Goal: Task Accomplishment & Management: Complete application form

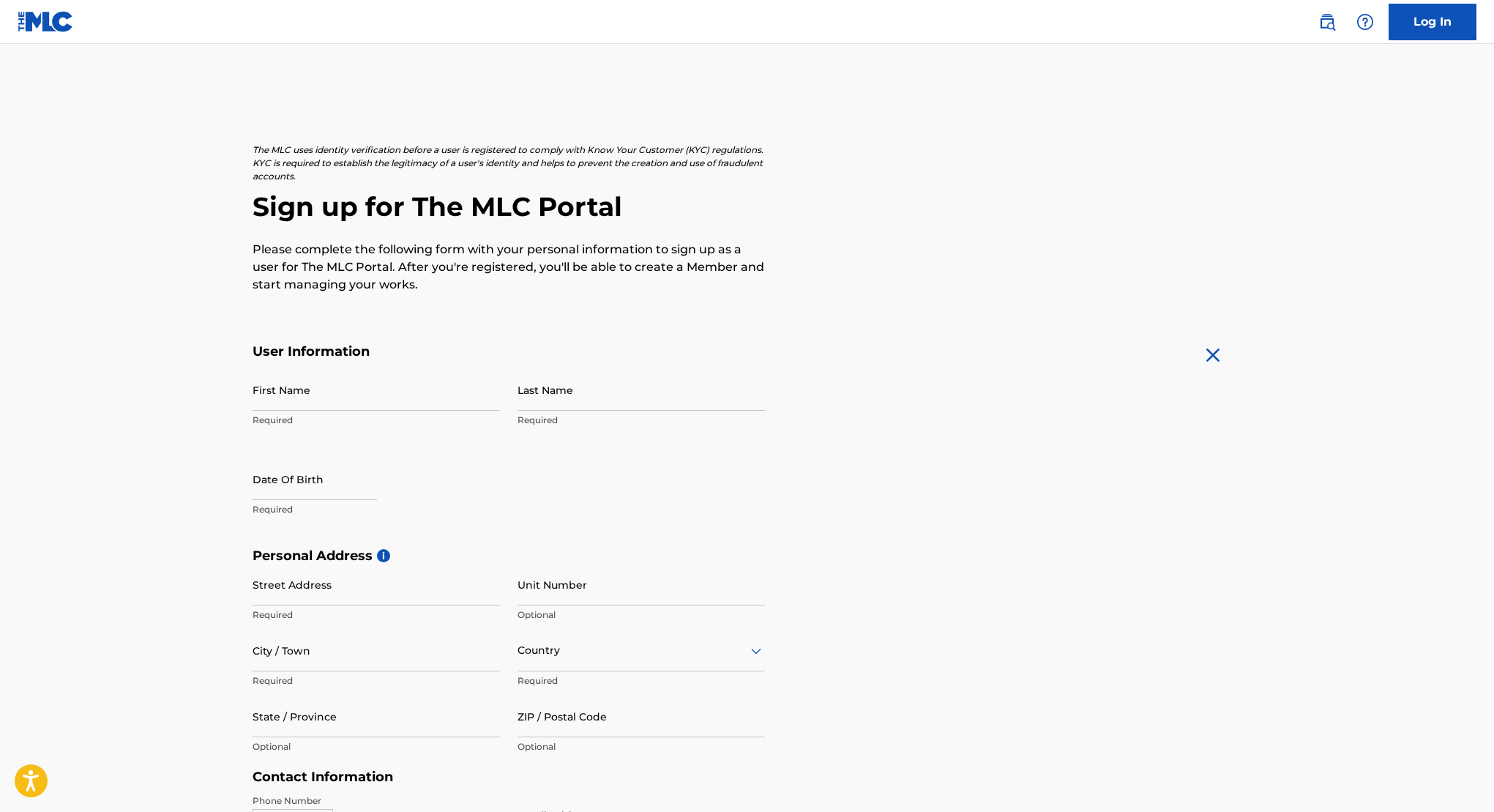
scroll to position [106, 0]
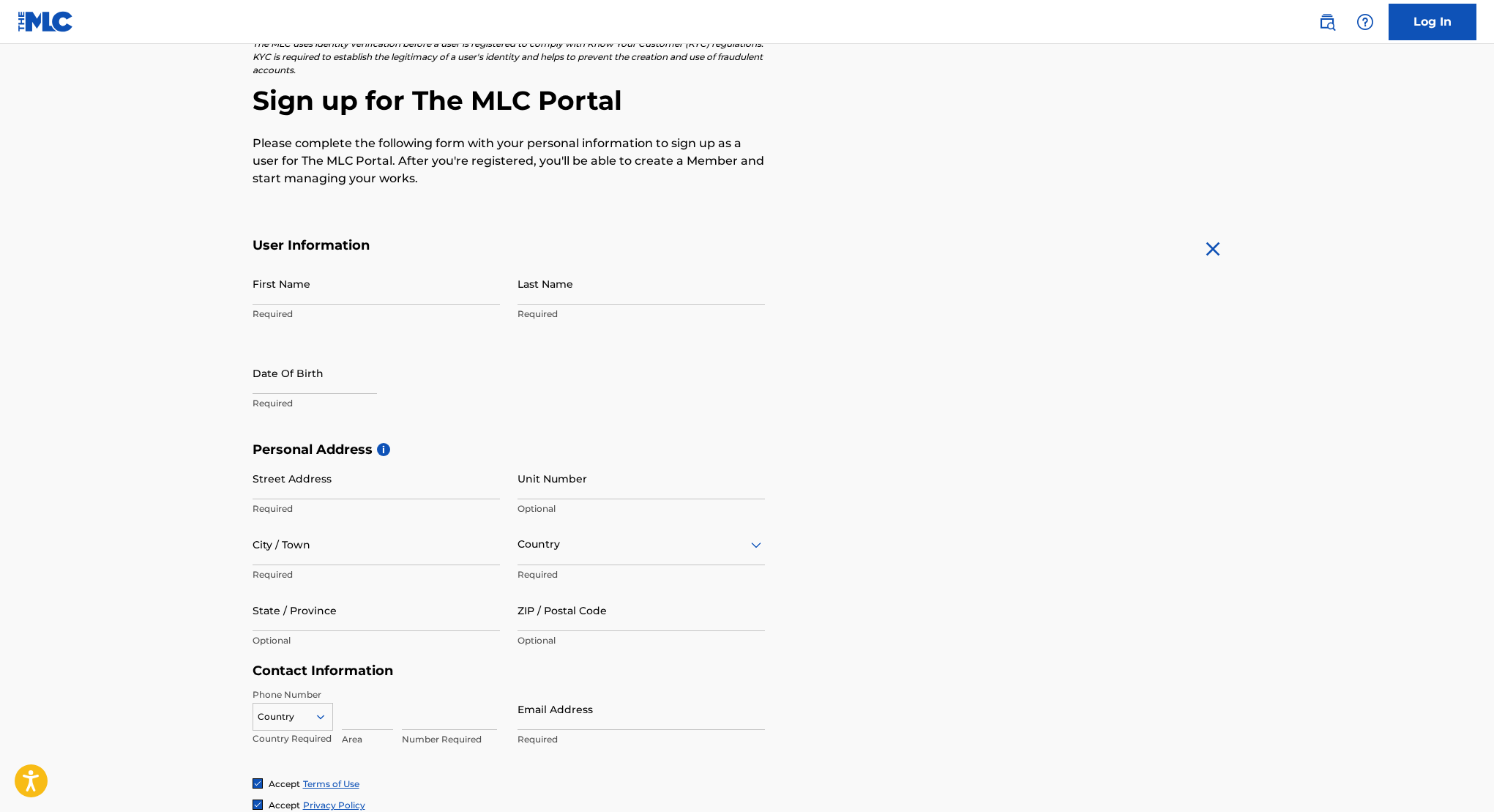
click at [1432, 27] on link "Log In" at bounding box center [1433, 22] width 88 height 36
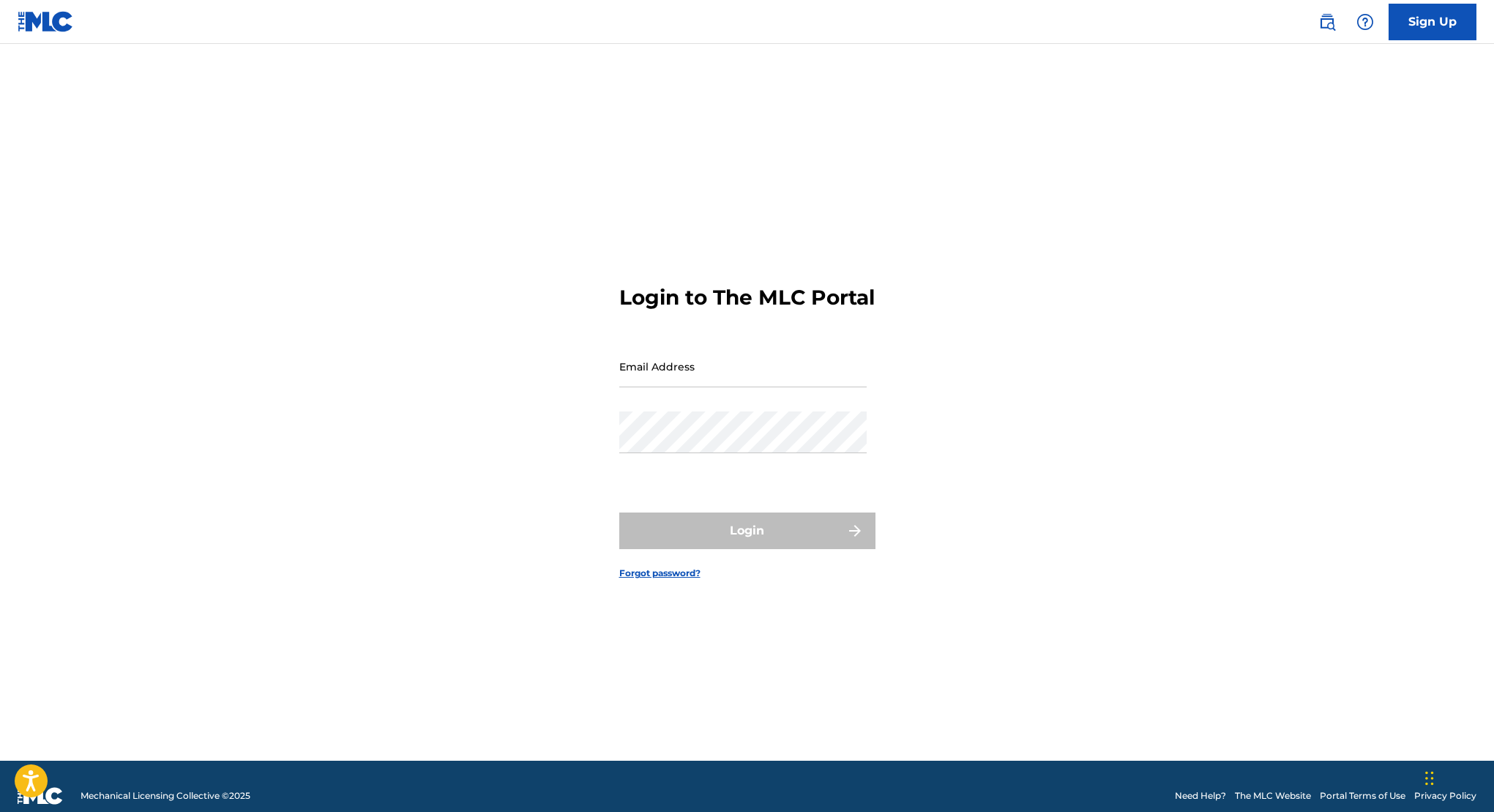
click at [650, 384] on input "Email Address" at bounding box center [743, 366] width 248 height 42
type input "[EMAIL_ADDRESS][DOMAIN_NAME]"
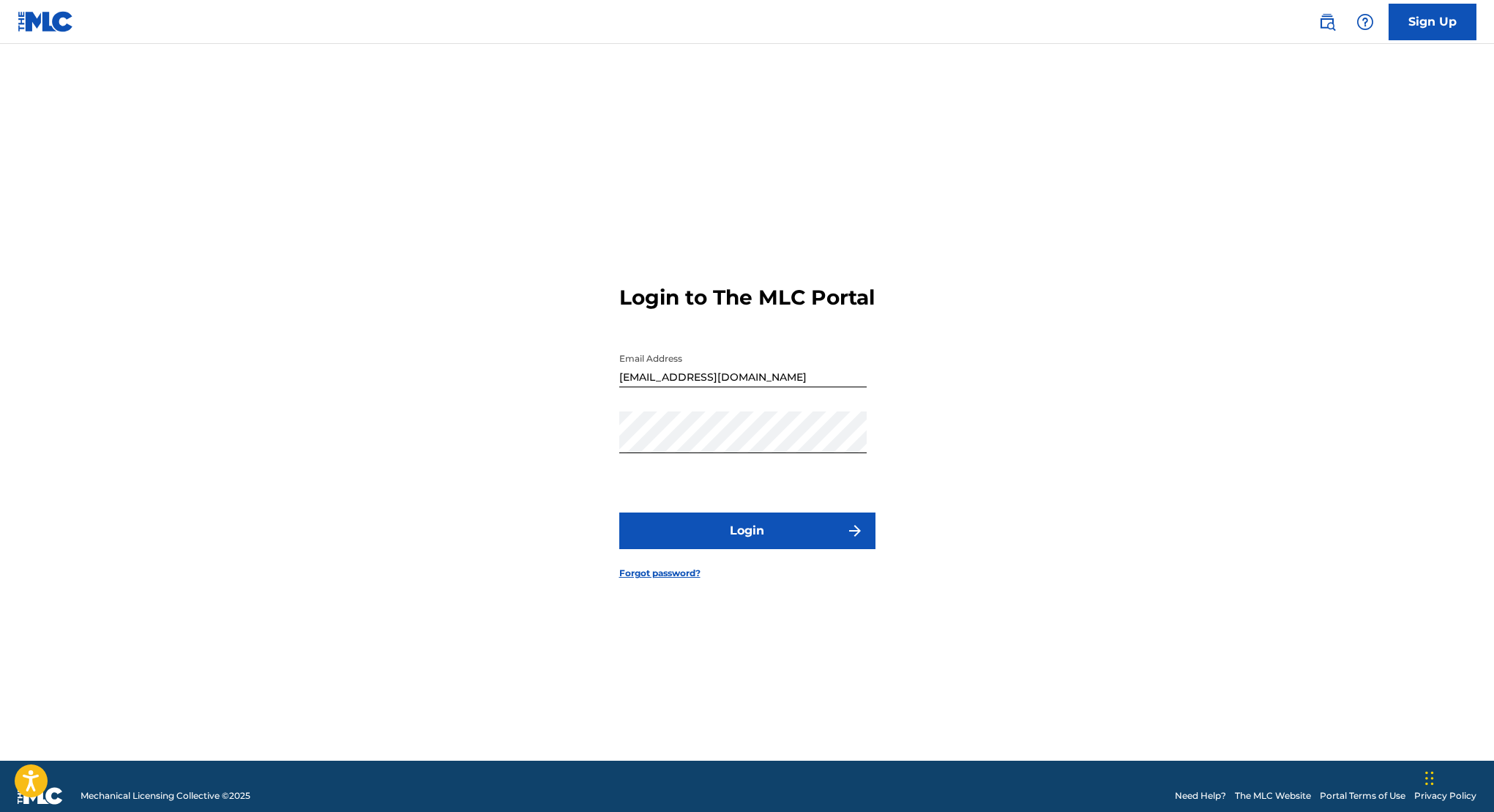
click at [765, 542] on button "Login" at bounding box center [747, 530] width 257 height 36
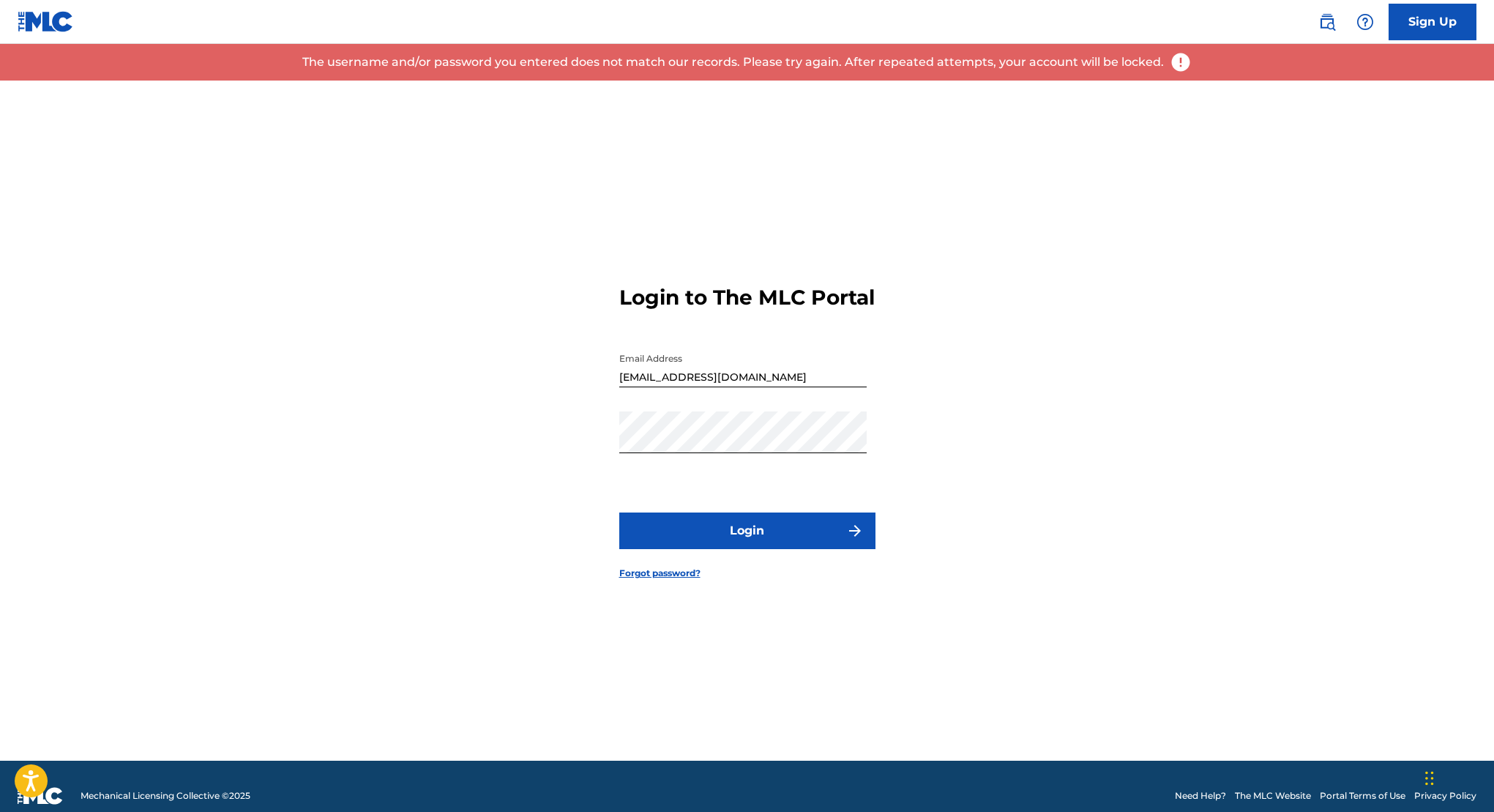
click at [1399, 26] on link "Sign Up" at bounding box center [1433, 22] width 88 height 36
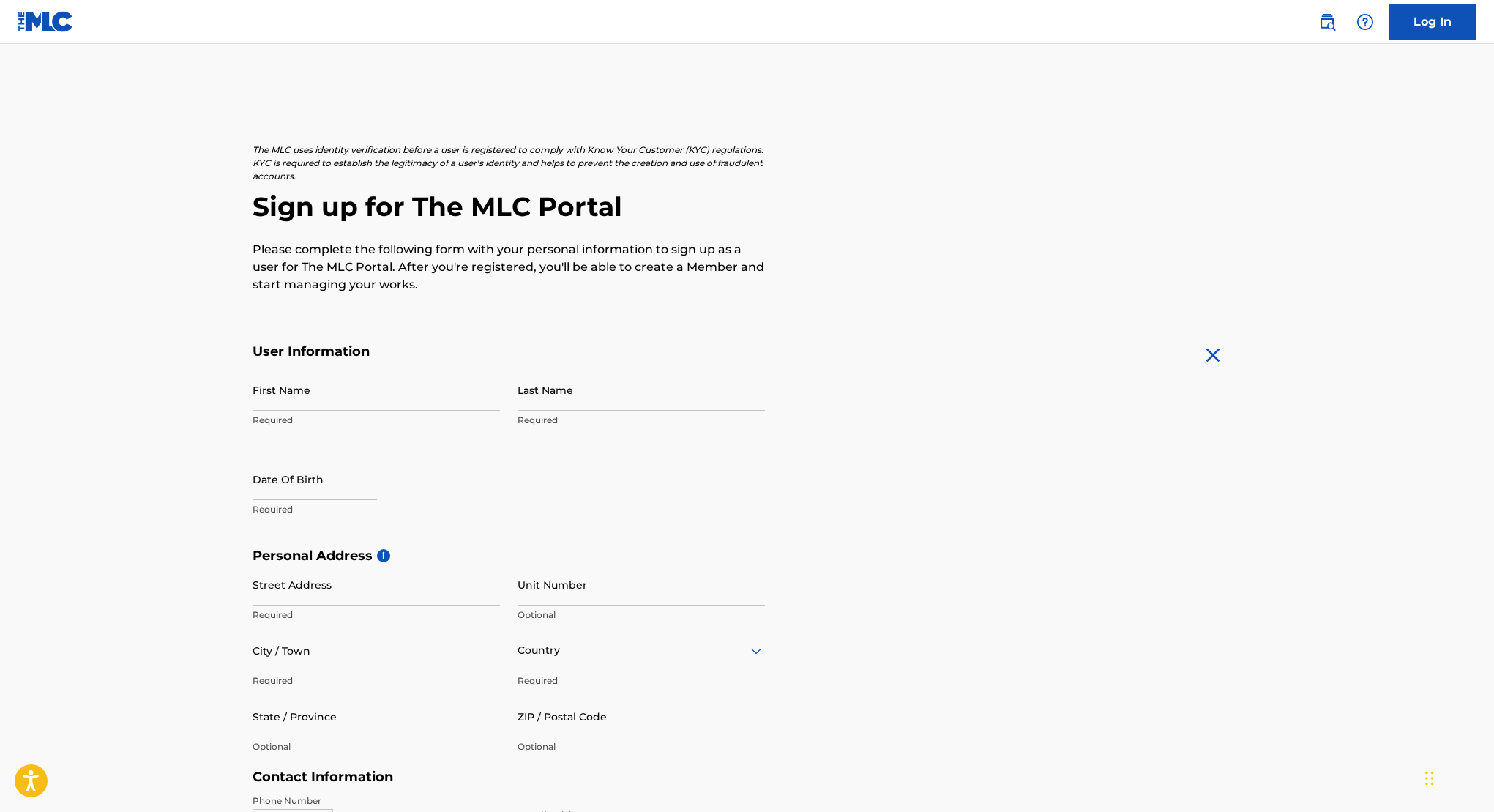
click at [381, 405] on input "First Name" at bounding box center [376, 390] width 248 height 42
type input "Dangana"
click at [562, 403] on input "Last Name" at bounding box center [641, 390] width 248 height 42
type input "[PERSON_NAME]"
select select "7"
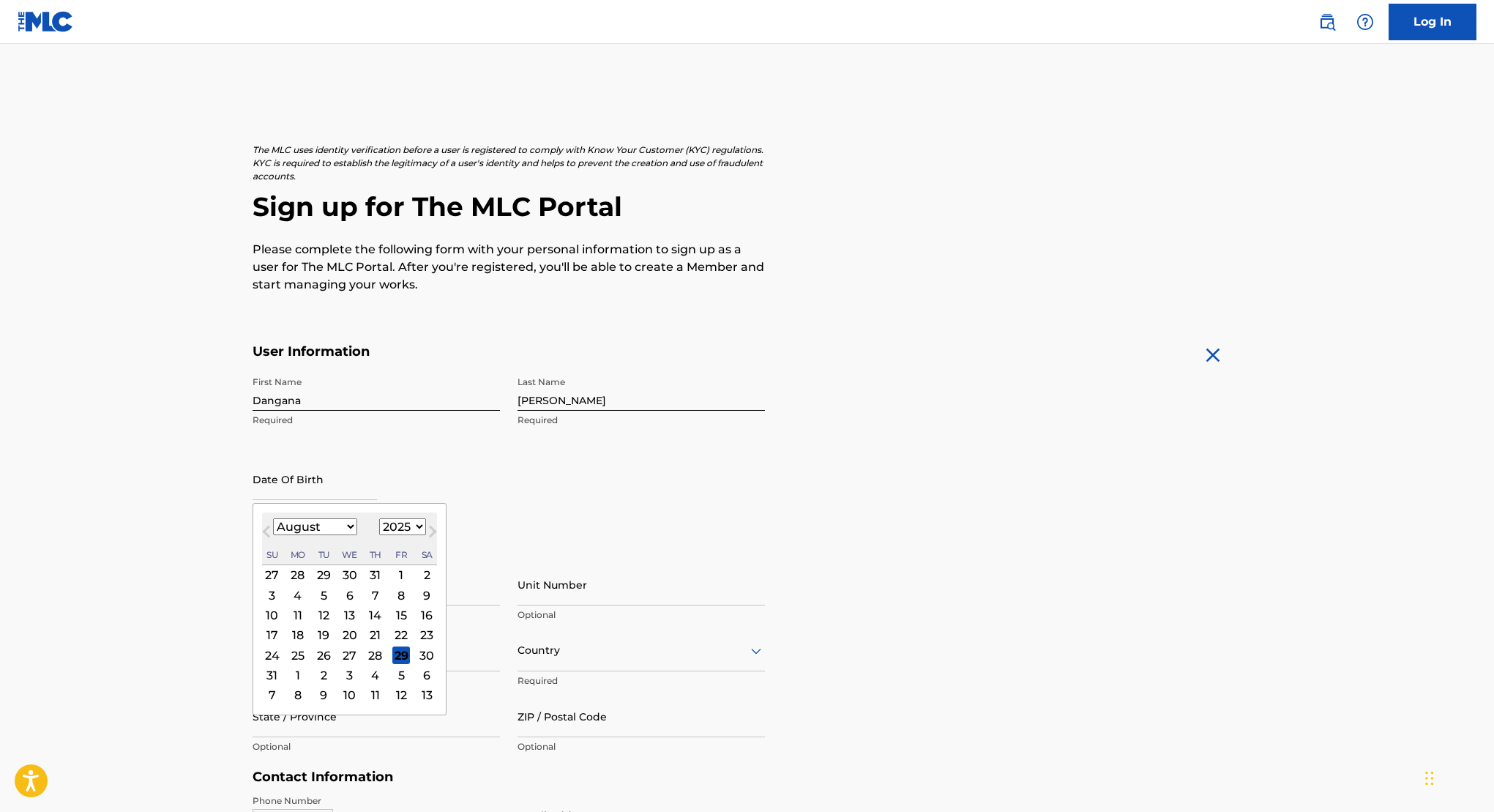
click at [355, 481] on input "text" at bounding box center [314, 479] width 124 height 42
click at [385, 528] on select "1900 1901 1902 1903 1904 1905 1906 1907 1908 1909 1910 1911 1912 1913 1914 1915…" at bounding box center [403, 526] width 47 height 17
select select "1995"
click at [335, 522] on select "January February March April May June July August September October November De…" at bounding box center [315, 526] width 84 height 17
select select "10"
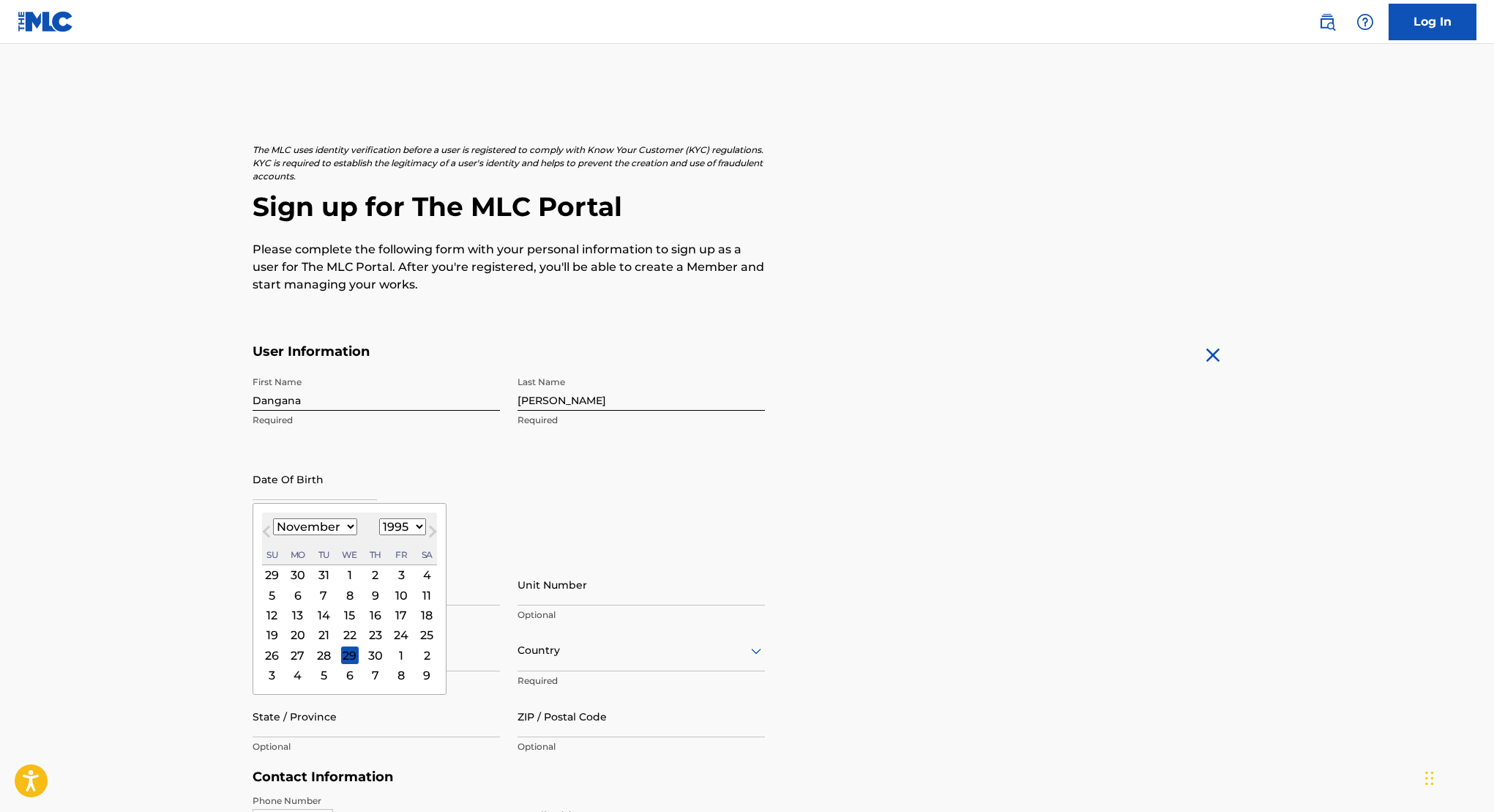
click at [343, 642] on div "22" at bounding box center [349, 635] width 18 height 18
type input "November 22 1995"
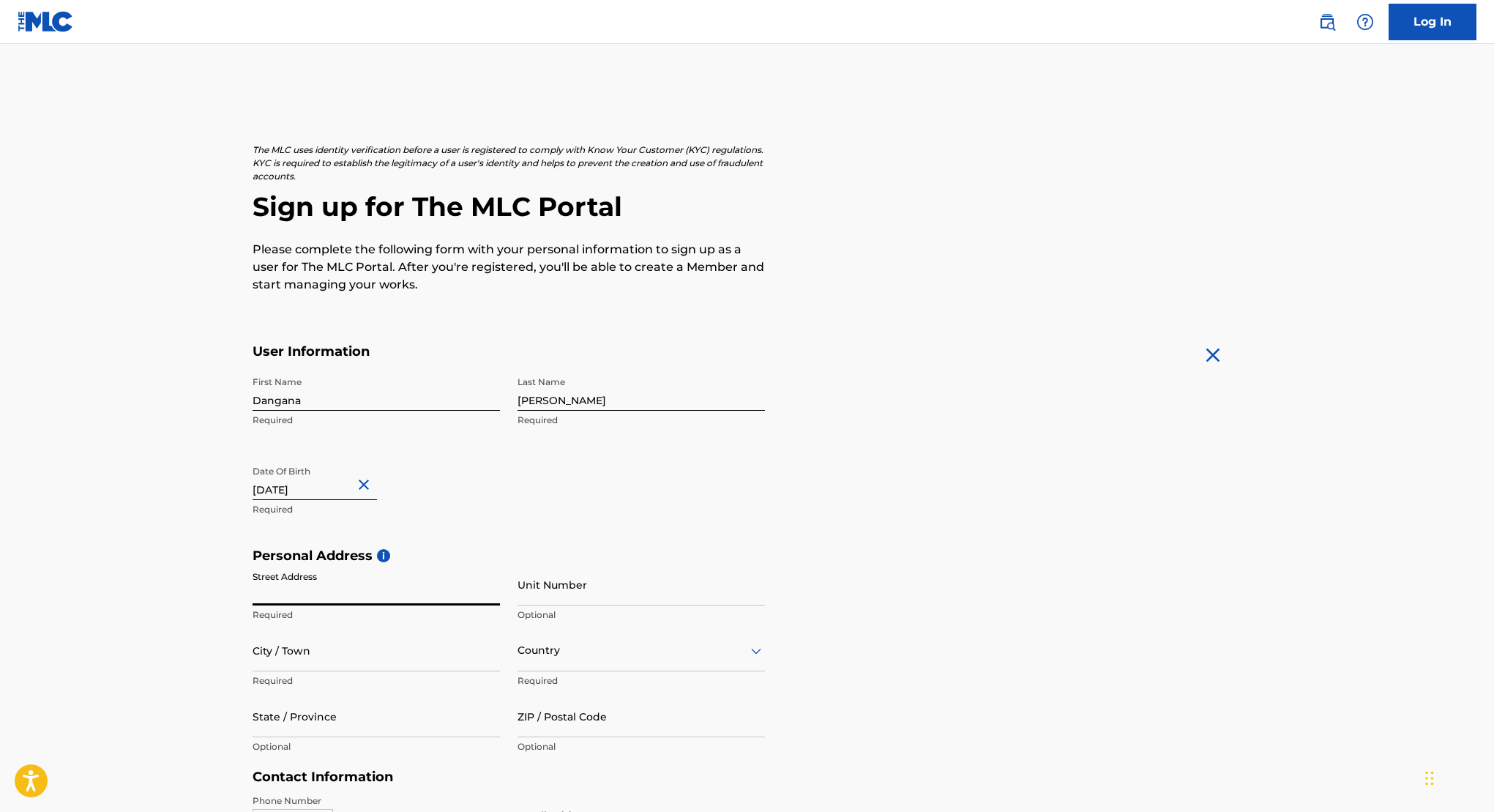
click at [369, 593] on input "Street Address" at bounding box center [376, 584] width 248 height 42
type input "7 olu adebayo street ikorodu lagos"
type input "Lagos"
type input "Nigeria"
type input "Please Select a State/Province"
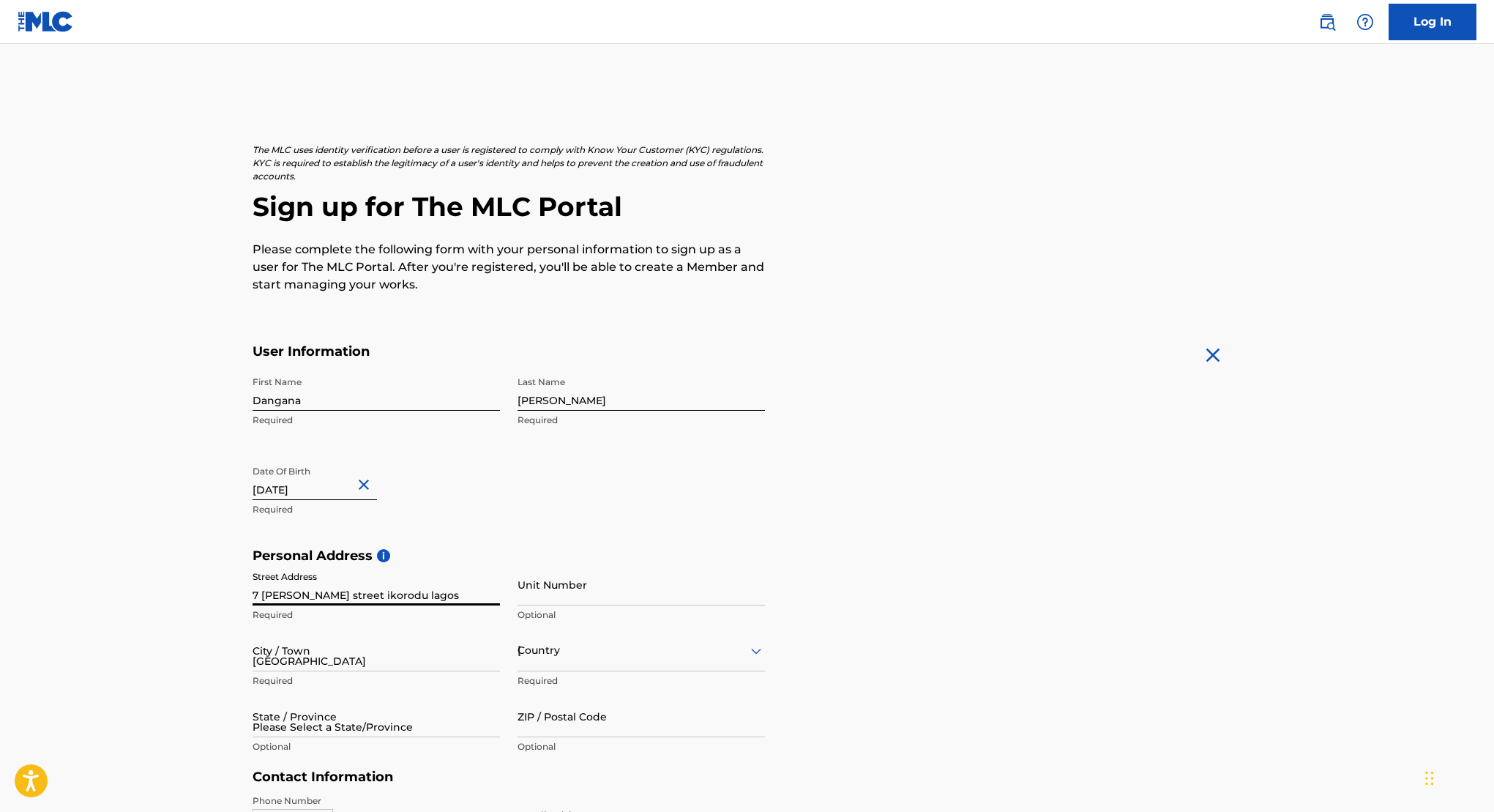
type input "810"
type input "3834430"
click at [532, 606] on div "Unit Number Optional" at bounding box center [641, 596] width 248 height 66
click at [532, 598] on input "Unit Number" at bounding box center [641, 584] width 248 height 42
click at [467, 641] on input "Lagos" at bounding box center [376, 650] width 248 height 42
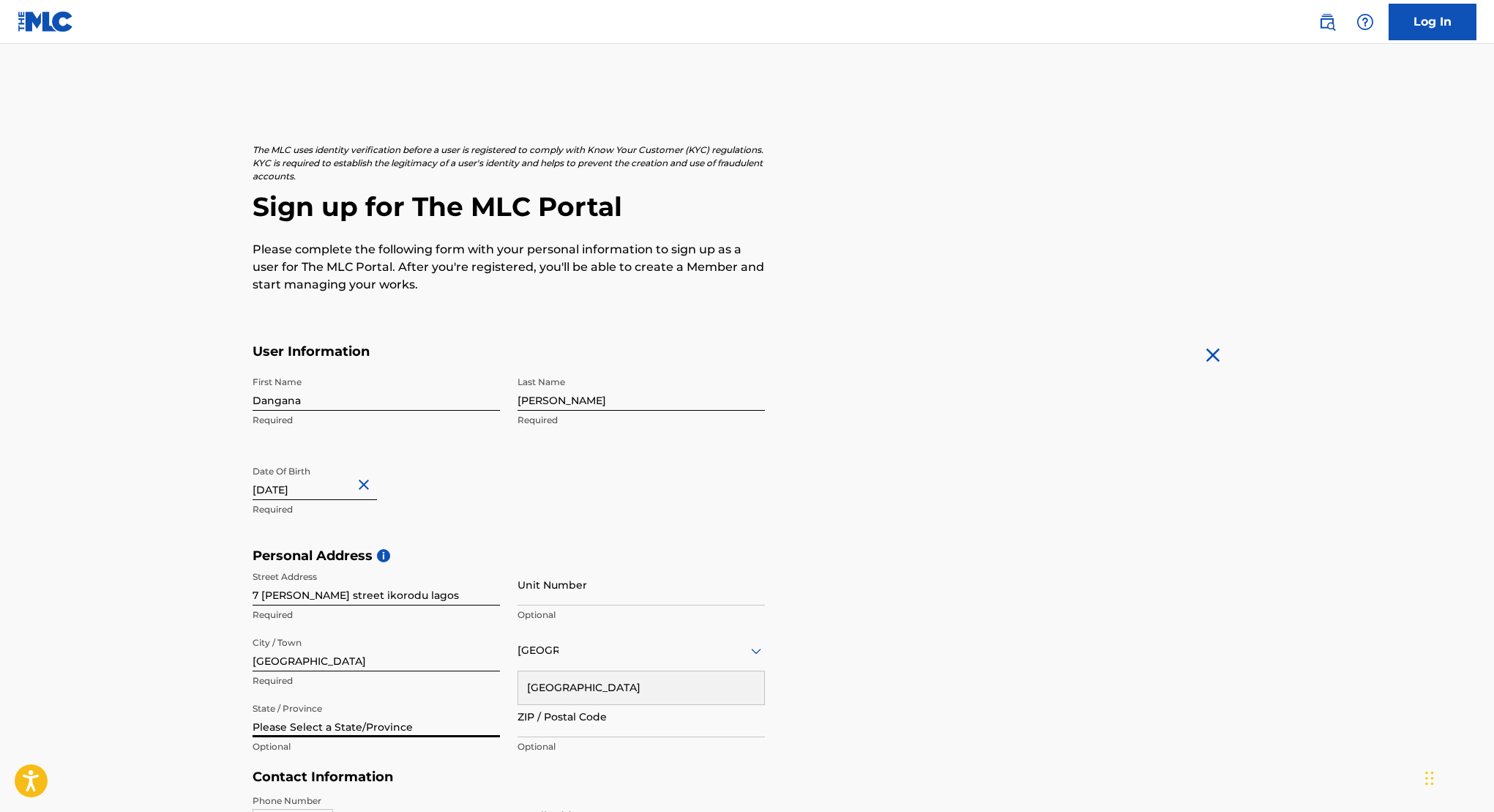
click at [362, 724] on input "Please Select a State/Province" at bounding box center [376, 716] width 248 height 42
click at [355, 732] on input "Please Select a State/Province" at bounding box center [376, 716] width 248 height 42
click at [329, 735] on input "Please Select a State/Province" at bounding box center [376, 716] width 248 height 42
click at [396, 736] on input "Please Select a State/Province" at bounding box center [376, 716] width 248 height 42
click at [396, 732] on input "Please Select a State/Province" at bounding box center [376, 716] width 248 height 42
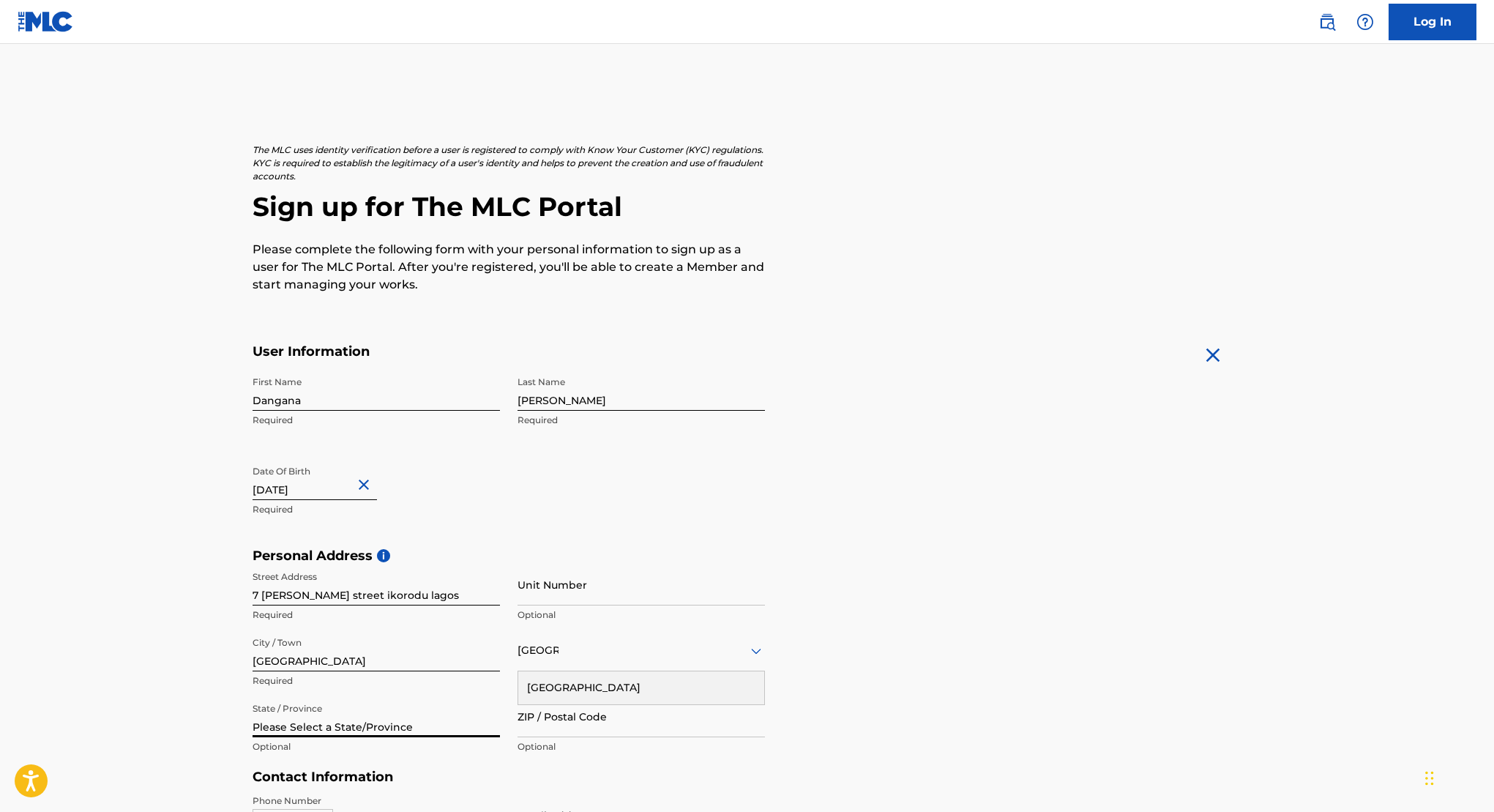
click at [396, 732] on input "Please Select a State/Province" at bounding box center [376, 716] width 248 height 42
type input "P"
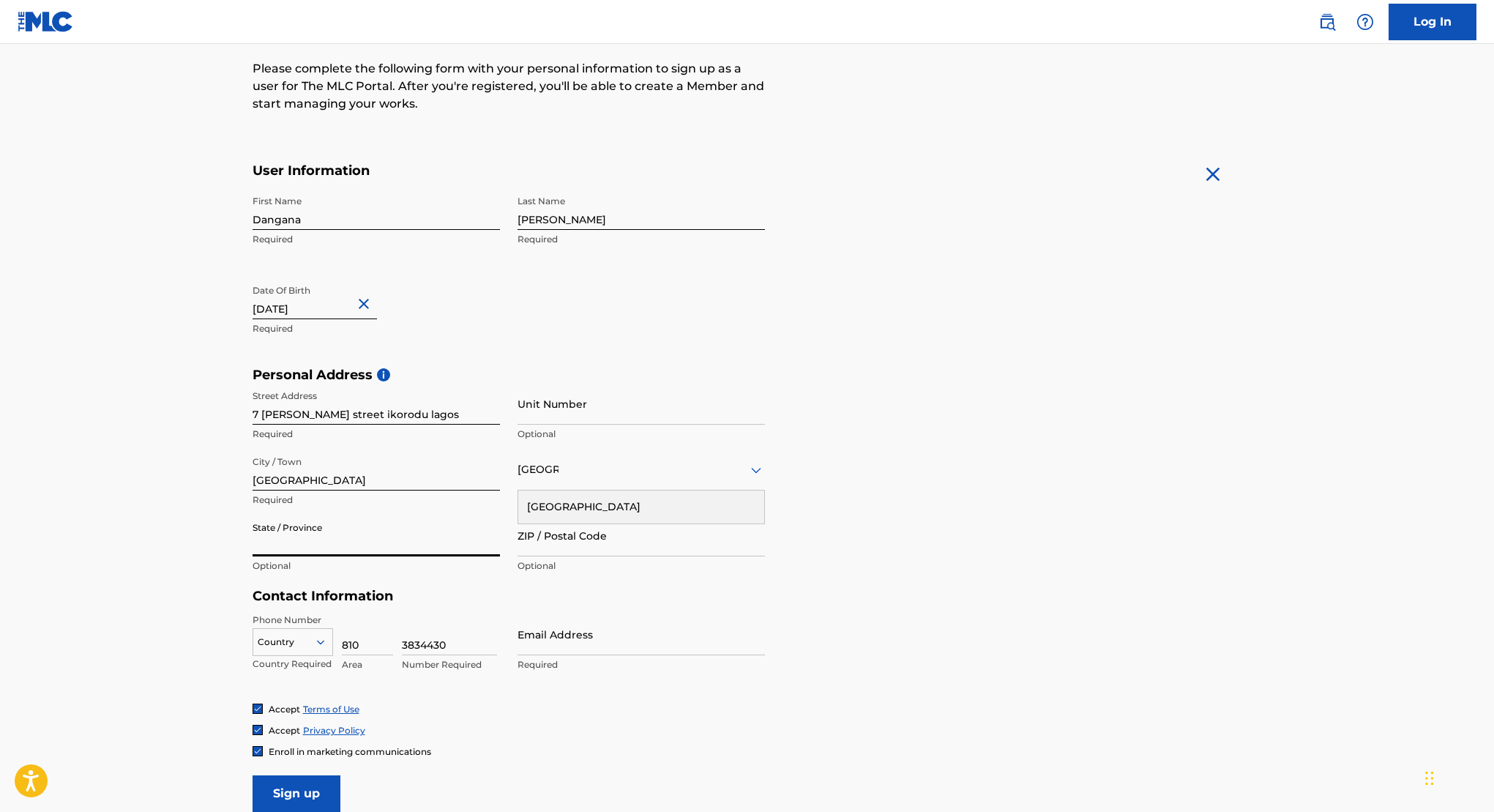
scroll to position [314, 0]
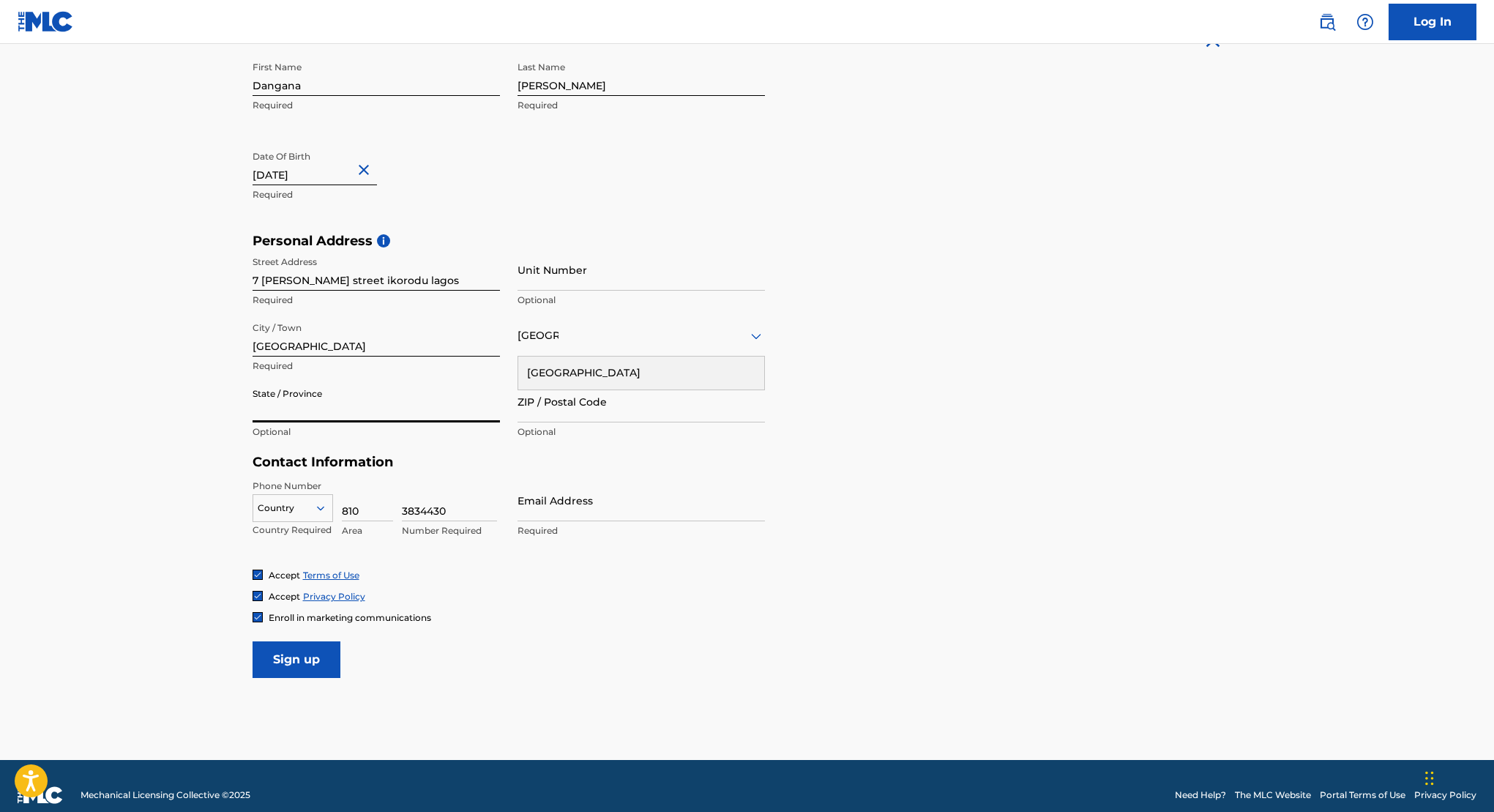
click at [304, 416] on input "State / Province" at bounding box center [376, 402] width 248 height 42
type input "k"
type input "Lagos"
click at [295, 516] on div "Country" at bounding box center [293, 504] width 80 height 22
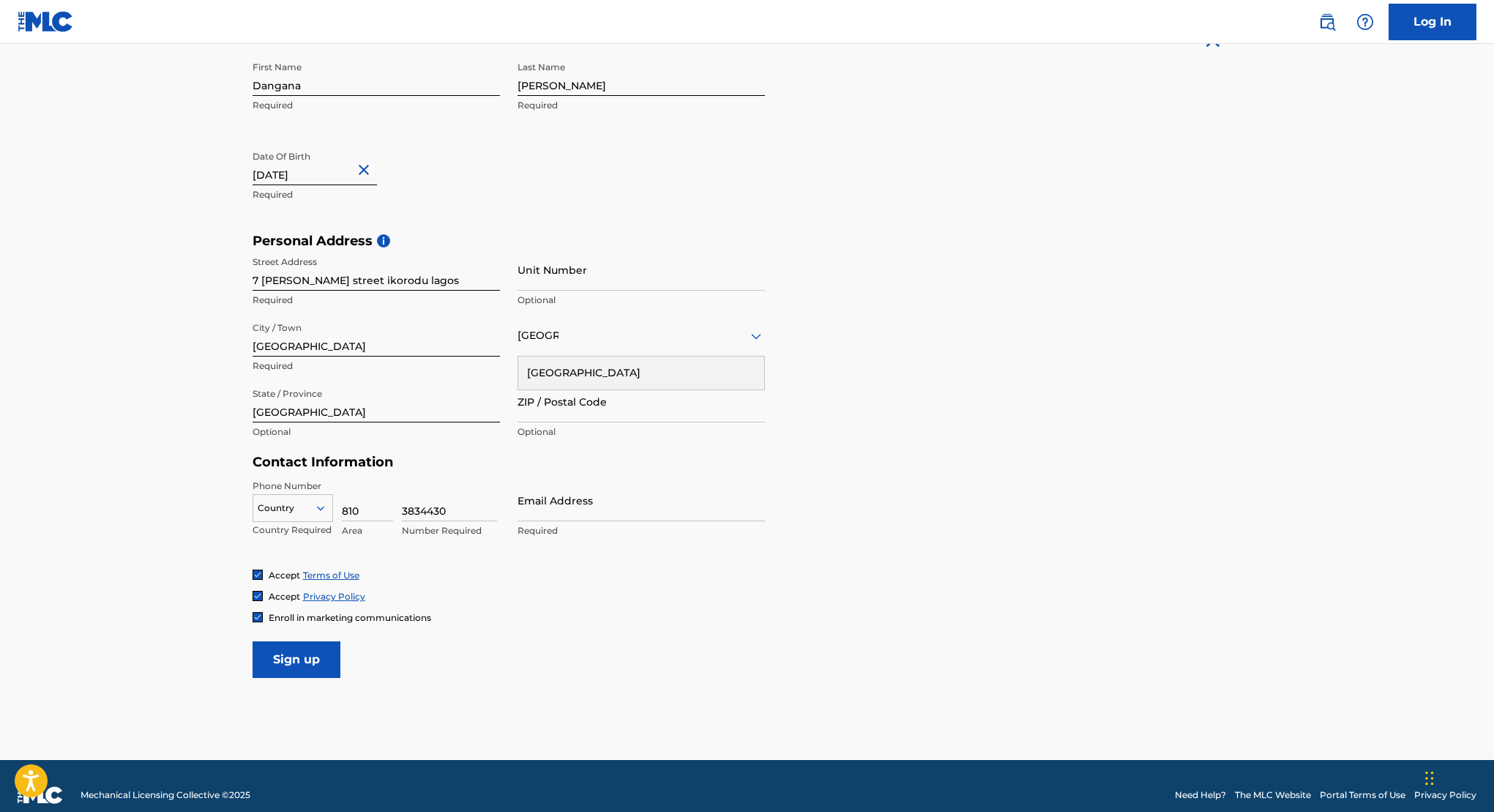
click at [313, 484] on div "Country Country Required" at bounding box center [293, 511] width 80 height 66
click at [313, 502] on div at bounding box center [293, 507] width 79 height 16
click at [288, 639] on div "NG +234" at bounding box center [293, 653] width 79 height 30
click at [598, 514] on input "Email Address" at bounding box center [641, 500] width 248 height 42
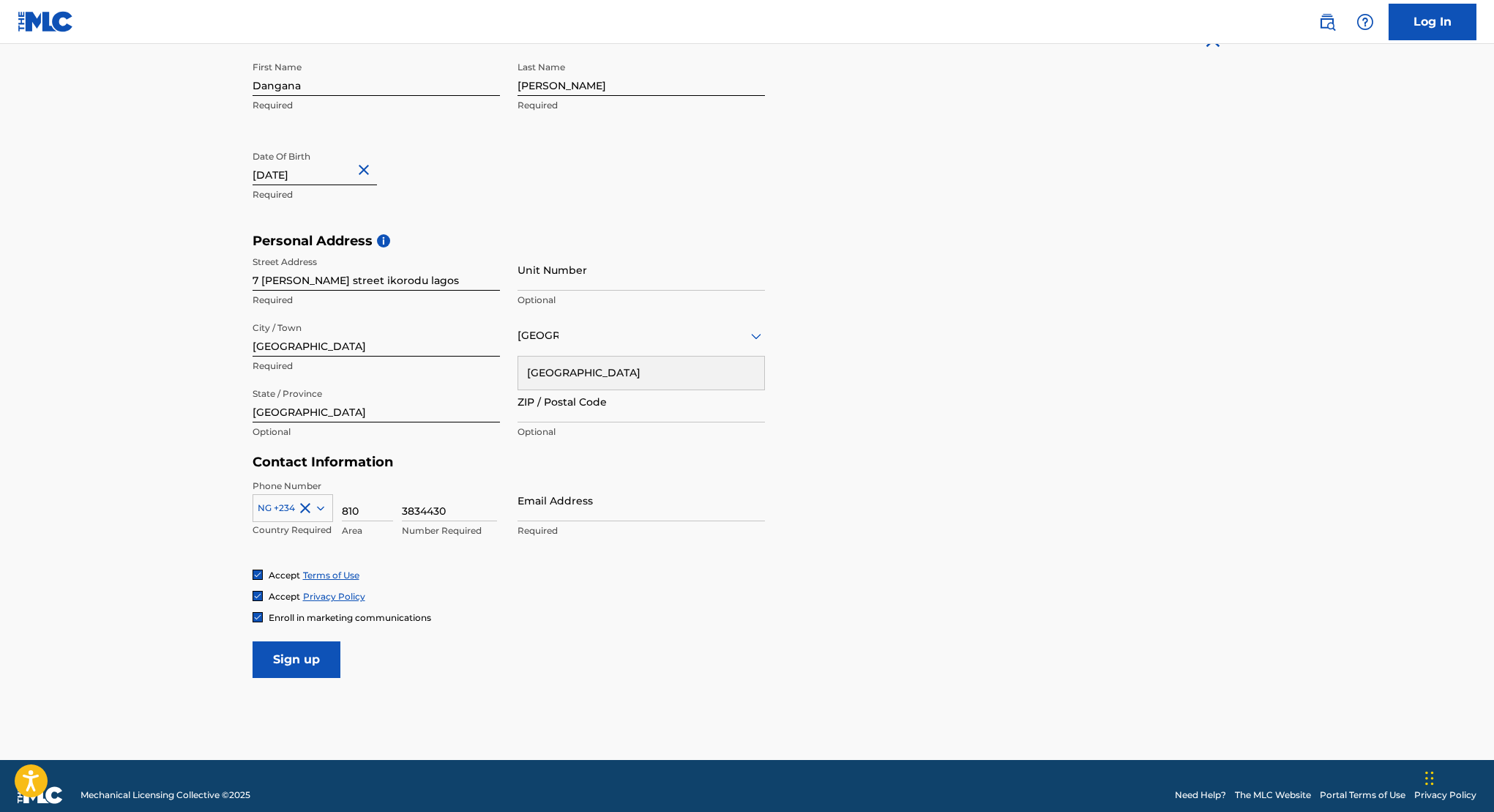
type input "[EMAIL_ADDRESS][DOMAIN_NAME]"
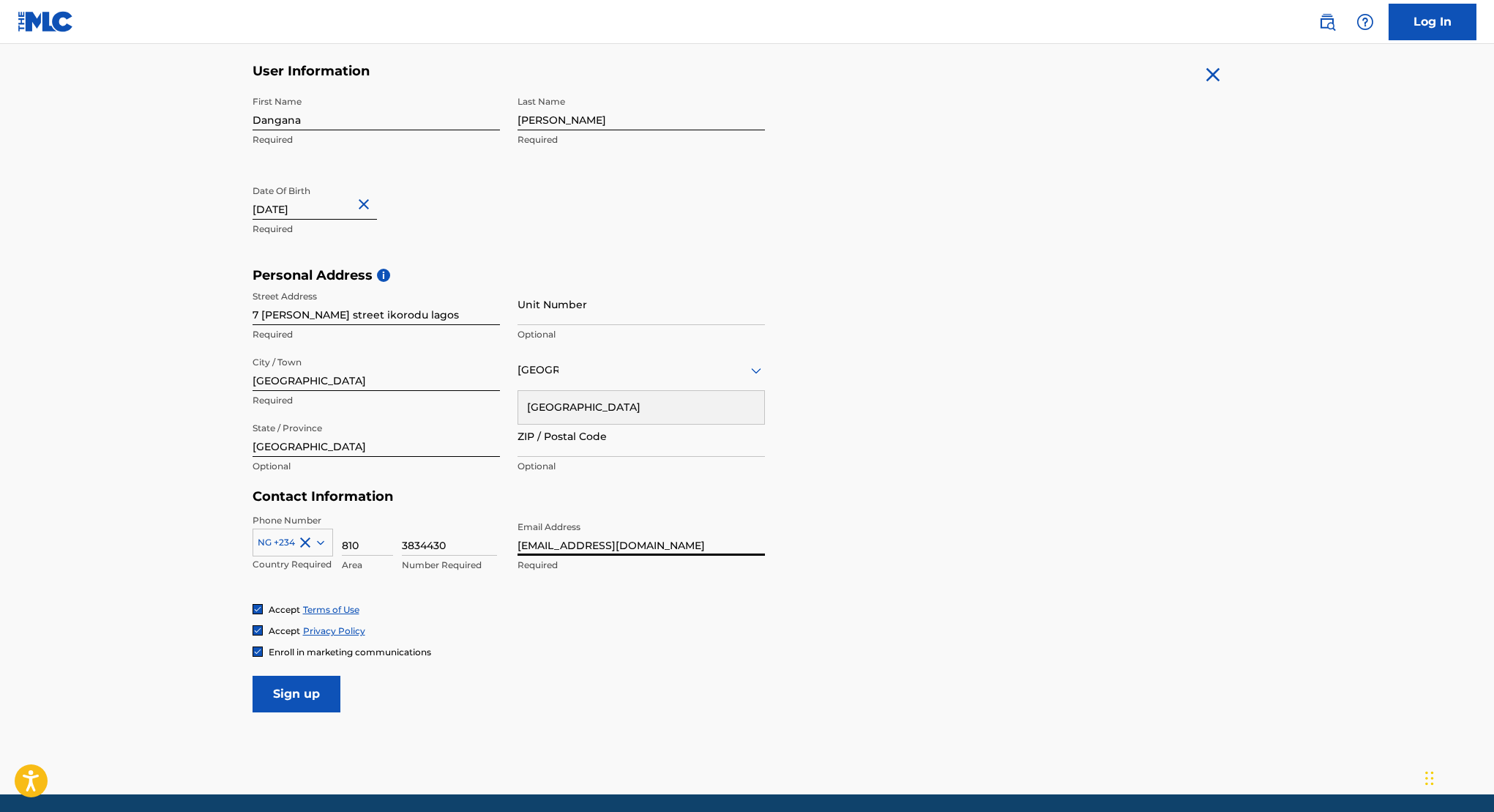
scroll to position [332, 0]
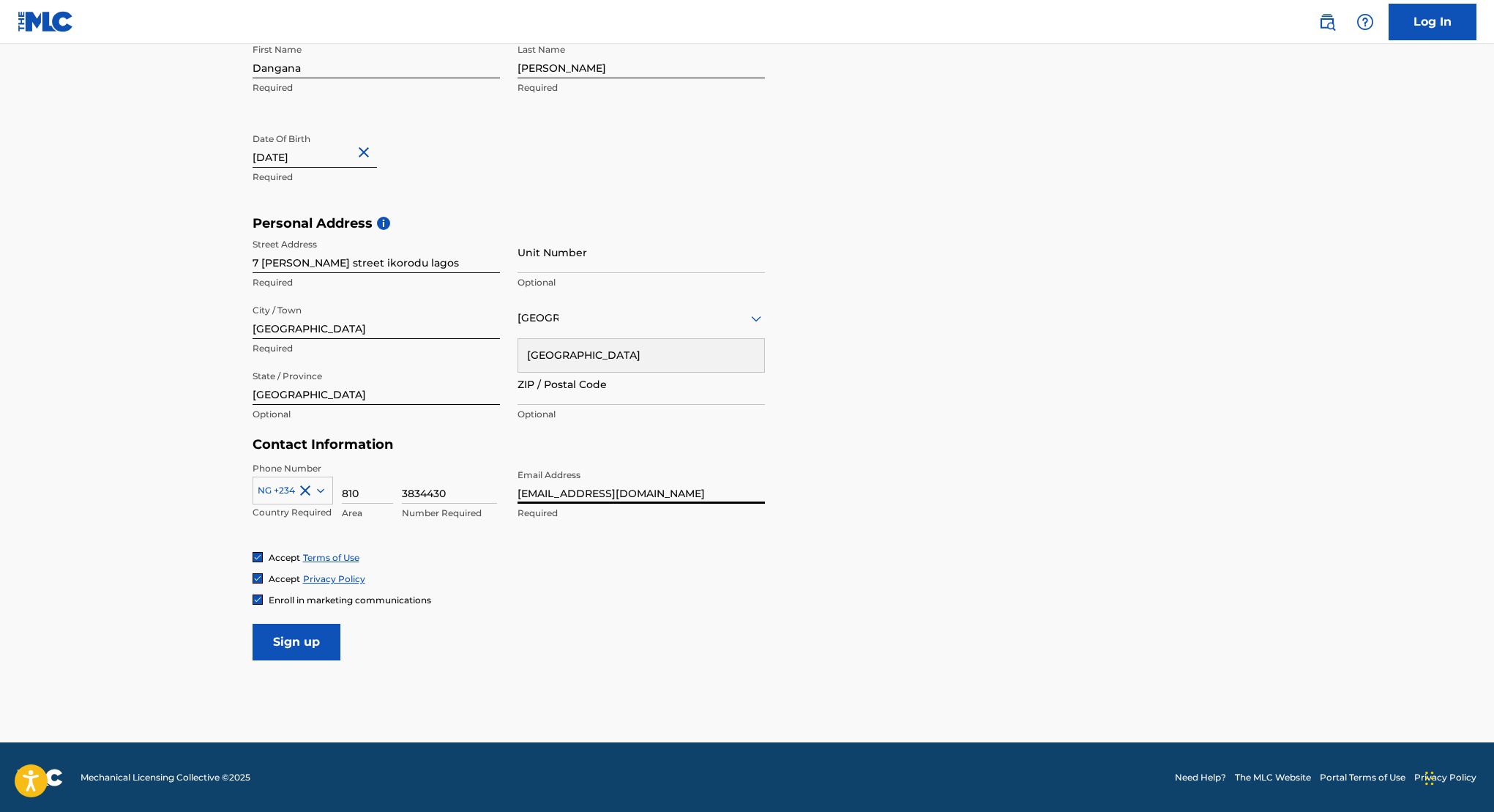
click at [304, 641] on input "Sign up" at bounding box center [297, 642] width 88 height 36
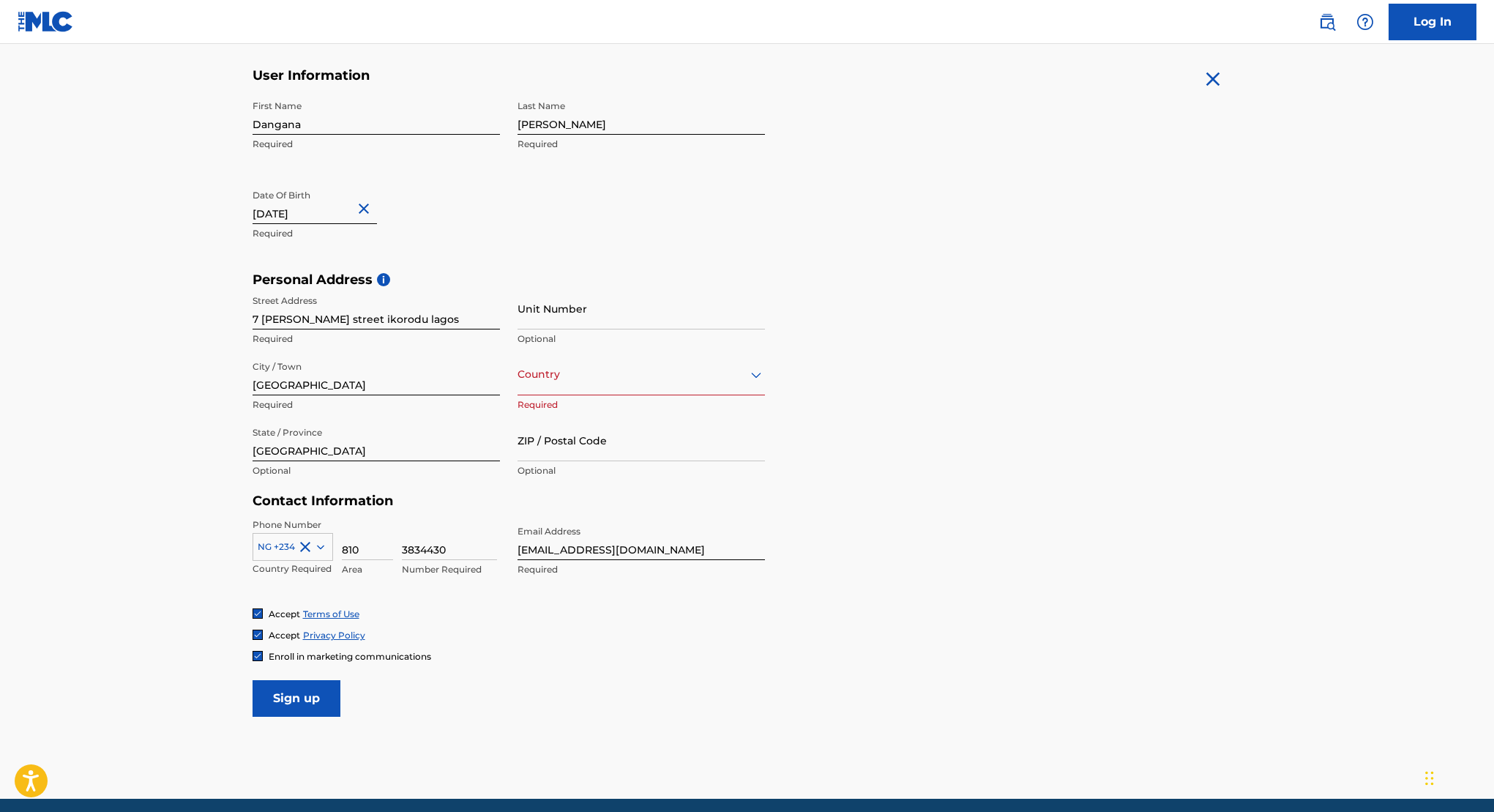
scroll to position [275, 0]
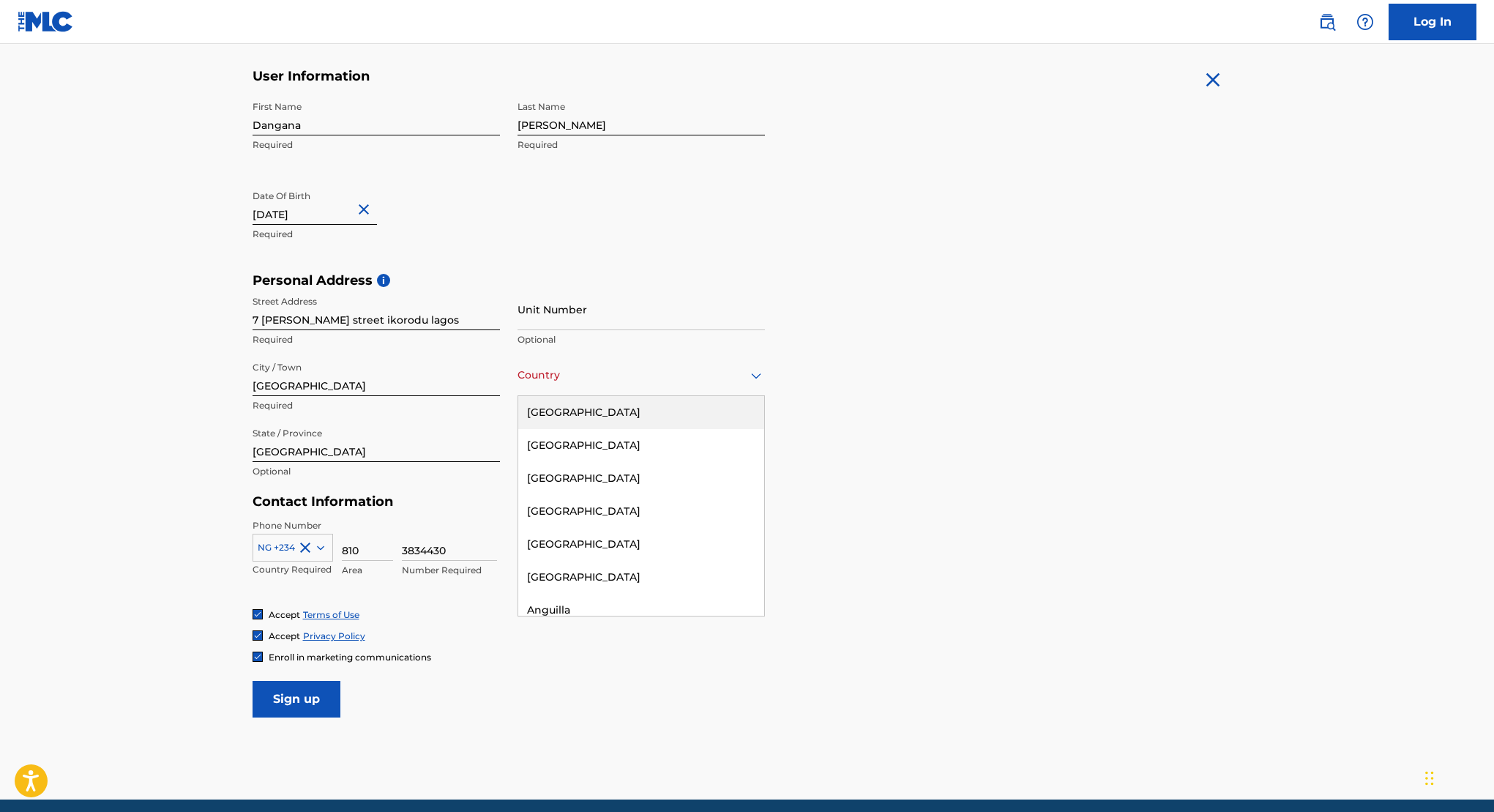
click at [615, 386] on div "Country" at bounding box center [641, 375] width 248 height 42
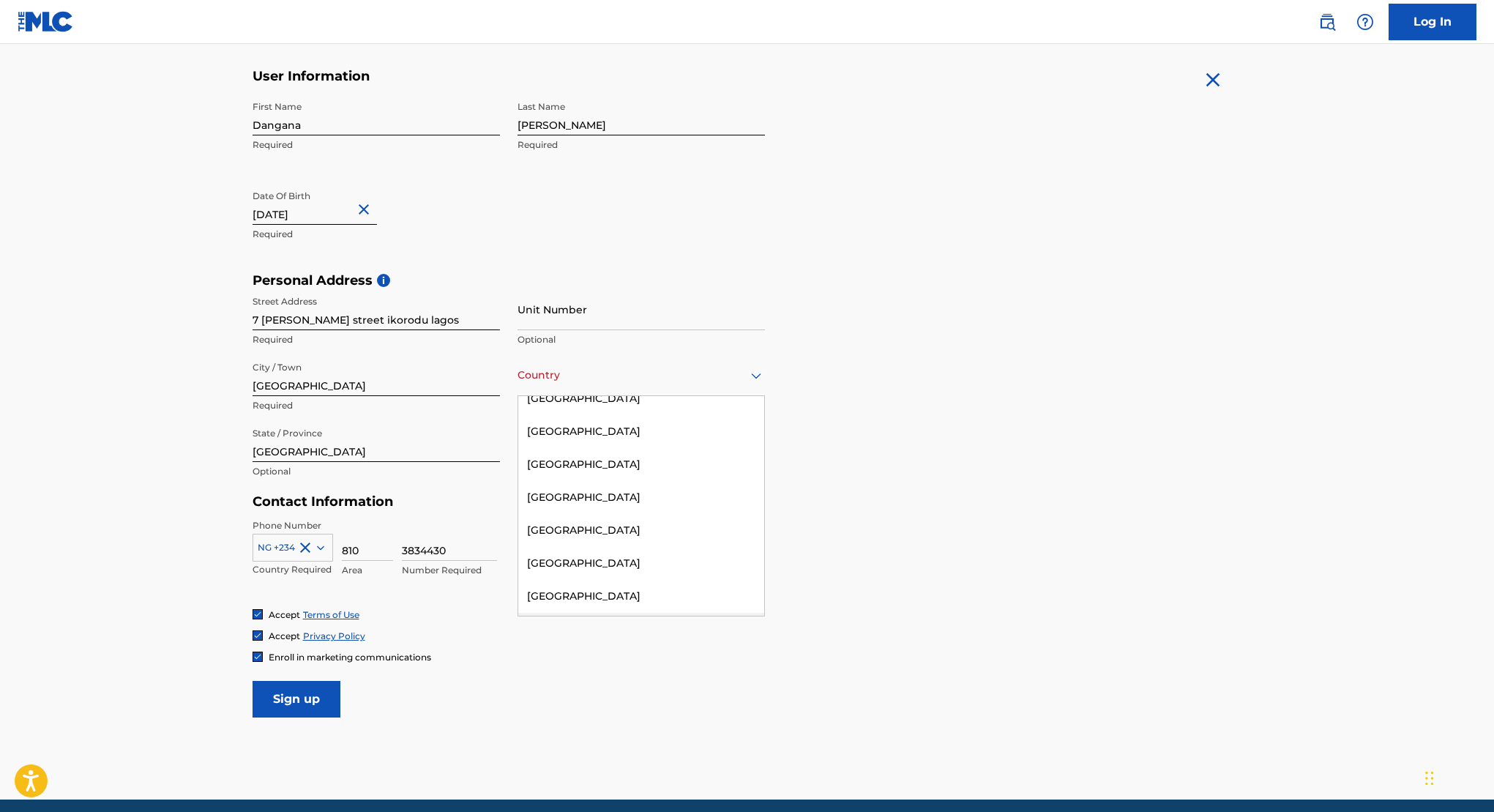
scroll to position [4694, 0]
click at [561, 606] on div "Nigeria" at bounding box center [641, 623] width 246 height 33
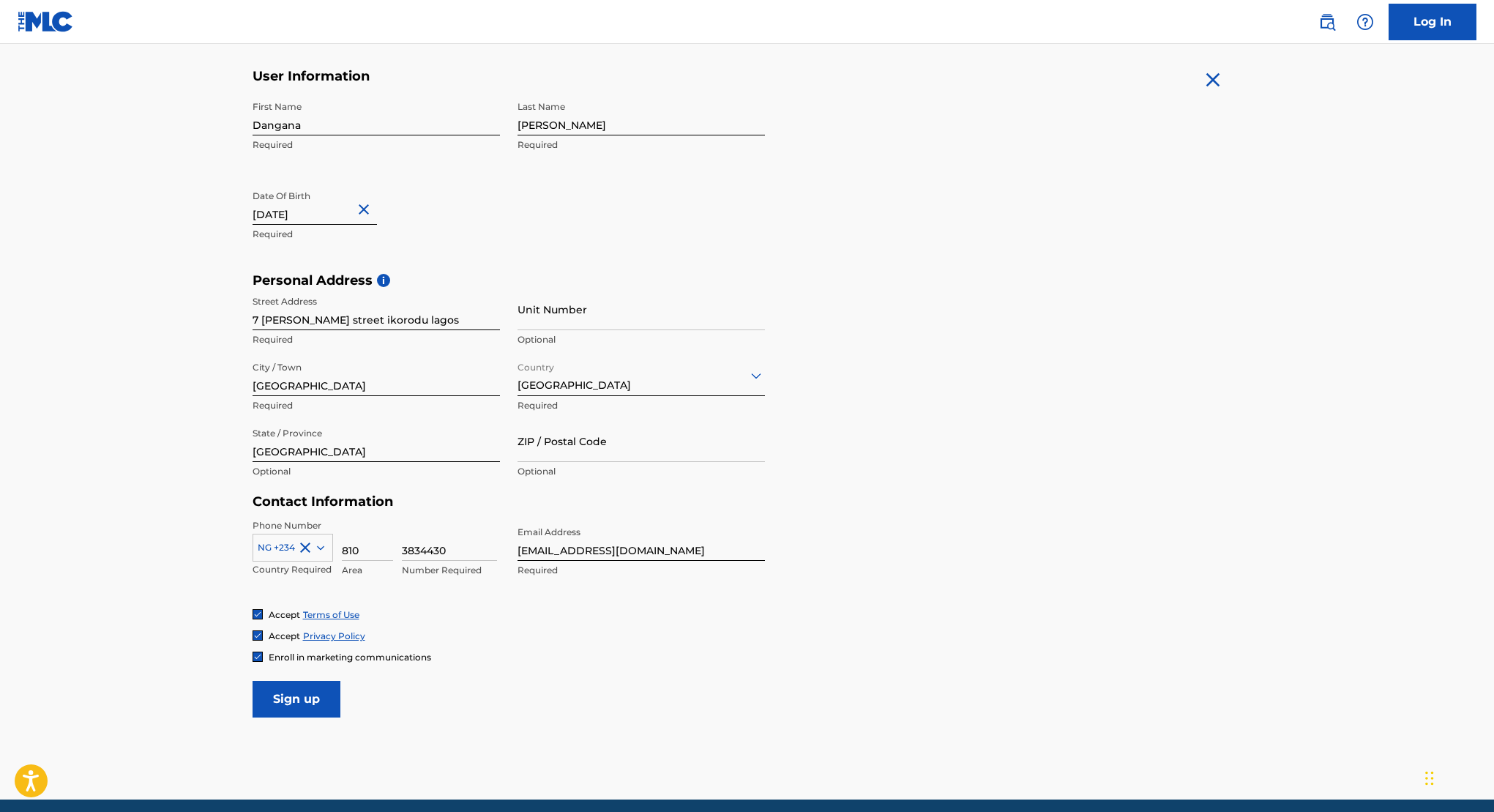
click at [1409, 32] on link "Log In" at bounding box center [1433, 22] width 88 height 36
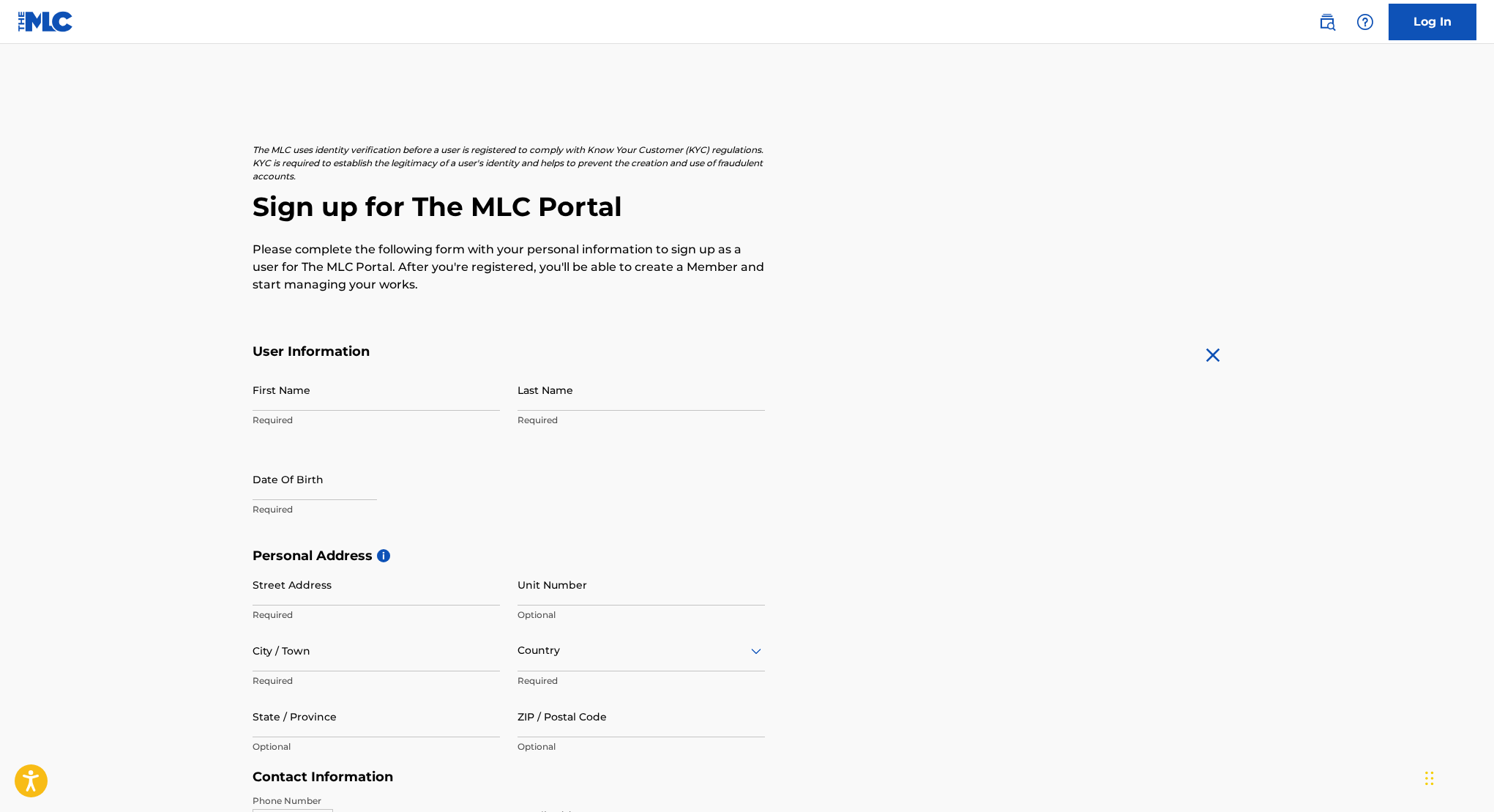
click at [321, 394] on input "First Name" at bounding box center [376, 390] width 248 height 42
type input "Dangana"
type input "[PERSON_NAME]"
type input "7 olu adebayo street ikorodu lagos"
type input "Lagos"
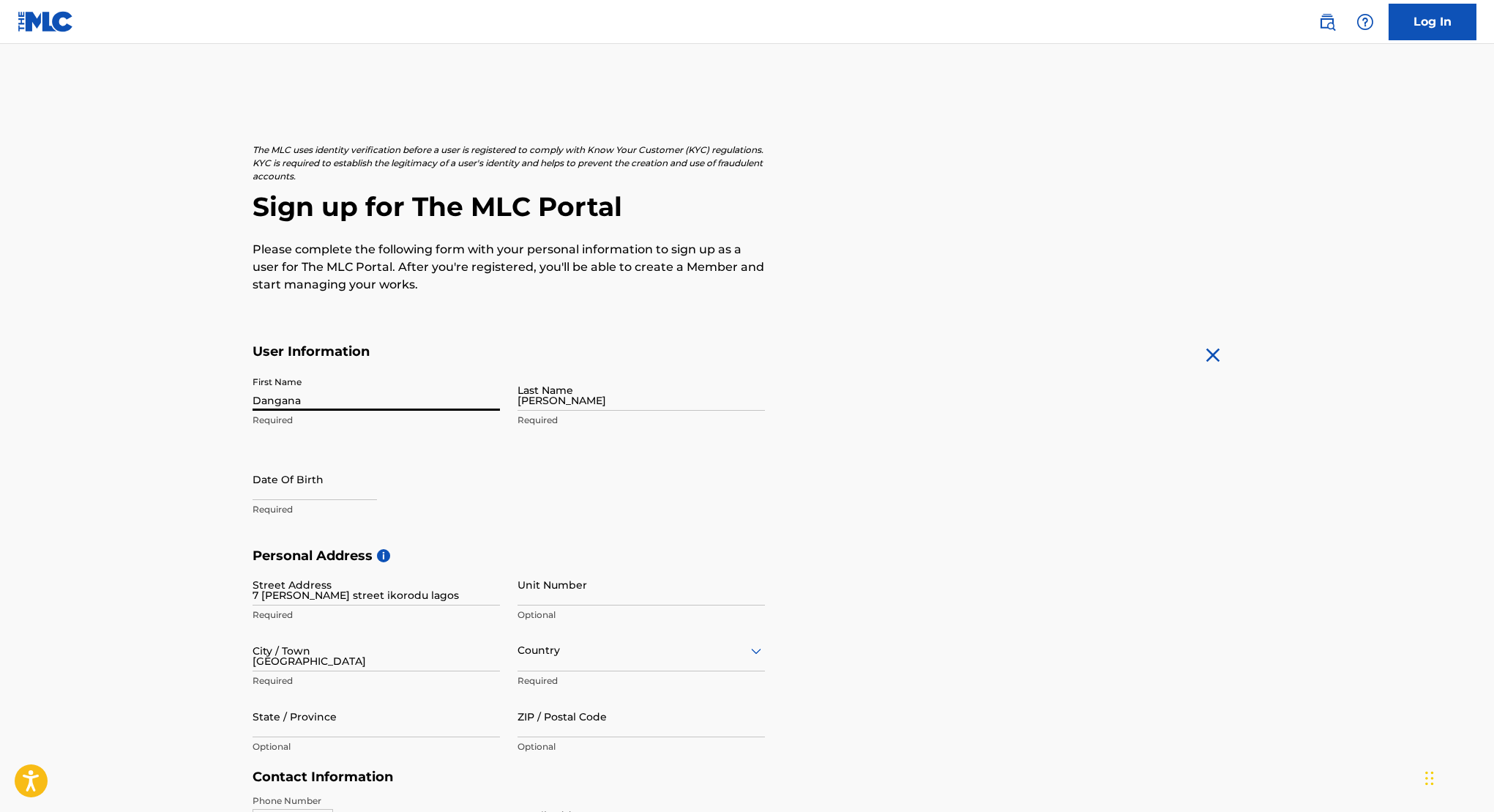
type input "Nigeria"
type input "Lagos"
type input "810"
type input "3834430"
type input "[EMAIL_ADDRESS][DOMAIN_NAME]"
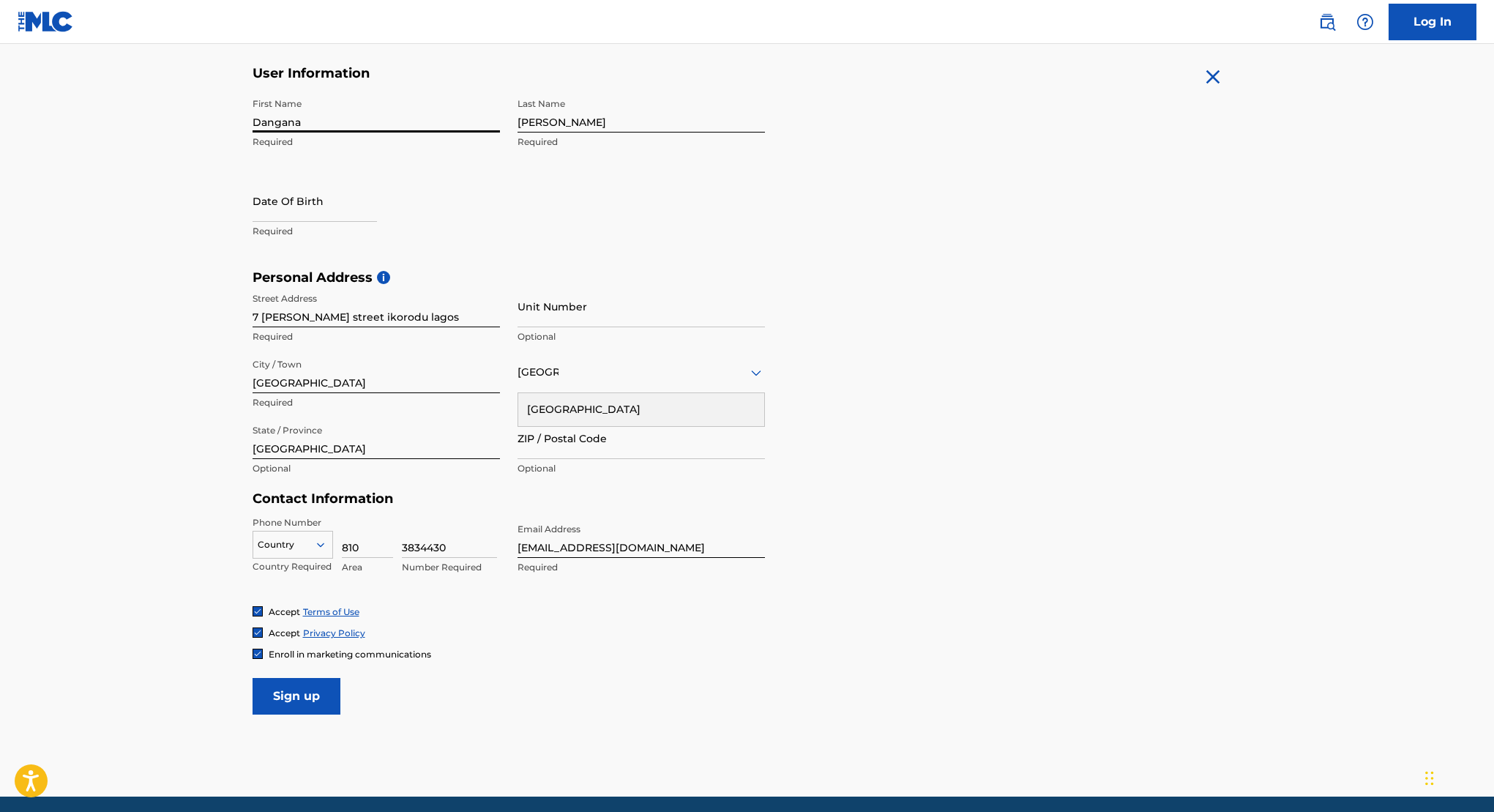
scroll to position [257, 0]
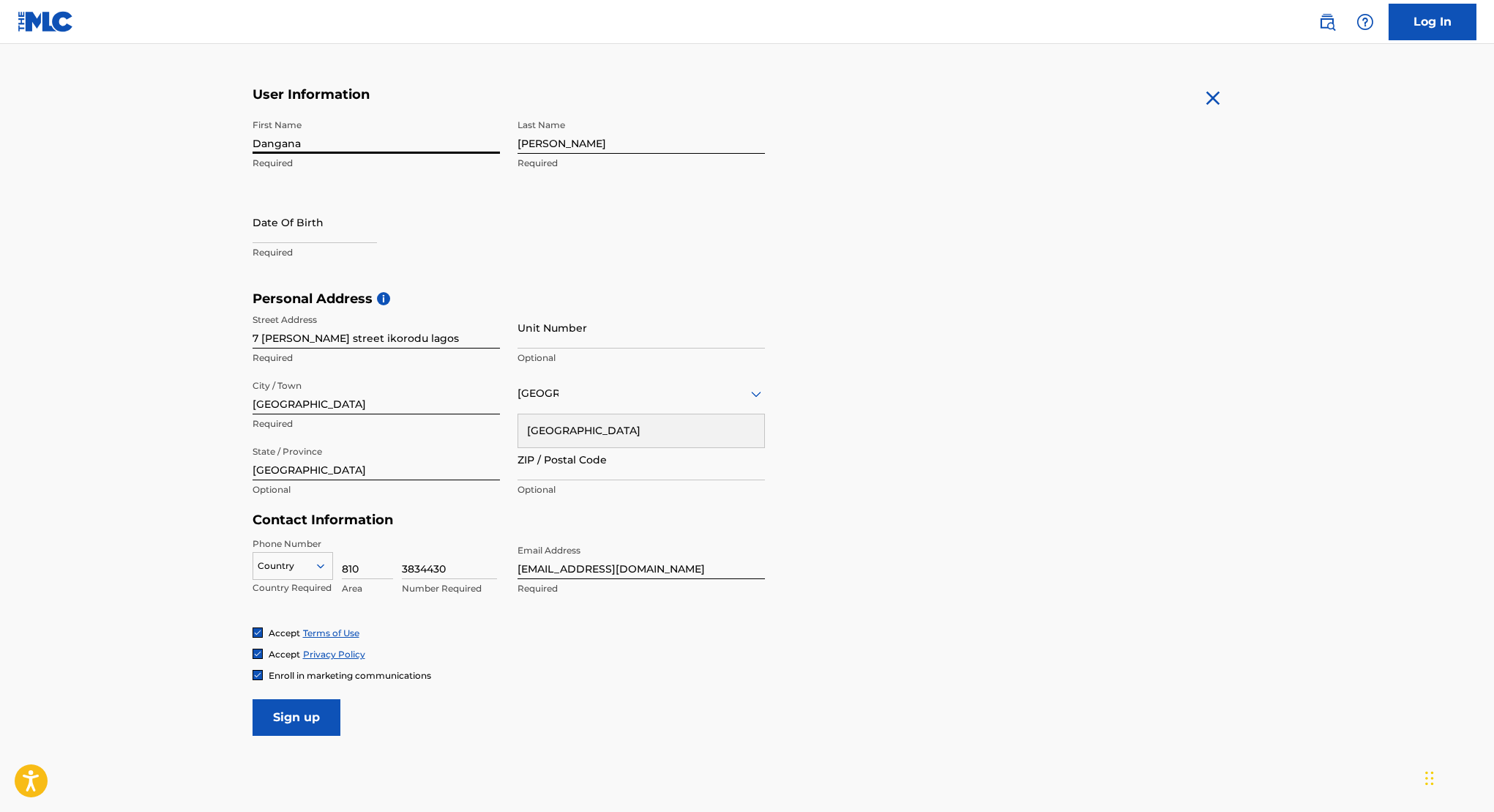
click at [329, 223] on input "text" at bounding box center [314, 222] width 124 height 42
select select "7"
select select "2025"
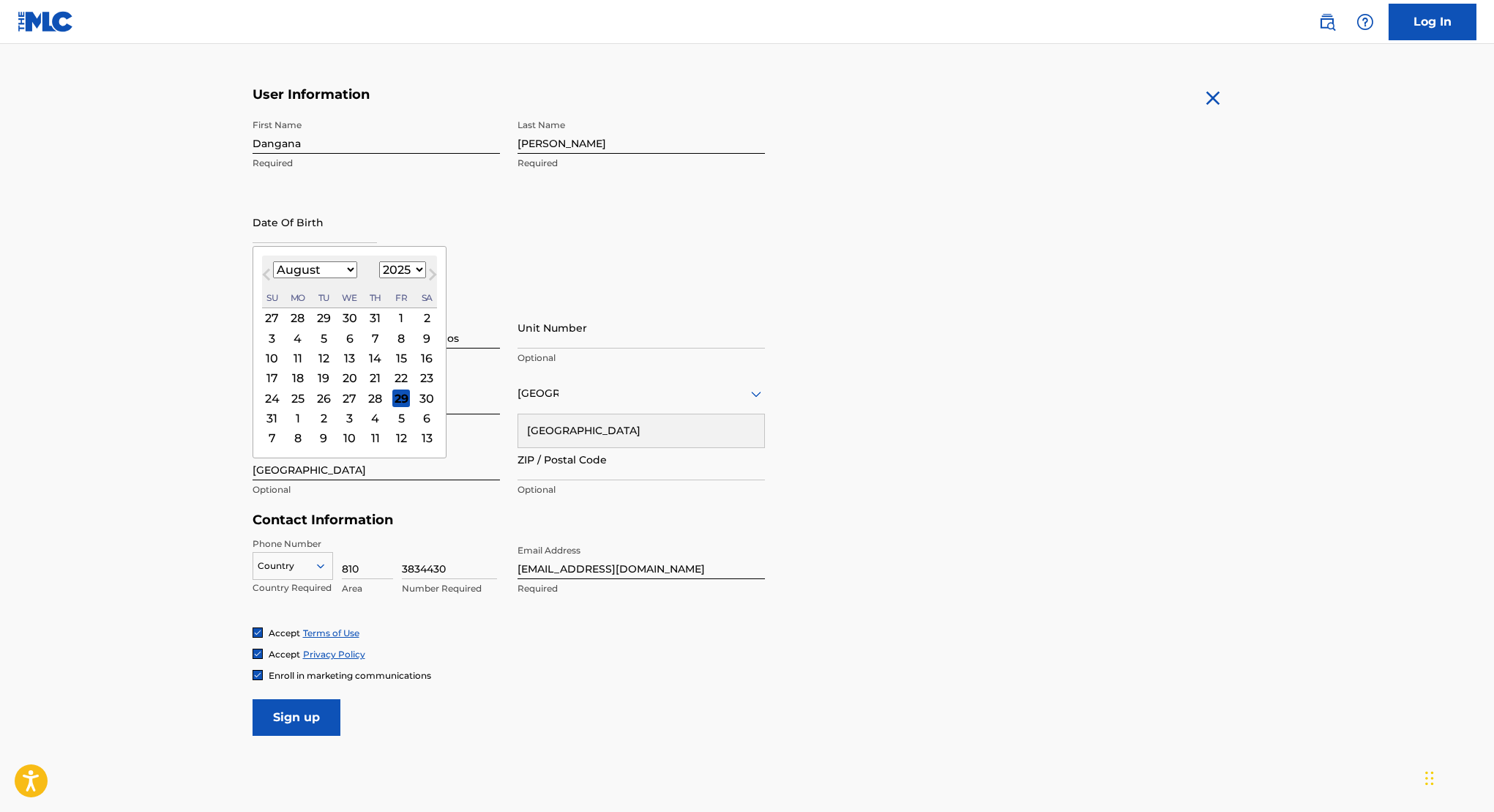
click at [323, 267] on select "January February March April May June July August September October November De…" at bounding box center [315, 269] width 84 height 17
select select "10"
click at [427, 379] on div "22" at bounding box center [427, 378] width 18 height 18
type input "November 22 2025"
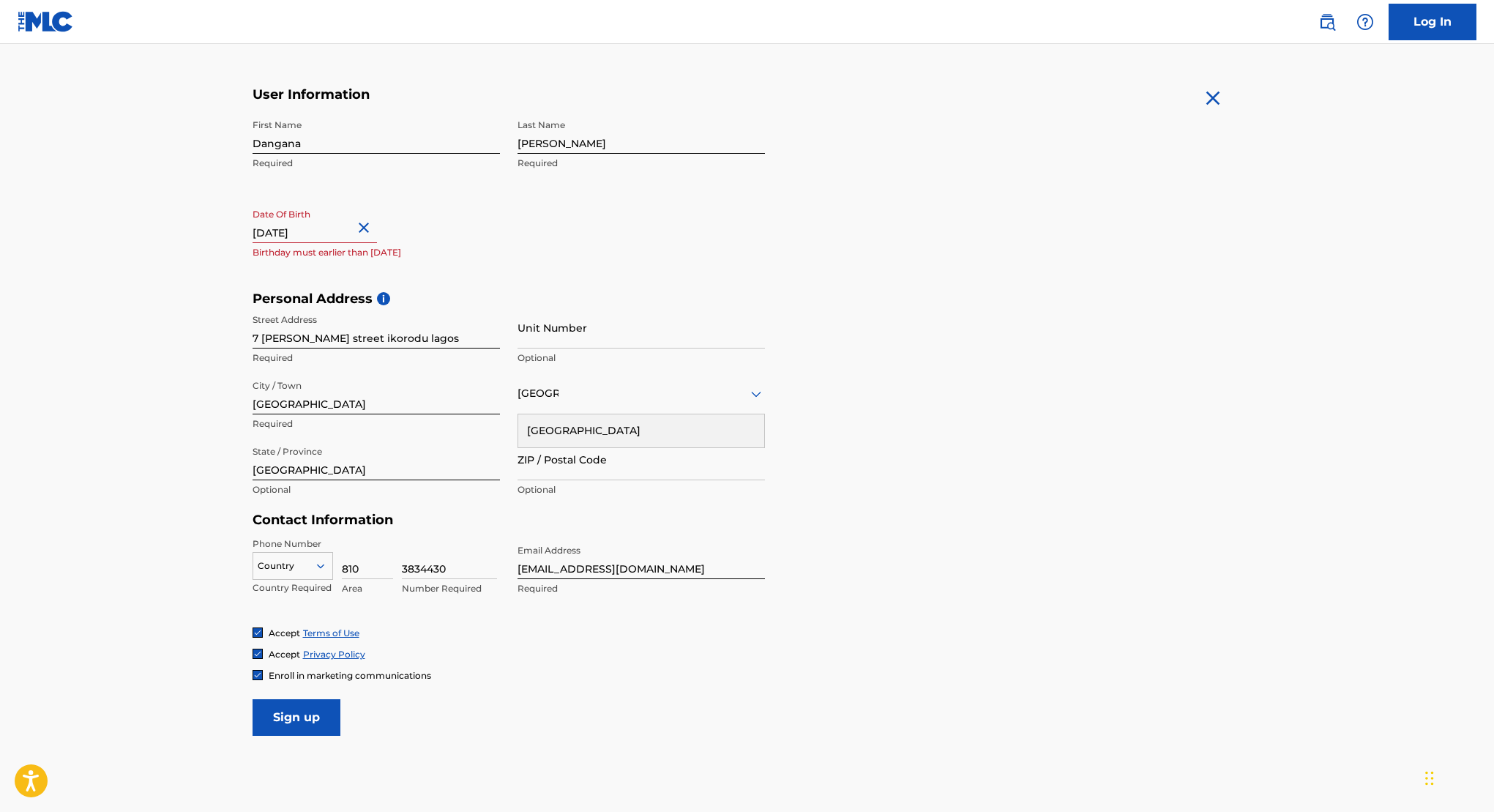
click at [340, 234] on input "November 22 2025" at bounding box center [314, 222] width 124 height 42
select select "10"
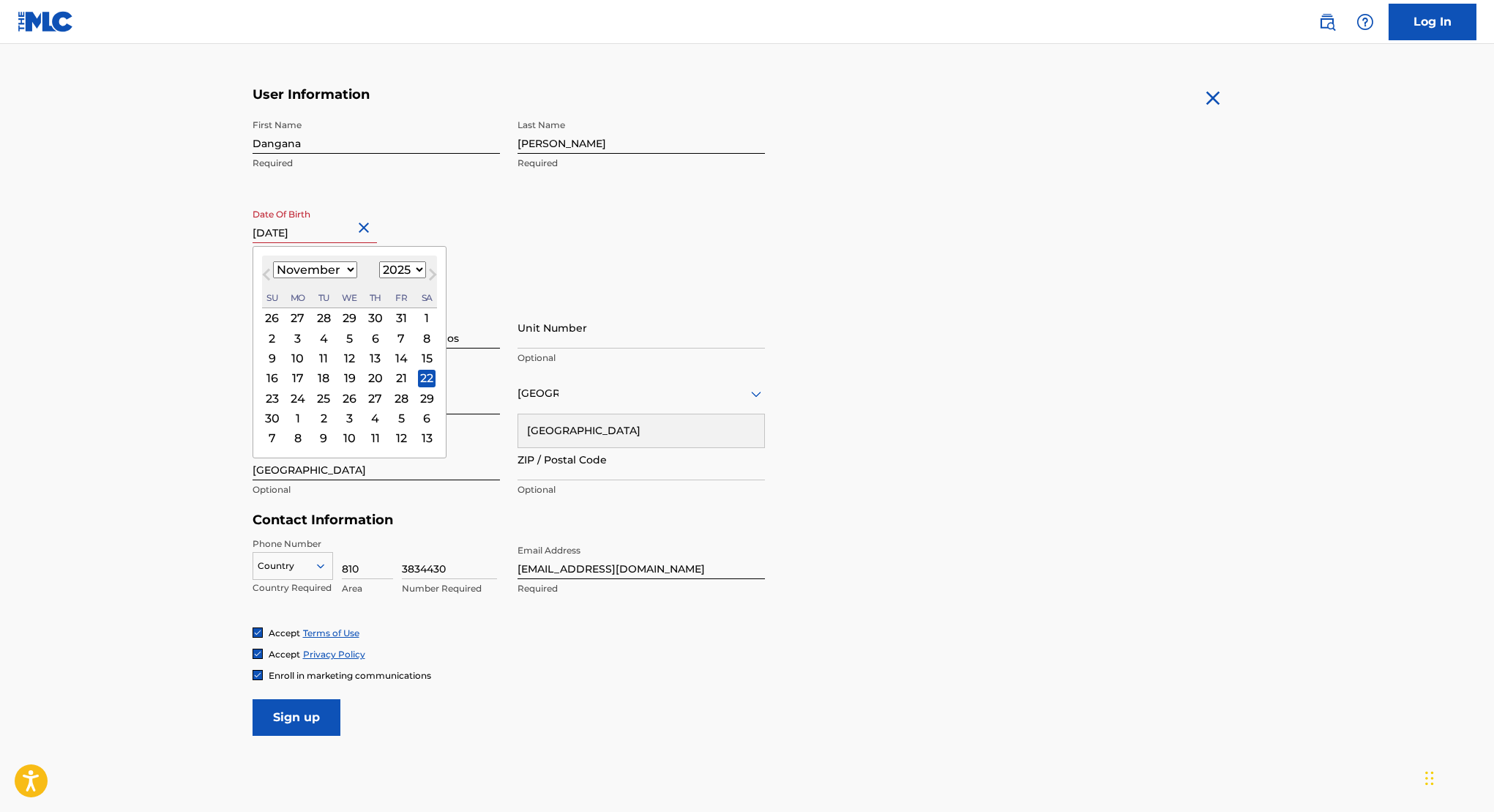
click at [399, 272] on select "1900 1901 1902 1903 1904 1905 1906 1907 1908 1909 1910 1911 1912 1913 1914 1915…" at bounding box center [403, 269] width 47 height 17
click at [405, 266] on select "1900 1901 1902 1903 1904 1905 1906 1907 1908 1909 1910 1911 1912 1913 1914 1915…" at bounding box center [403, 269] width 47 height 17
select select "1995"
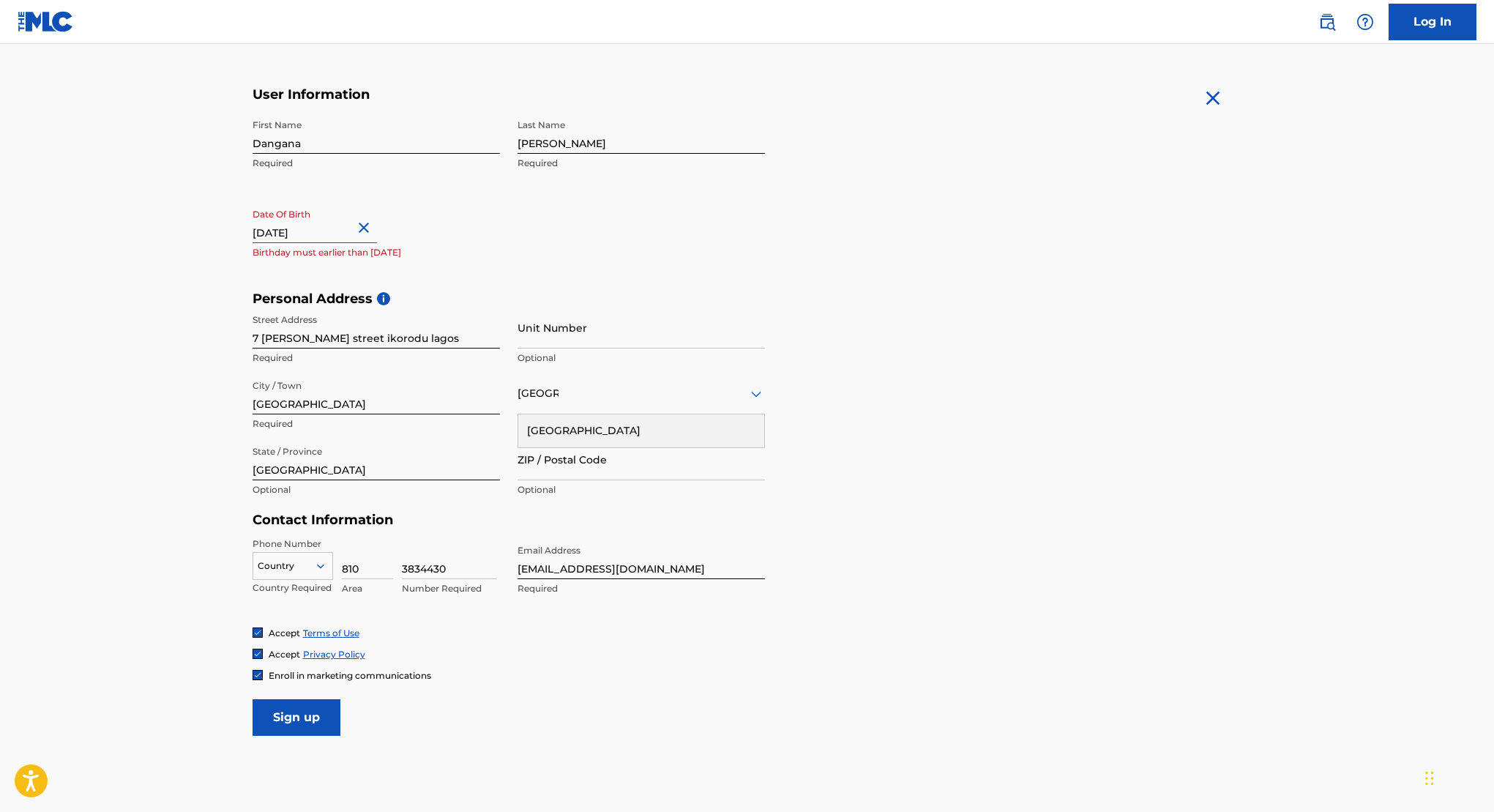
click at [405, 526] on h5 "Contact Information" at bounding box center [508, 519] width 512 height 17
click at [294, 557] on div at bounding box center [293, 565] width 79 height 16
type input "n"
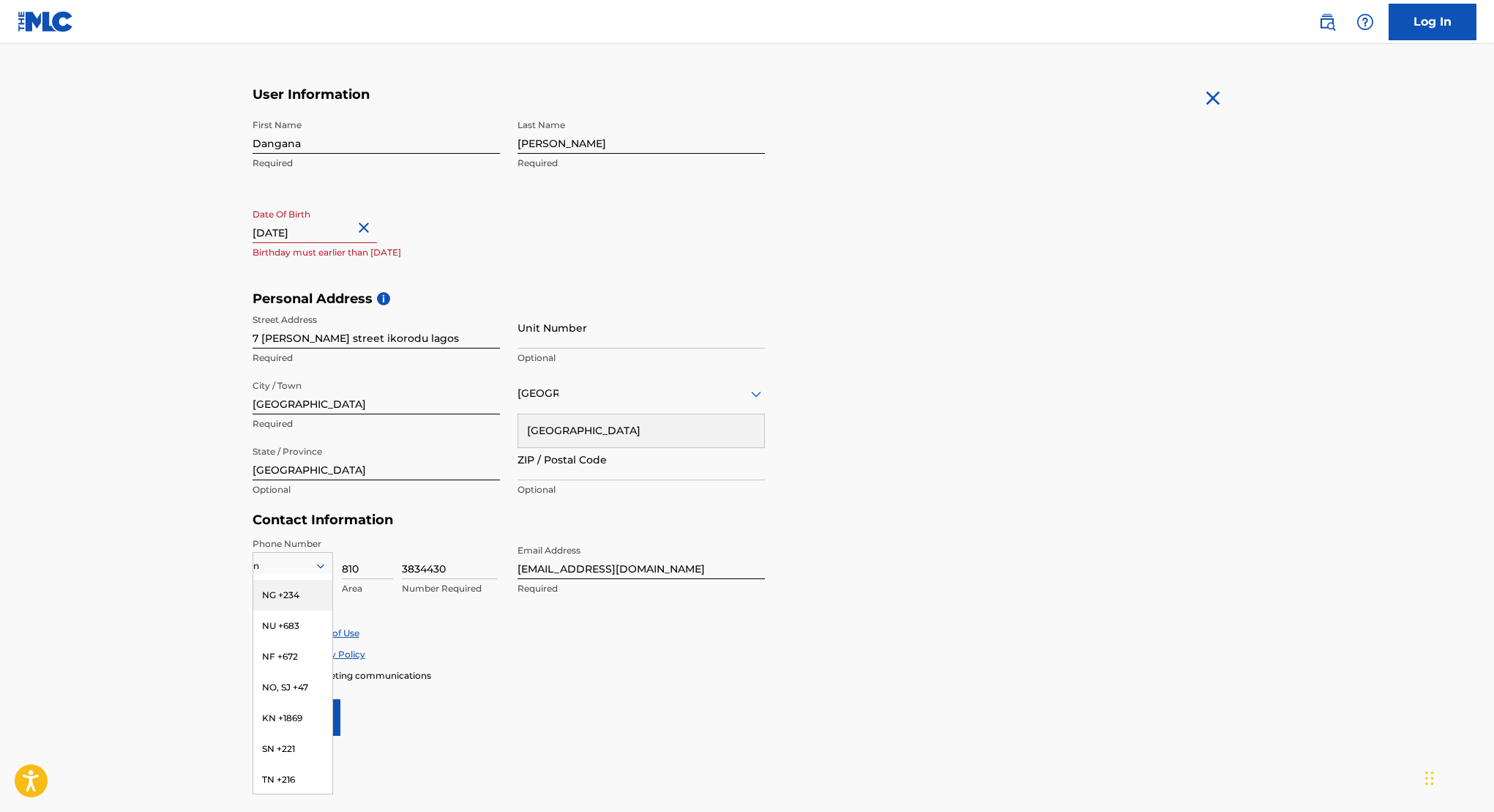
click at [290, 602] on div "NG +234" at bounding box center [293, 595] width 79 height 30
click at [451, 631] on div "Accept Terms of Use" at bounding box center [747, 633] width 989 height 13
click at [304, 709] on input "Sign up" at bounding box center [297, 717] width 88 height 36
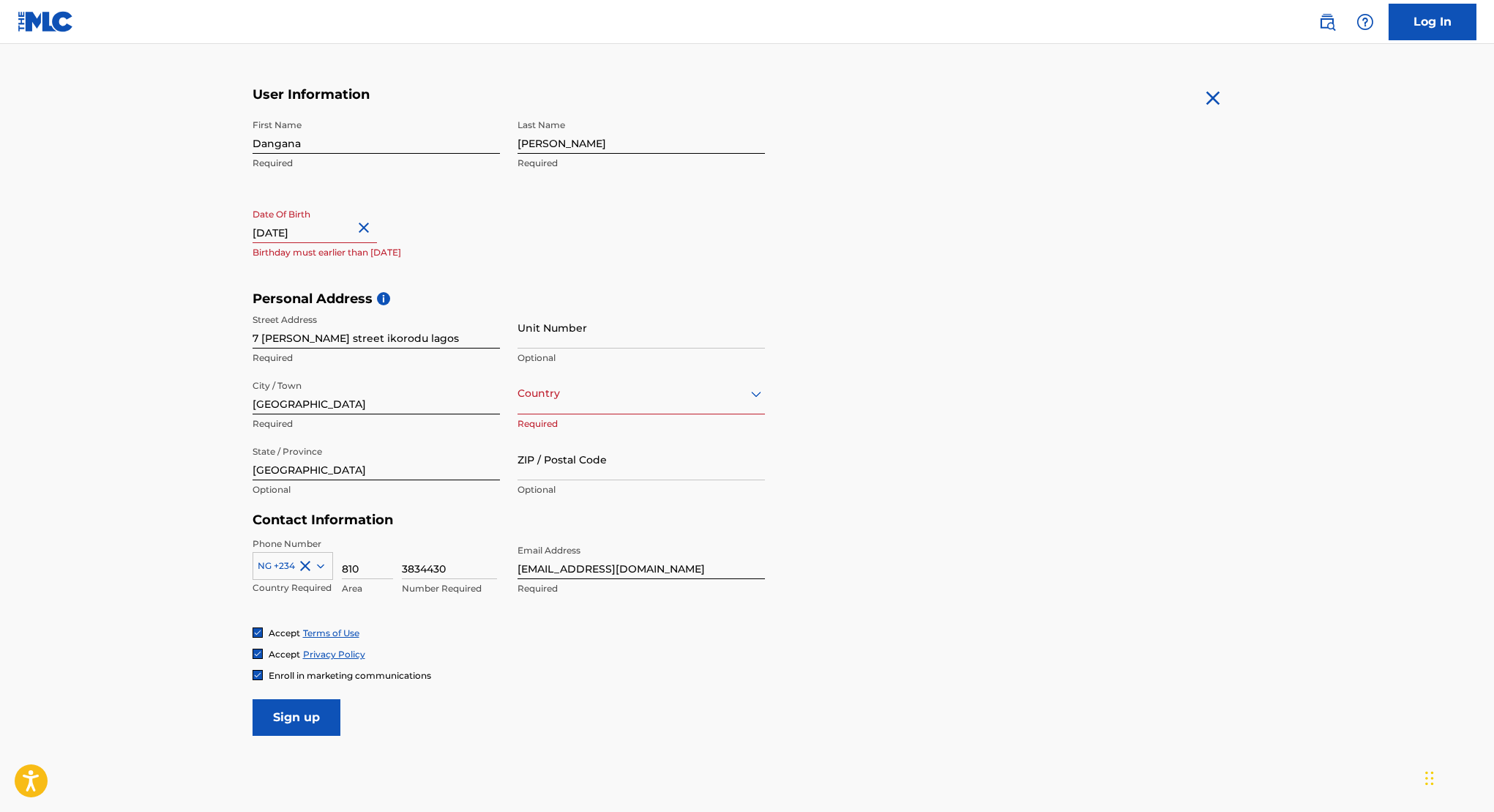
click at [465, 250] on p "Birthday must earlier than today" at bounding box center [376, 252] width 248 height 13
click at [344, 230] on input "November 22 2025" at bounding box center [314, 222] width 124 height 42
select select "10"
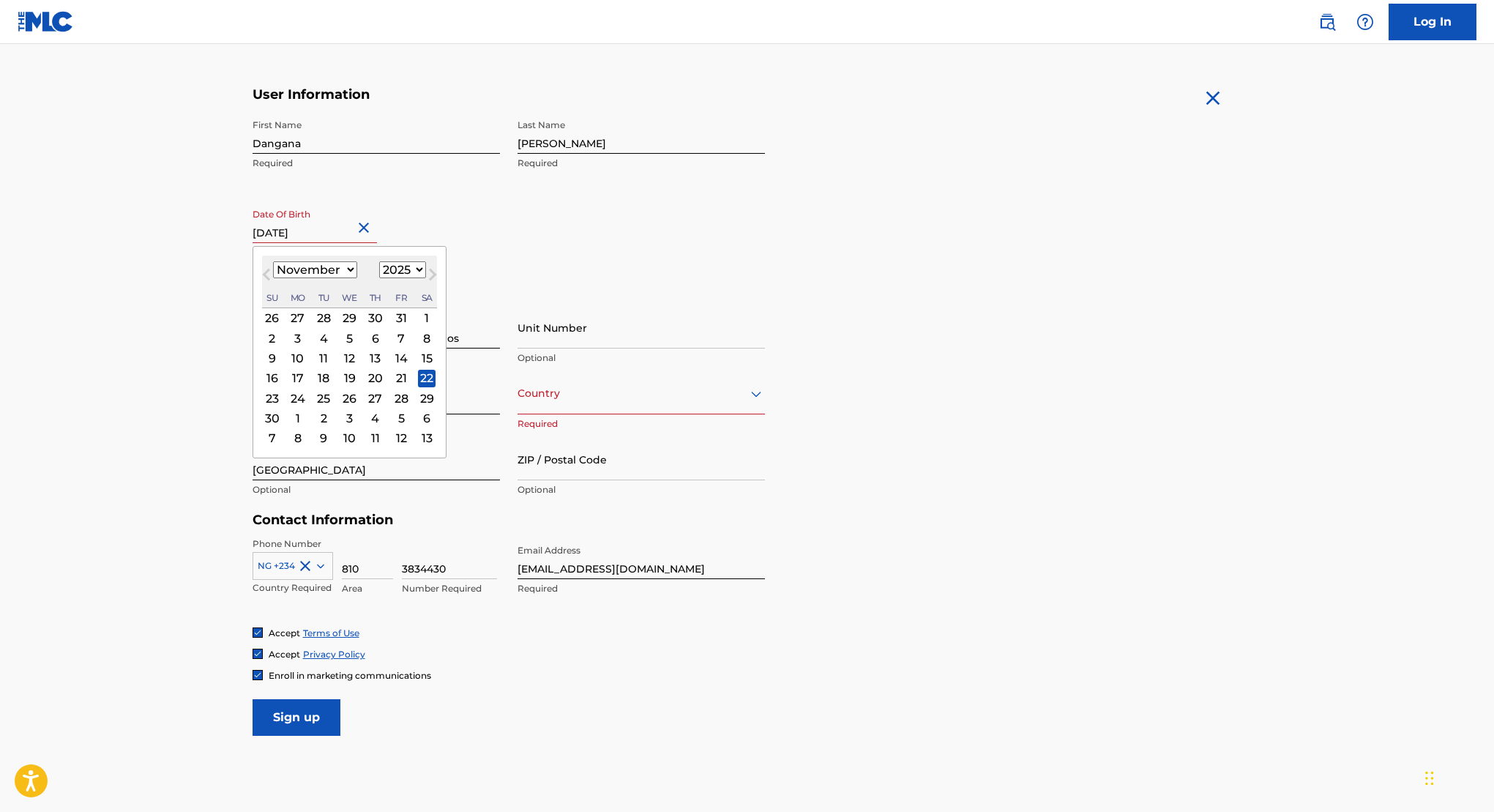
click at [405, 268] on select "1900 1901 1902 1903 1904 1905 1906 1907 1908 1909 1910 1911 1912 1913 1914 1915…" at bounding box center [403, 269] width 47 height 17
select select "1995"
click at [393, 227] on div "Date Of Birth November 22 2025 November 1995 Previous Month Next Month November…" at bounding box center [376, 234] width 248 height 66
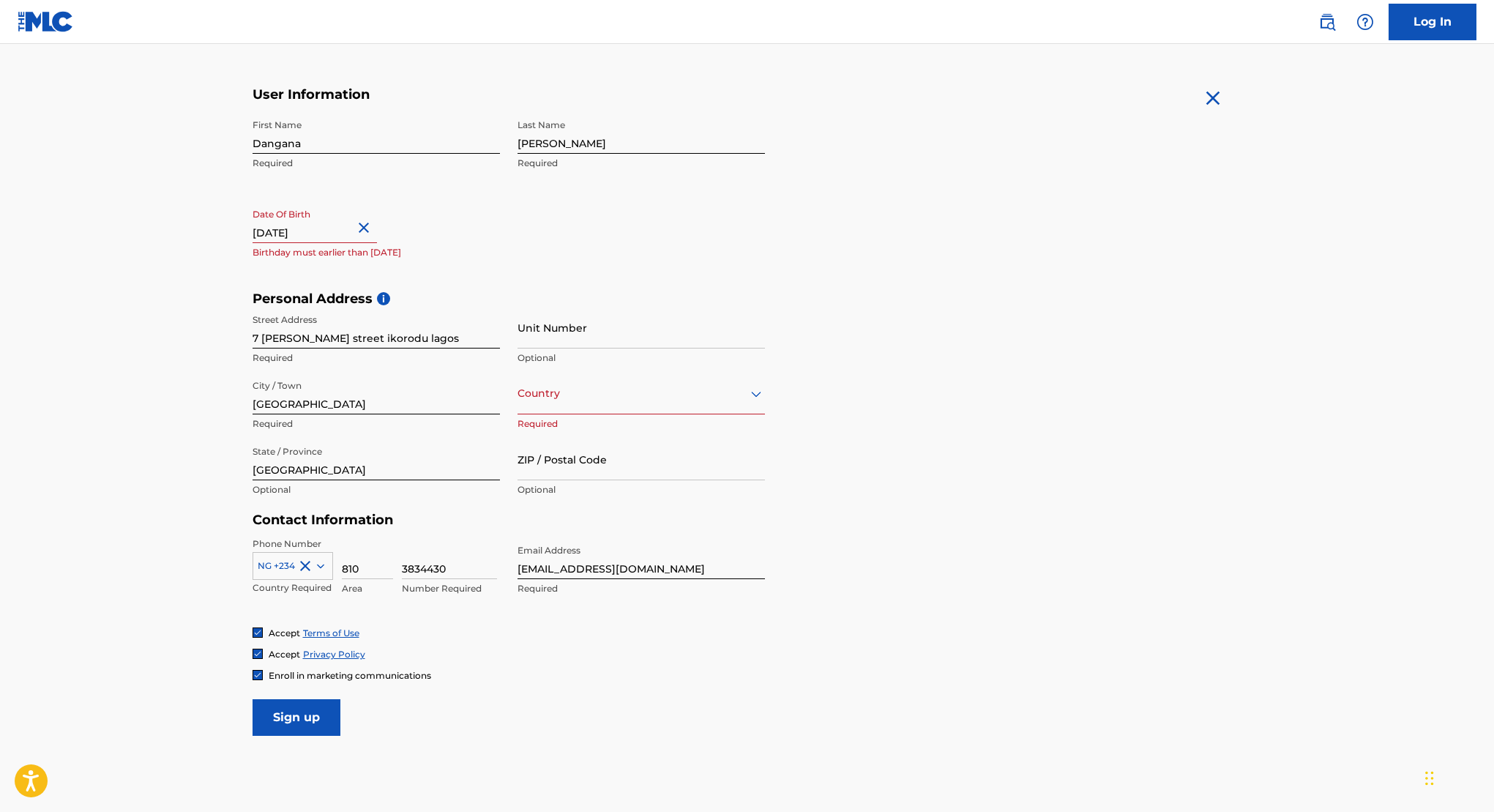
click at [340, 233] on input "November 22 2025" at bounding box center [314, 222] width 124 height 42
select select "10"
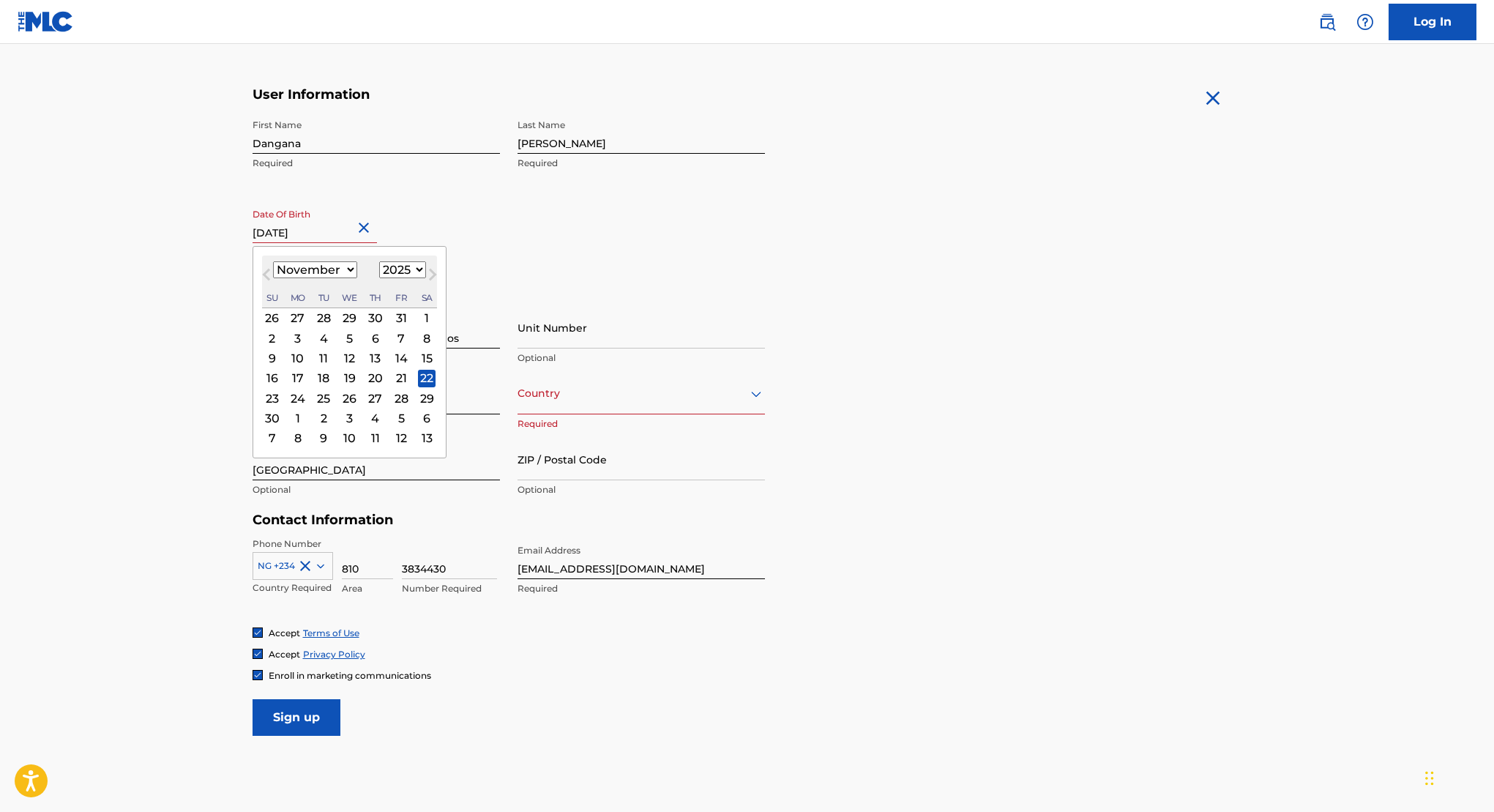
click at [404, 273] on select "1900 1901 1902 1903 1904 1905 1906 1907 1908 1909 1910 1911 1912 1913 1914 1915…" at bounding box center [403, 269] width 47 height 17
select select "1995"
type input "November 22 1995"
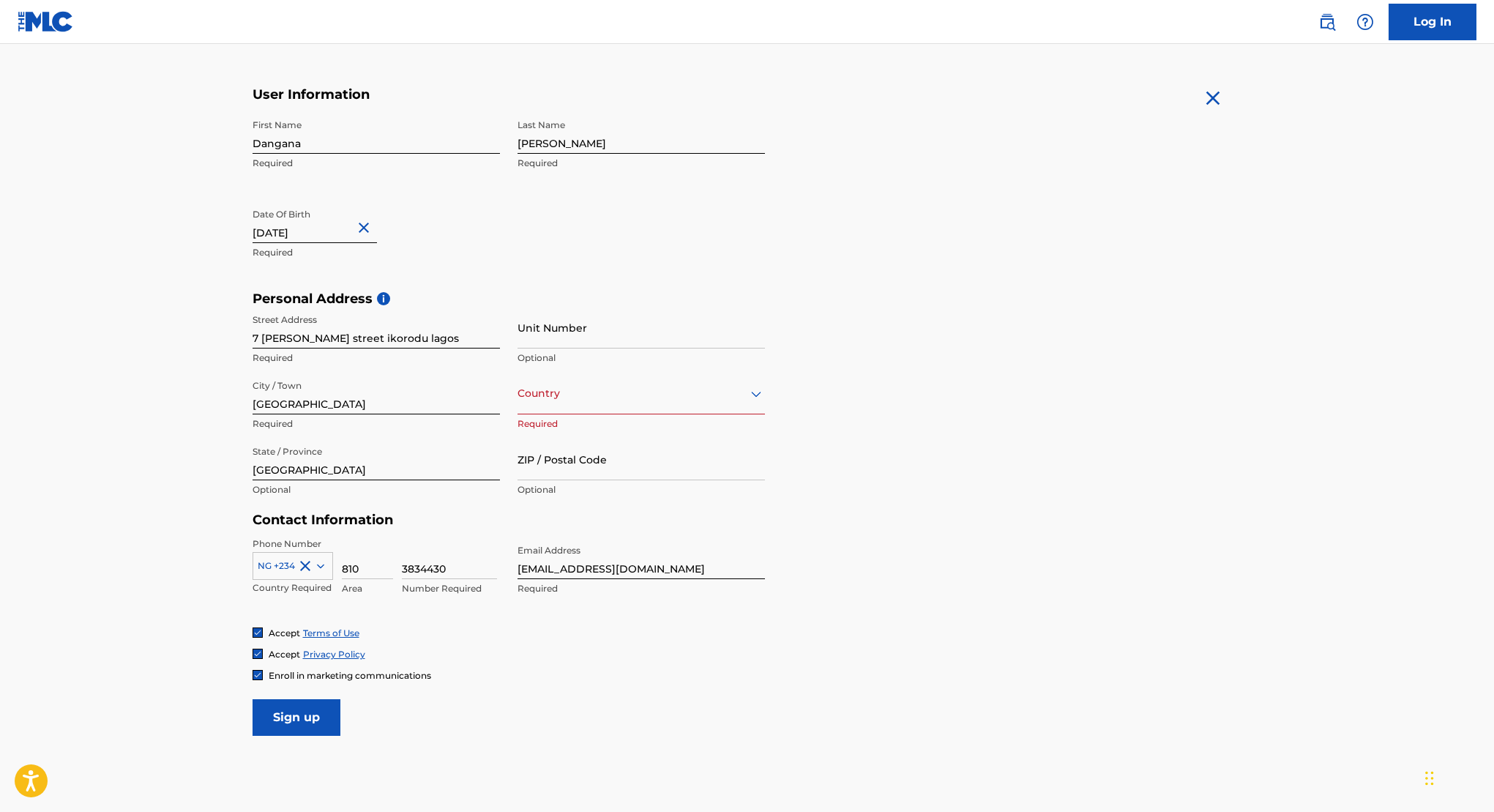
click at [295, 721] on input "Sign up" at bounding box center [297, 717] width 88 height 36
click at [613, 406] on div "Country" at bounding box center [641, 393] width 248 height 42
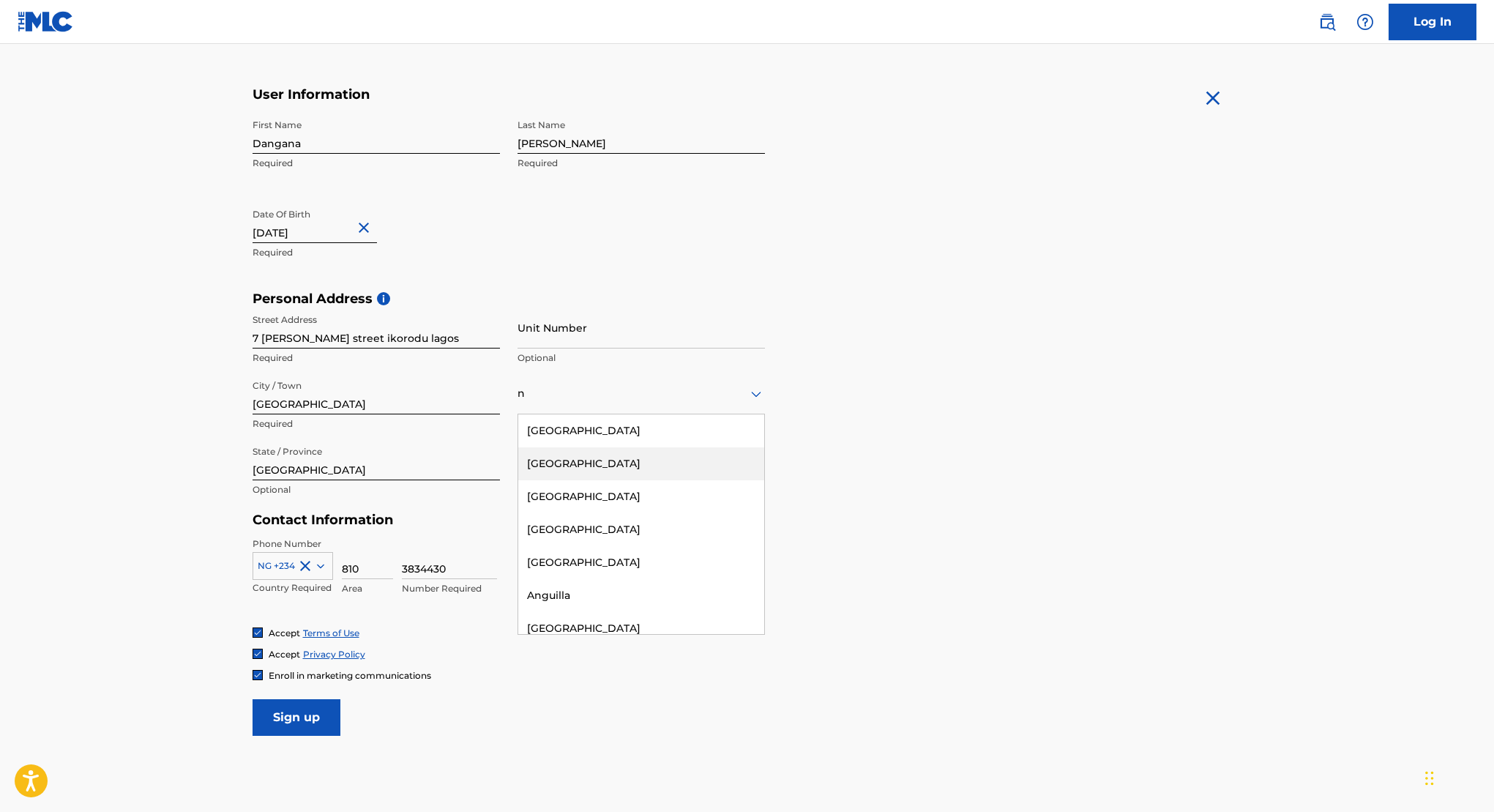
type input "Nigeria"
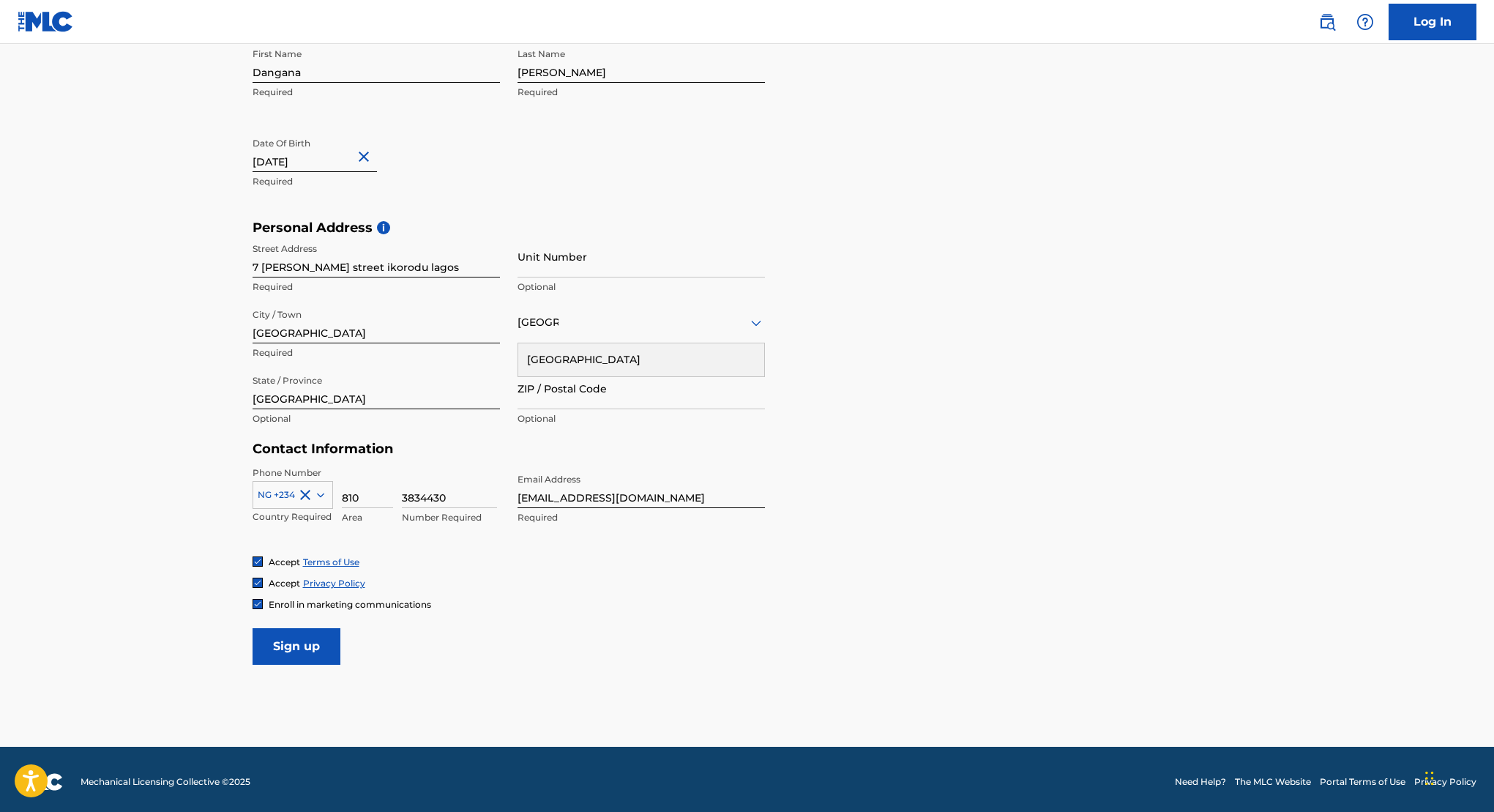
scroll to position [332, 0]
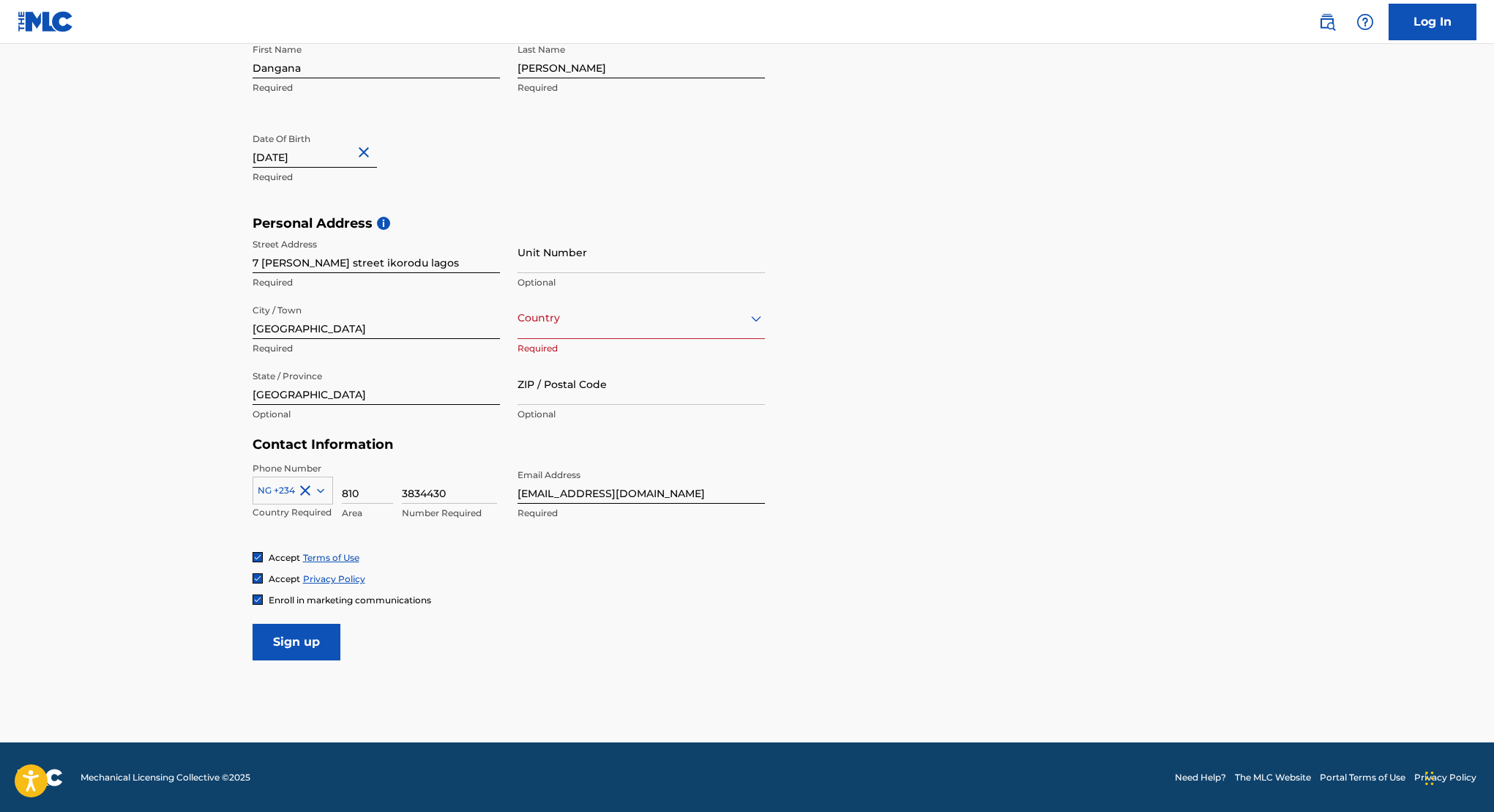
click at [296, 640] on input "Sign up" at bounding box center [297, 642] width 88 height 36
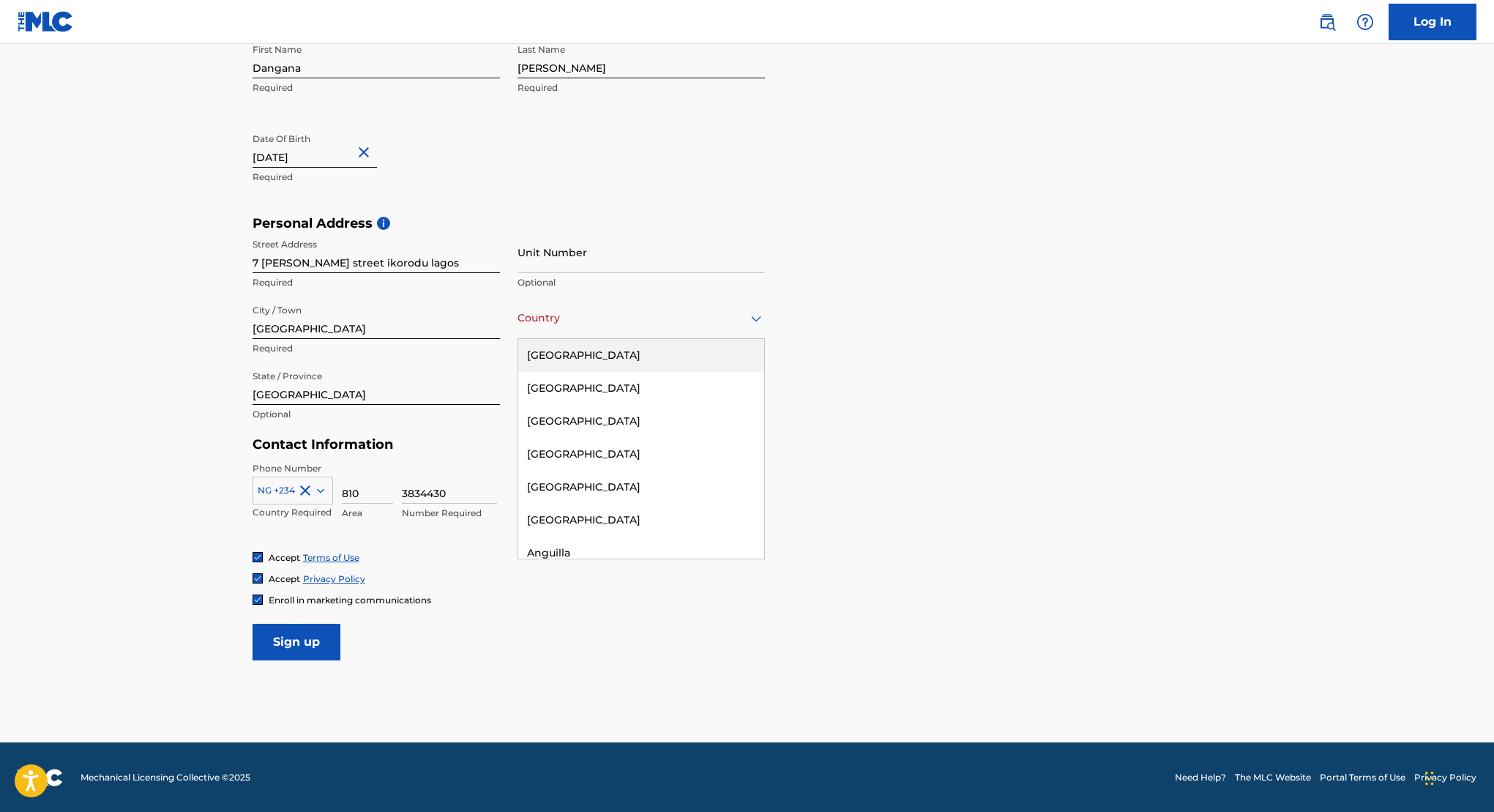
click at [619, 322] on div at bounding box center [641, 317] width 248 height 19
type input "m"
type input "Nigeria"
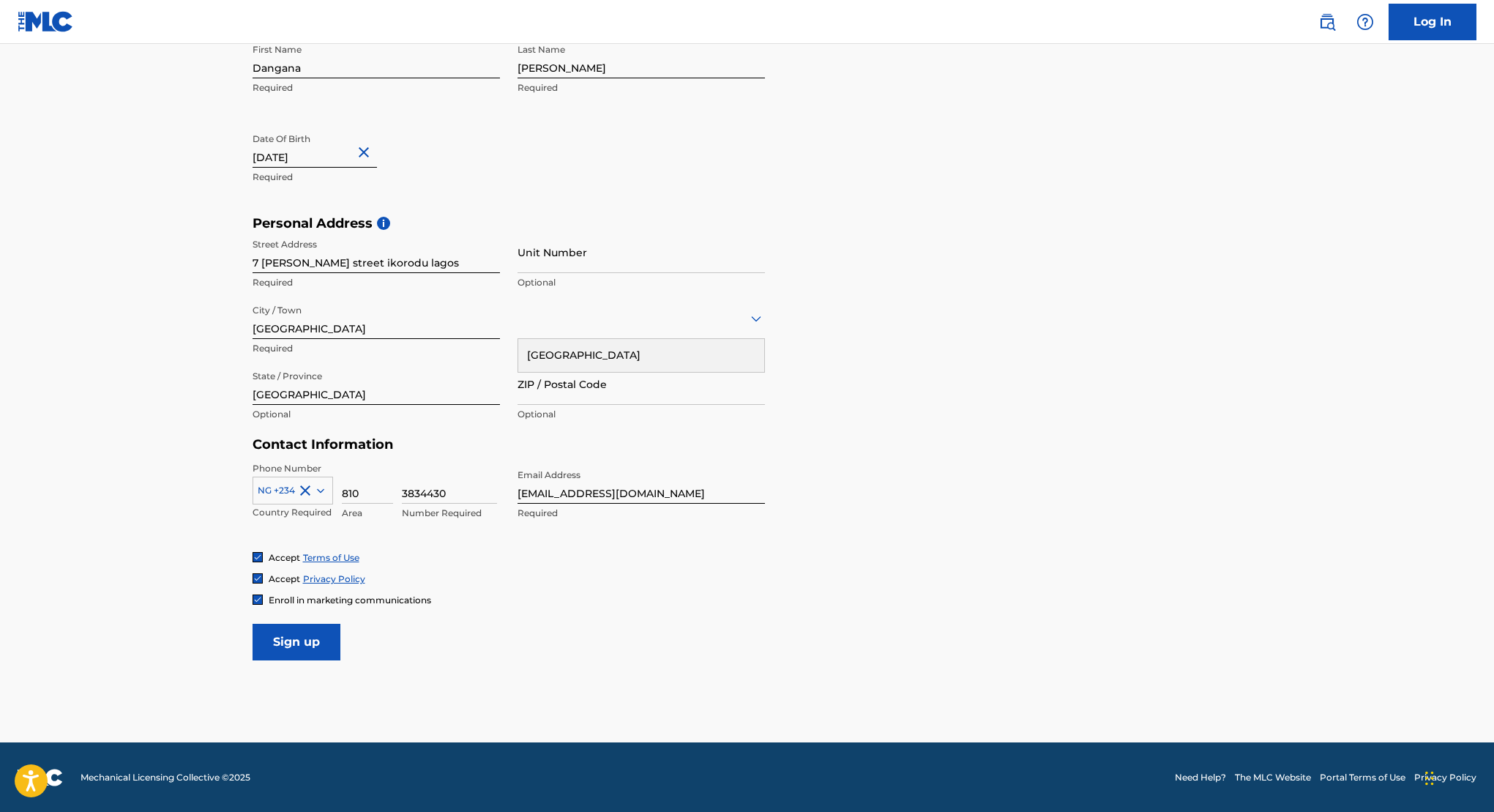
click at [593, 312] on div at bounding box center [641, 317] width 248 height 19
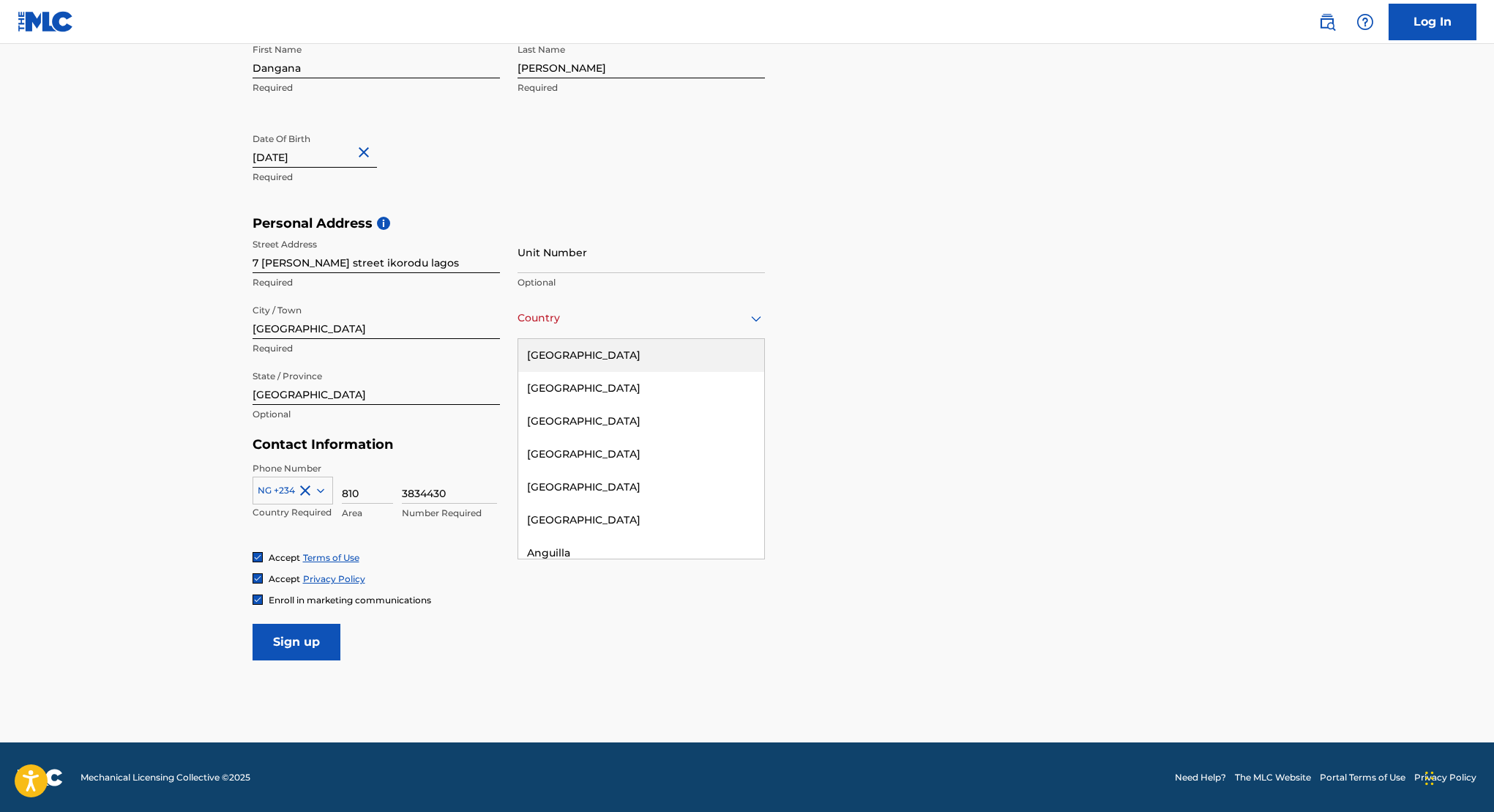
click at [587, 319] on div at bounding box center [641, 317] width 248 height 19
type input "Nigeria"
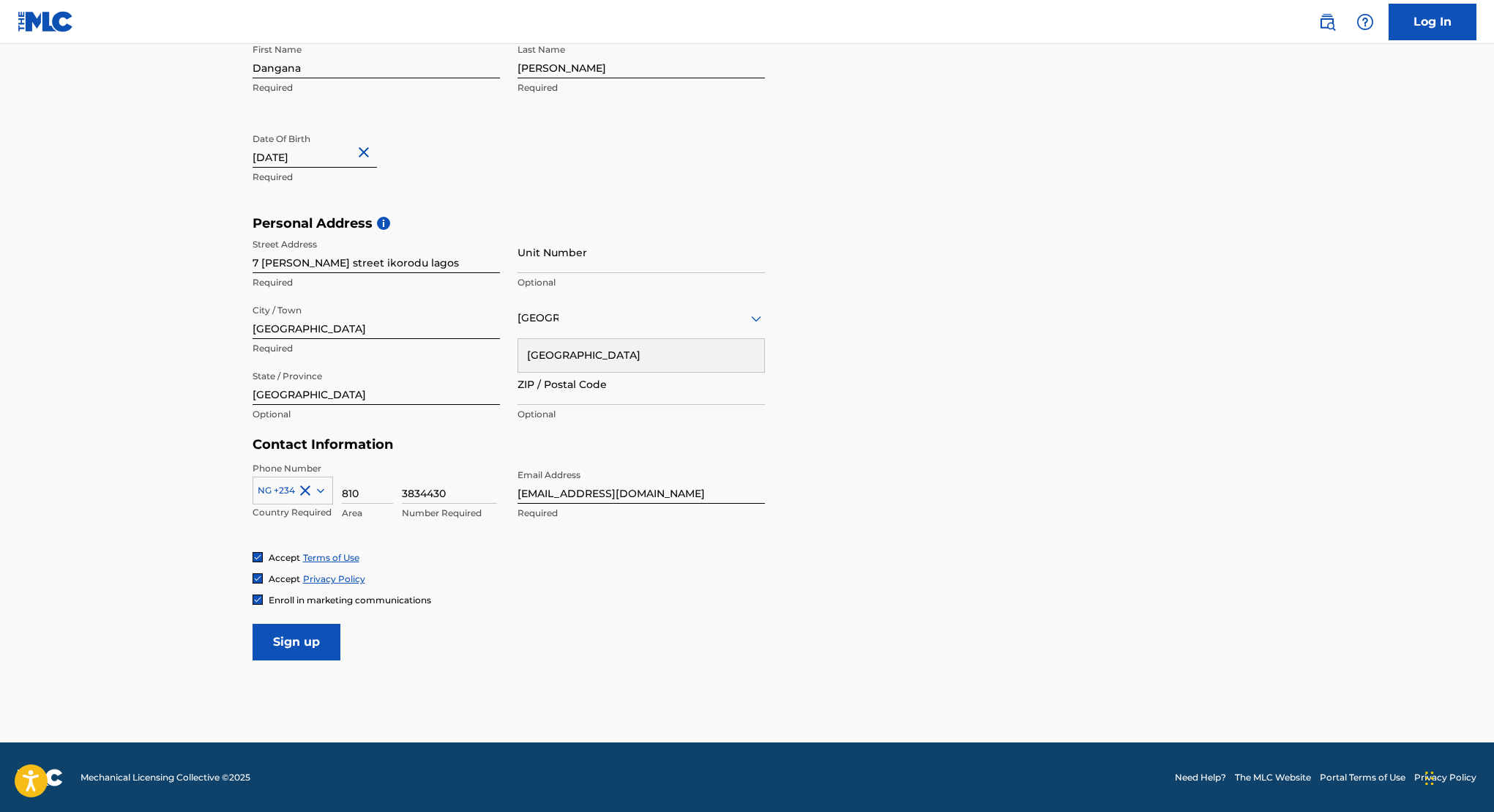
click at [572, 351] on div "Nigeria" at bounding box center [641, 356] width 246 height 33
click at [294, 638] on input "Sign up" at bounding box center [297, 642] width 88 height 36
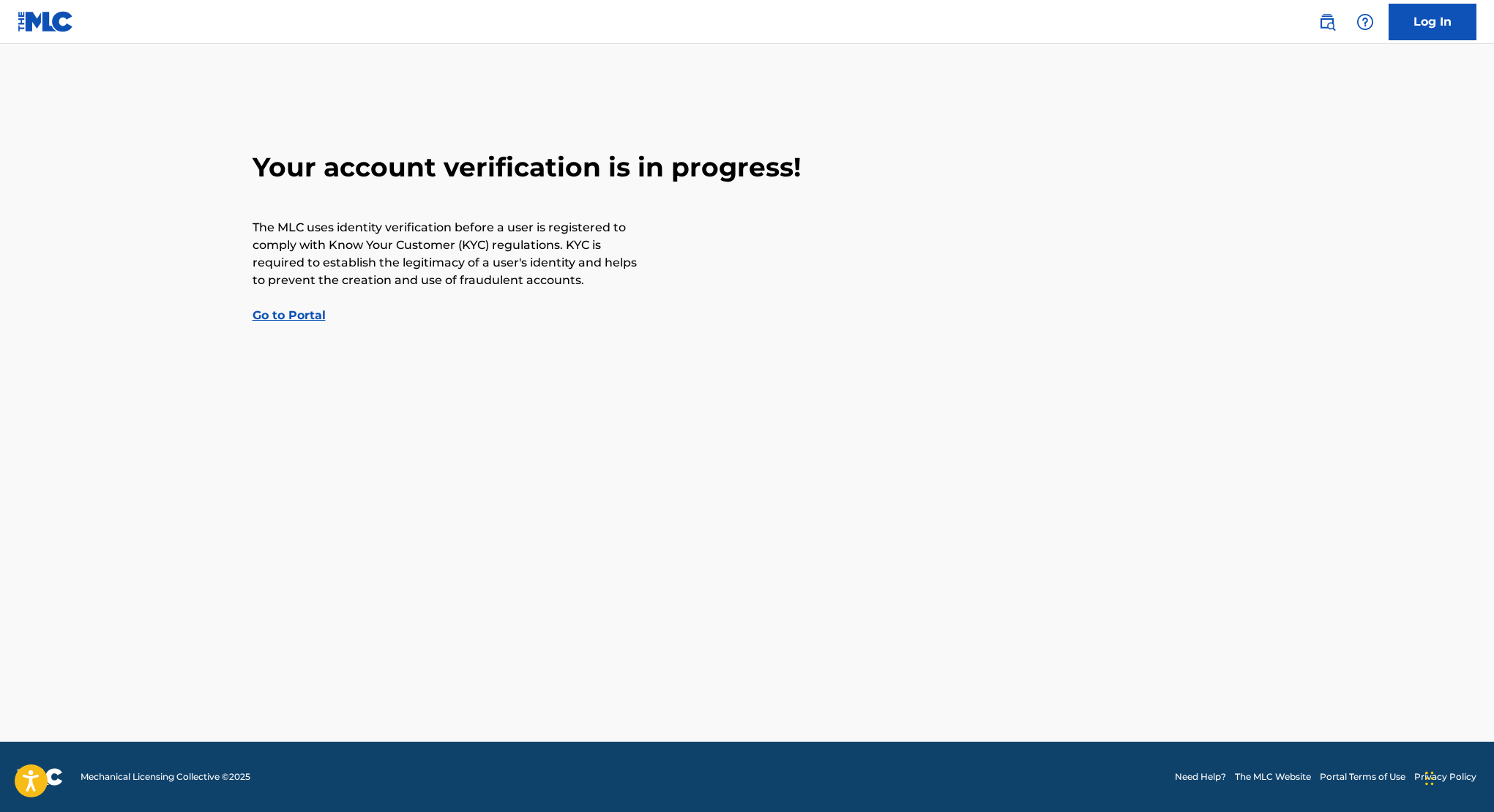
click at [301, 319] on link "Go to Portal" at bounding box center [289, 315] width 73 height 14
click at [294, 313] on link "Go to Portal" at bounding box center [289, 315] width 73 height 14
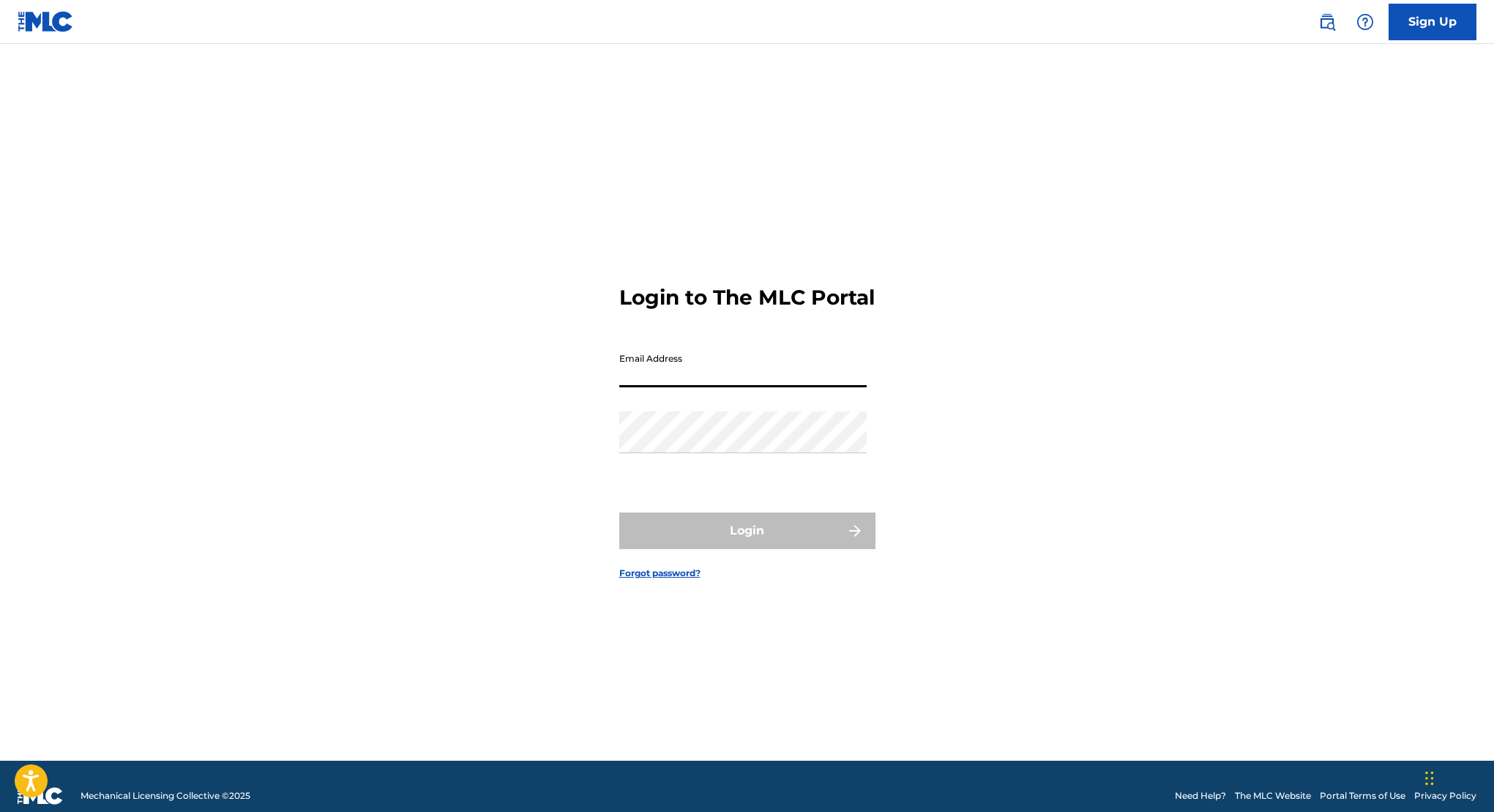
click at [682, 386] on input "Email Address" at bounding box center [743, 366] width 248 height 42
type input "[EMAIL_ADDRESS][DOMAIN_NAME]"
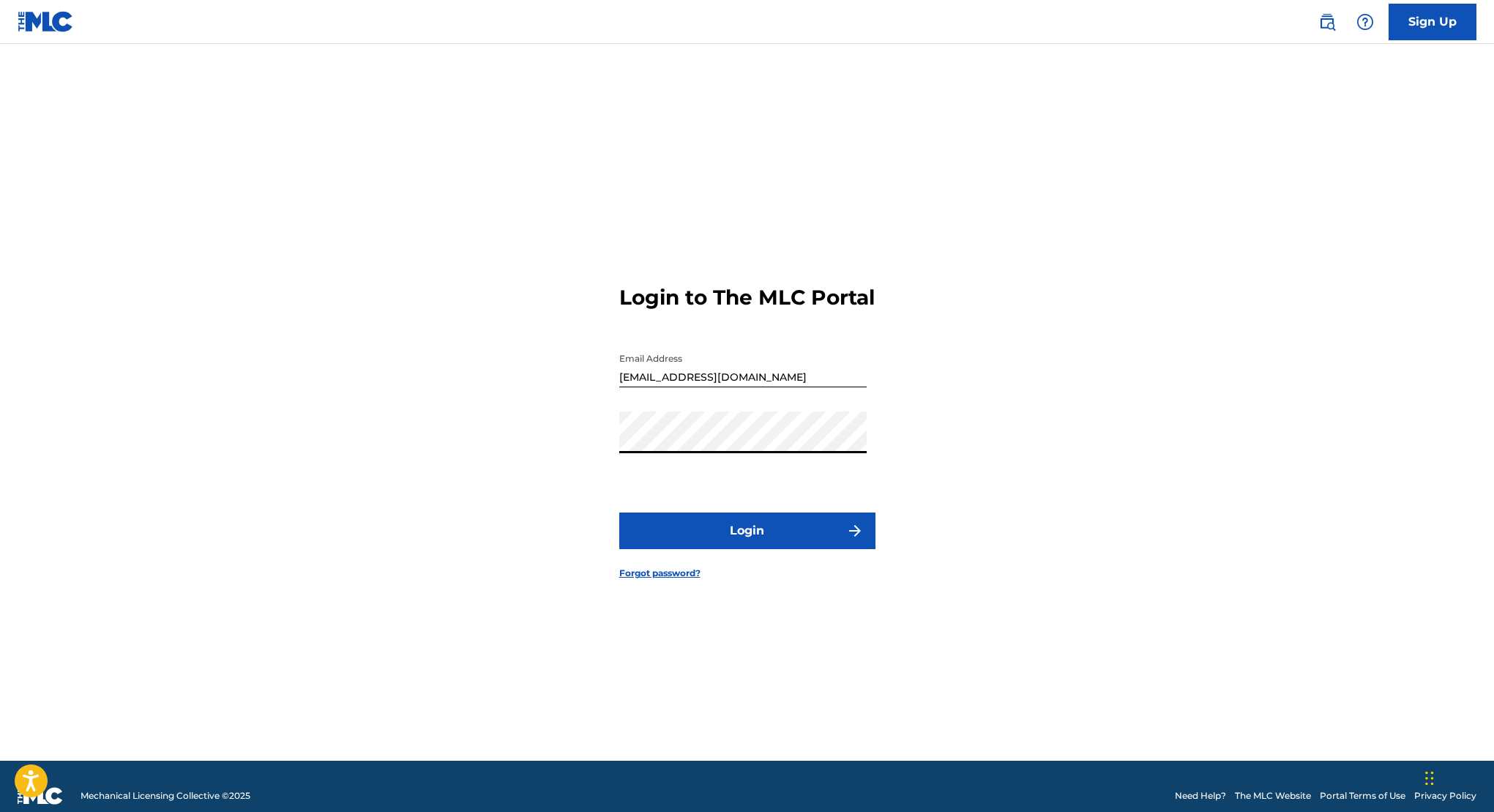
click at [728, 540] on button "Login" at bounding box center [747, 530] width 257 height 36
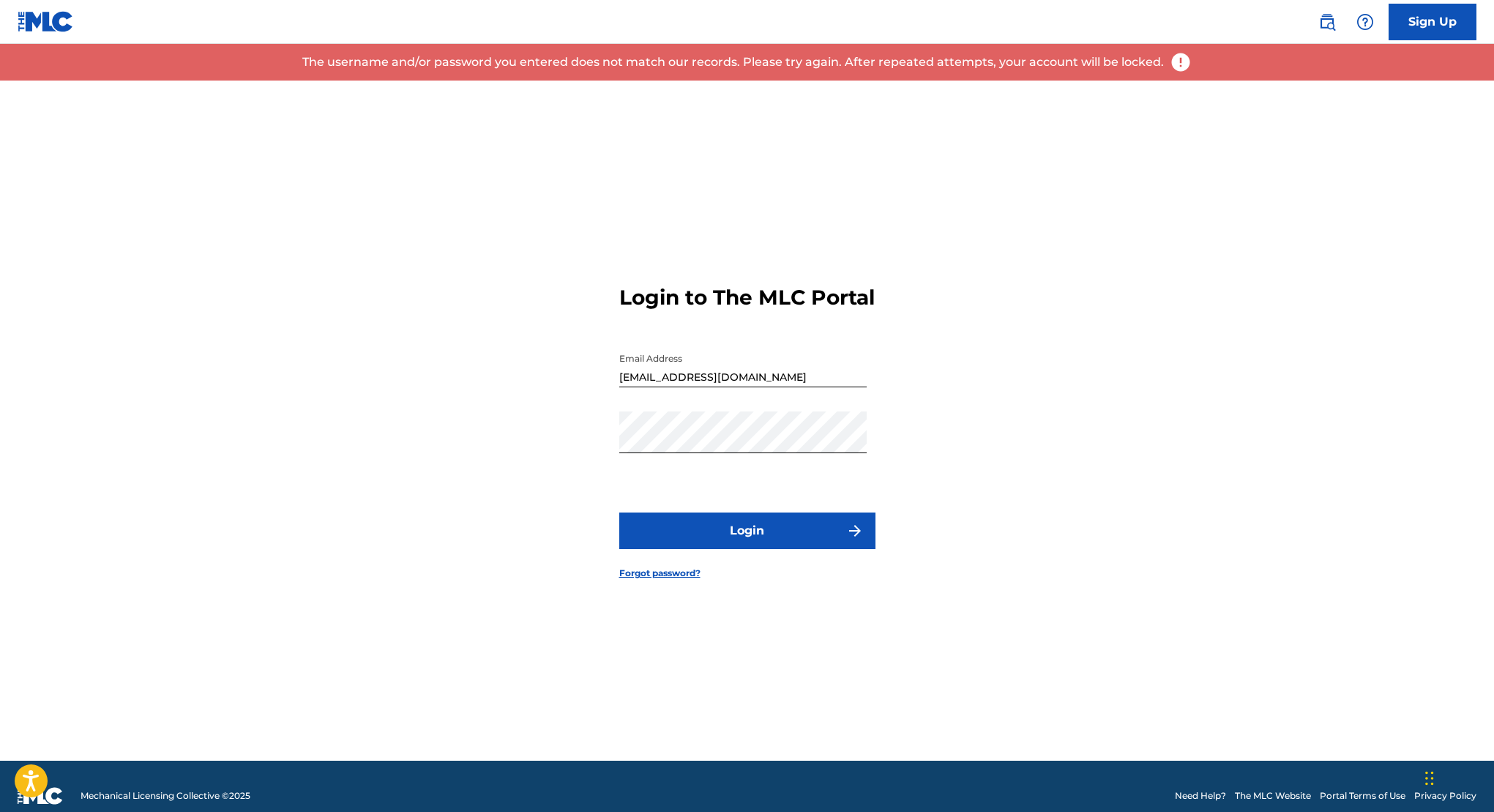
click at [642, 580] on link "Forgot password?" at bounding box center [659, 572] width 81 height 13
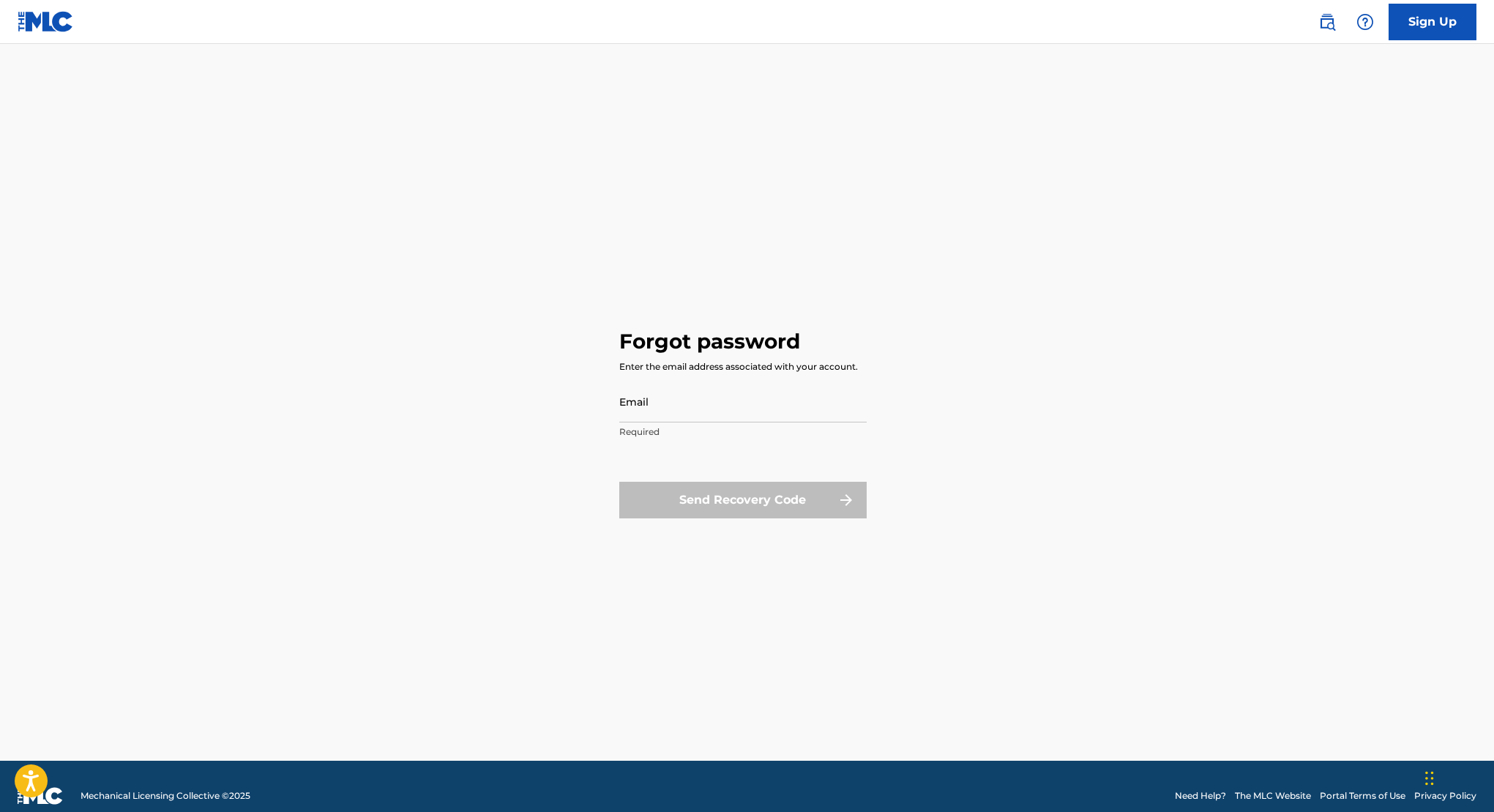
click at [724, 406] on input "Email" at bounding box center [743, 402] width 248 height 42
type input "[EMAIL_ADDRESS][DOMAIN_NAME]"
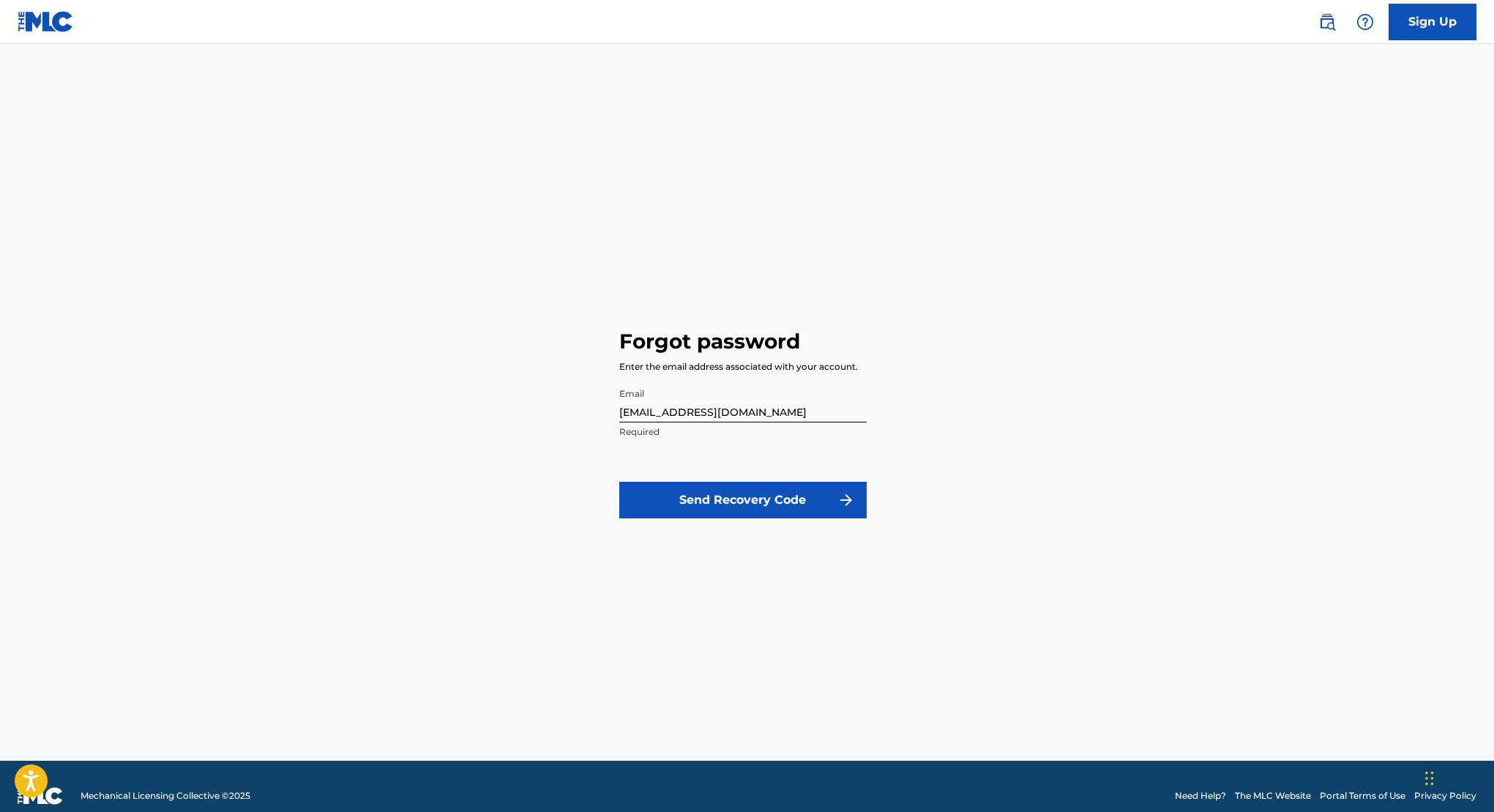
click at [750, 494] on button "Send Recovery Code" at bounding box center [743, 500] width 248 height 36
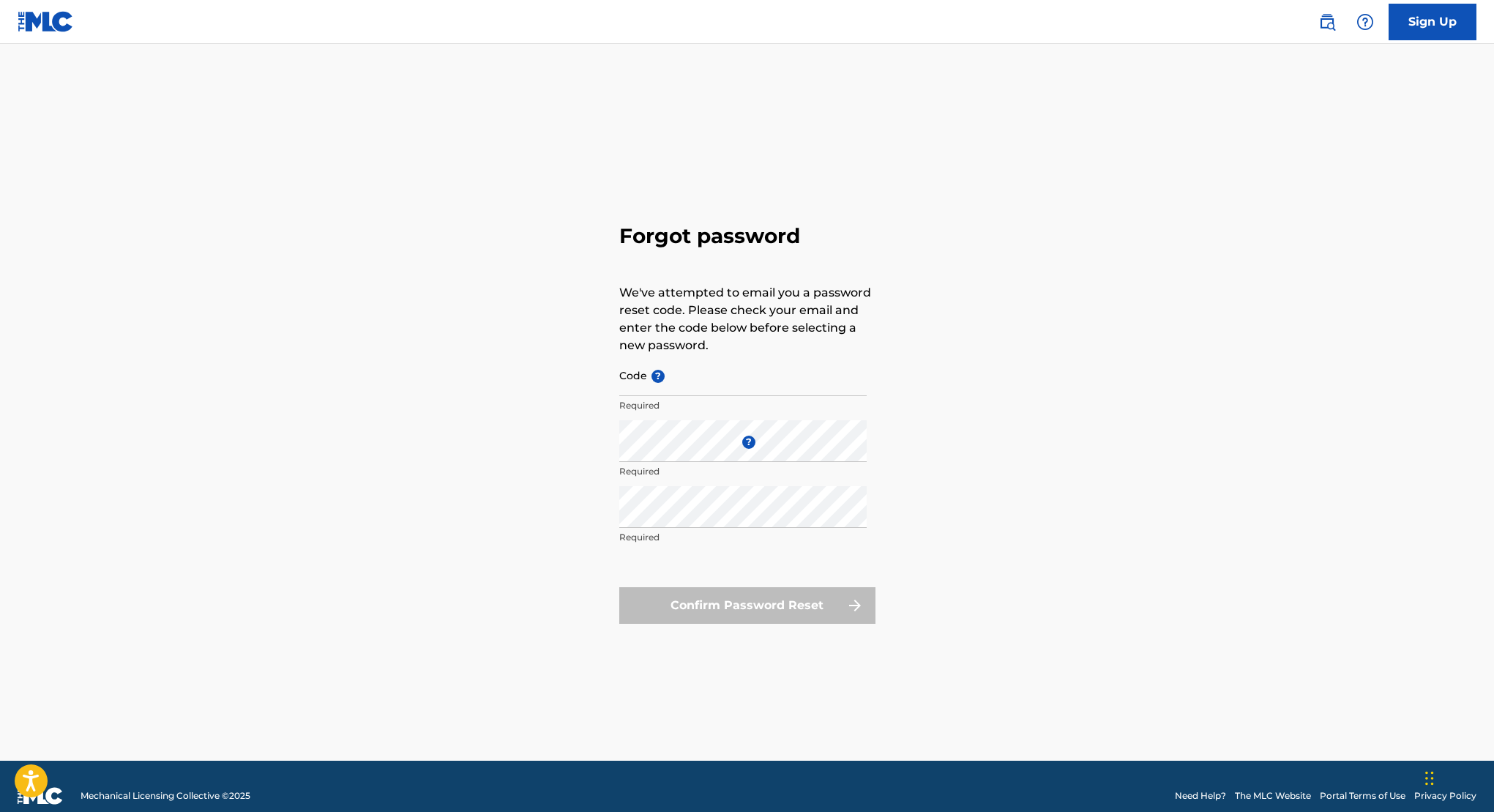
click at [675, 383] on input "Code ?" at bounding box center [743, 375] width 248 height 42
paste input "FP_6b55ac81f38260b4d2542203b9f4"
type input "FP_6b55ac81f38260b4d2542203b9f4"
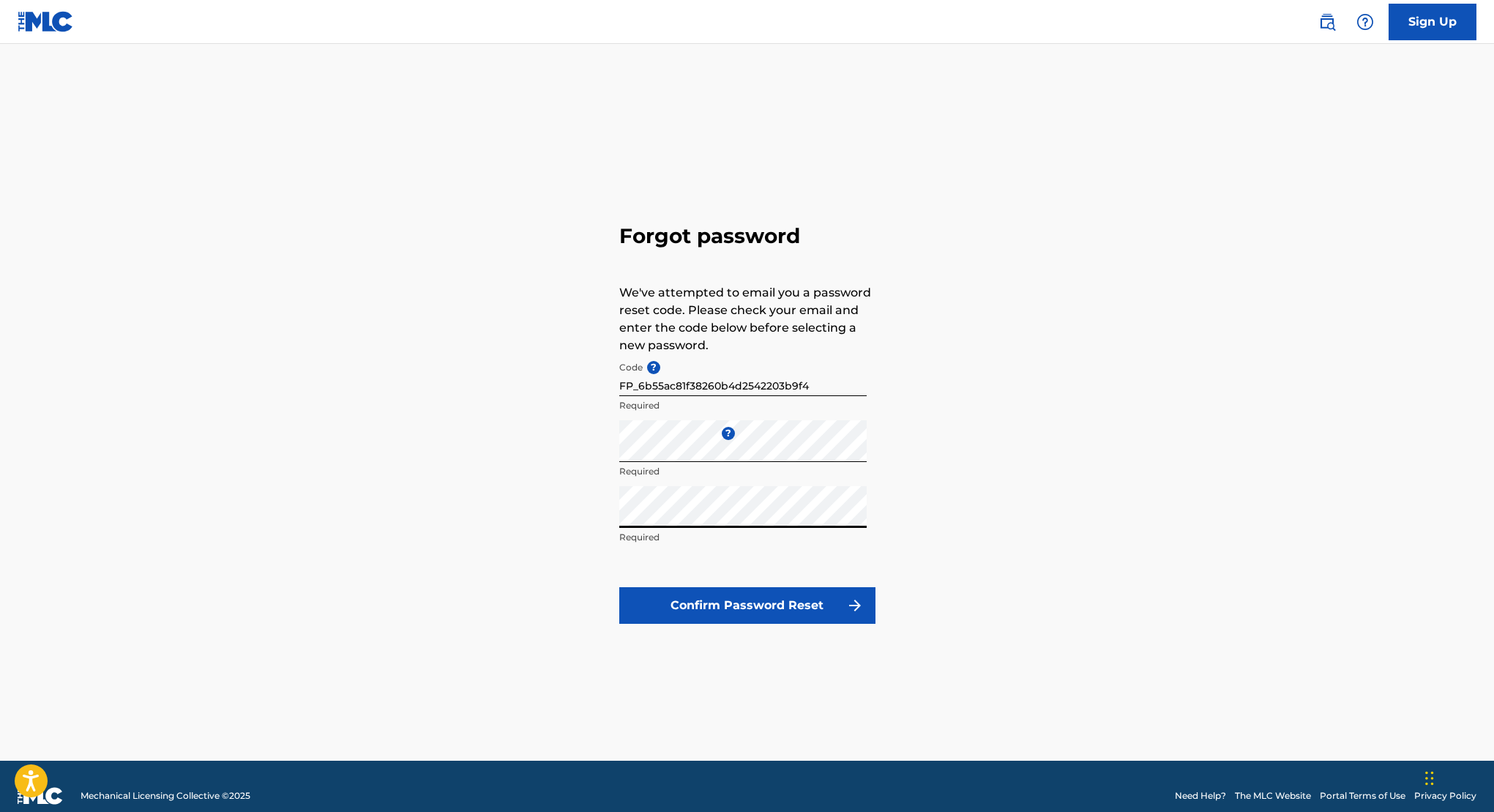
click at [711, 615] on button "Confirm Password Reset" at bounding box center [747, 604] width 257 height 36
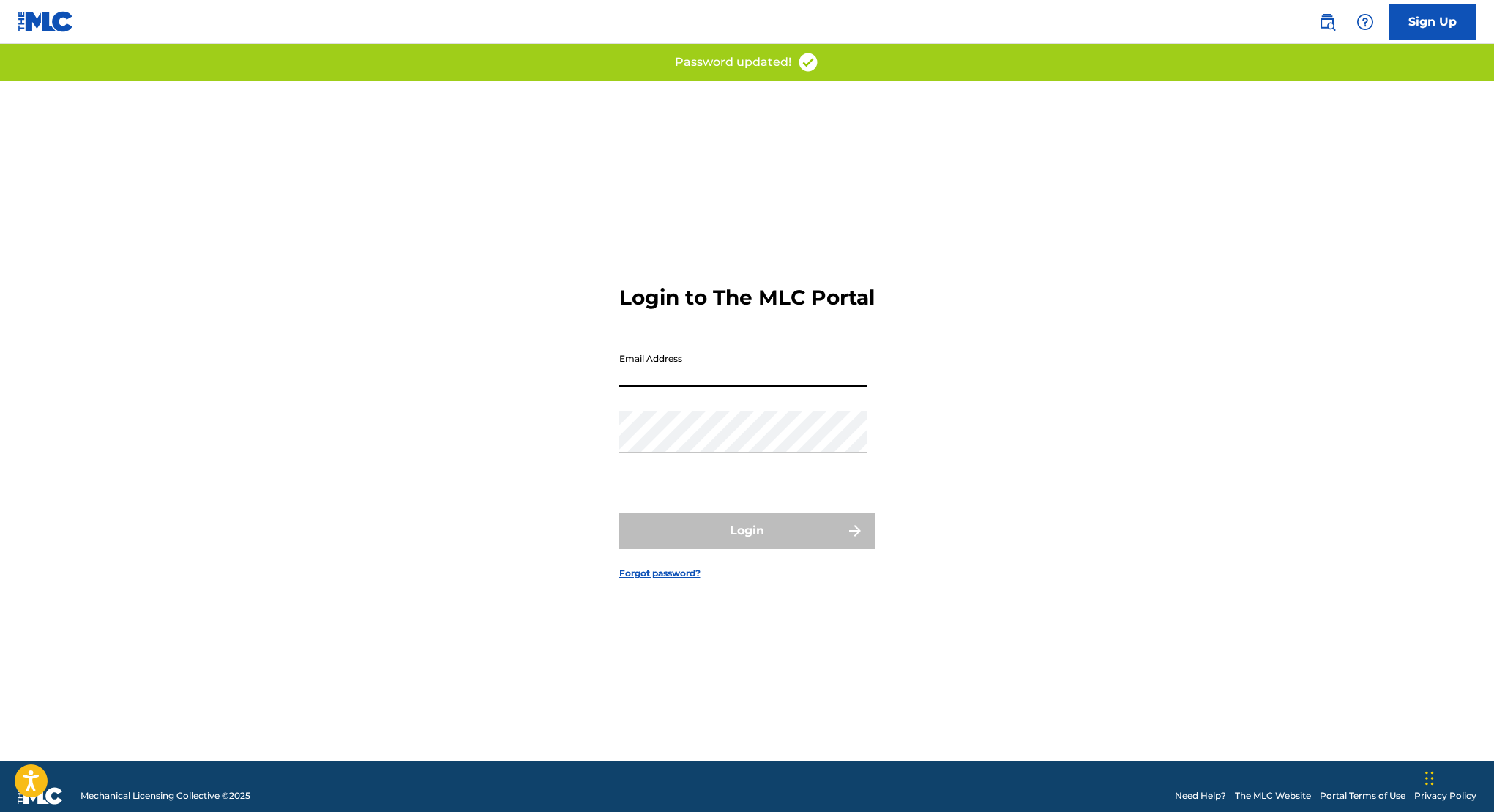
click at [723, 381] on input "Email Address" at bounding box center [743, 366] width 248 height 42
type input "[EMAIL_ADDRESS][DOMAIN_NAME]"
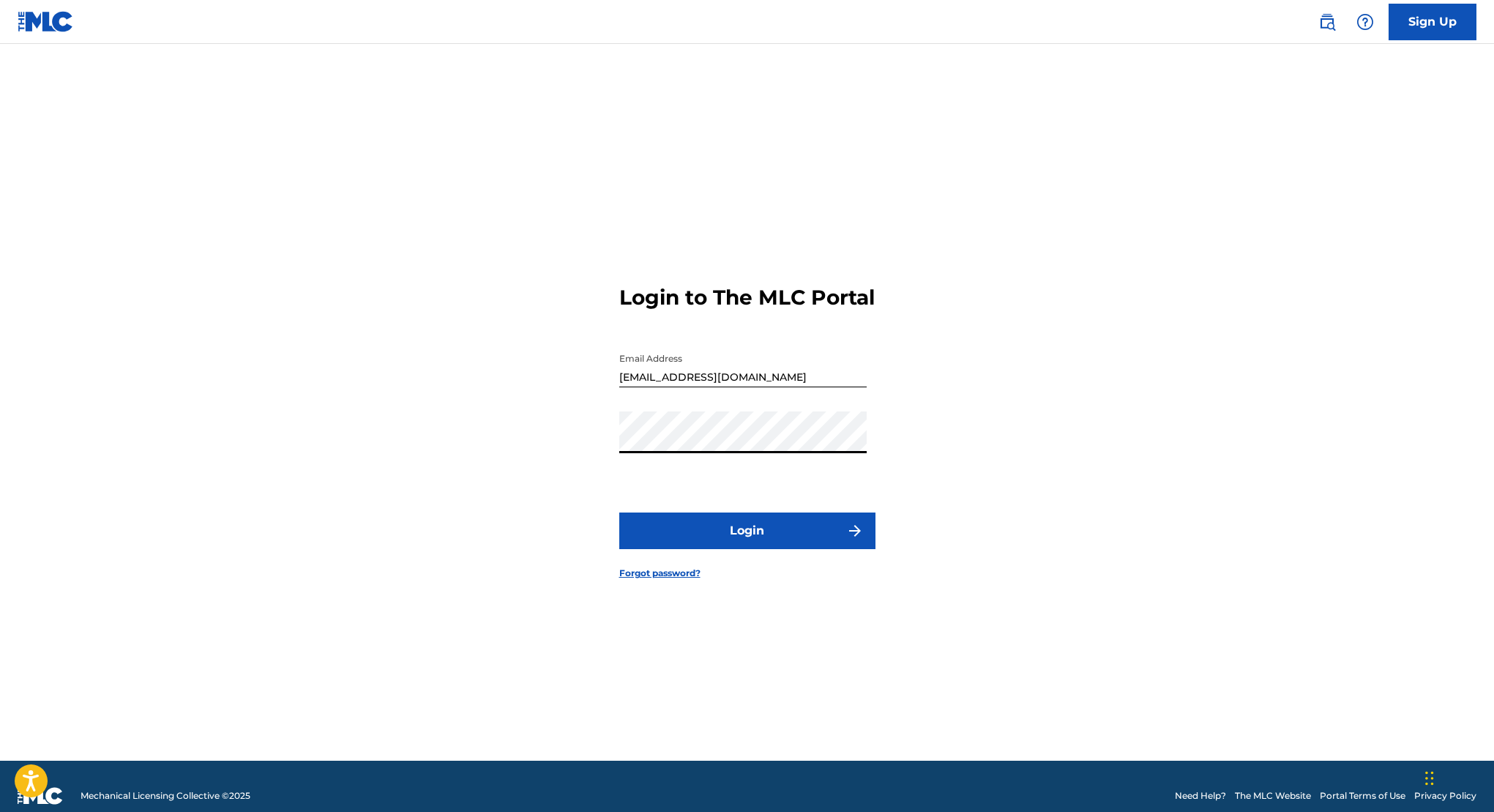
click at [725, 537] on button "Login" at bounding box center [747, 530] width 257 height 36
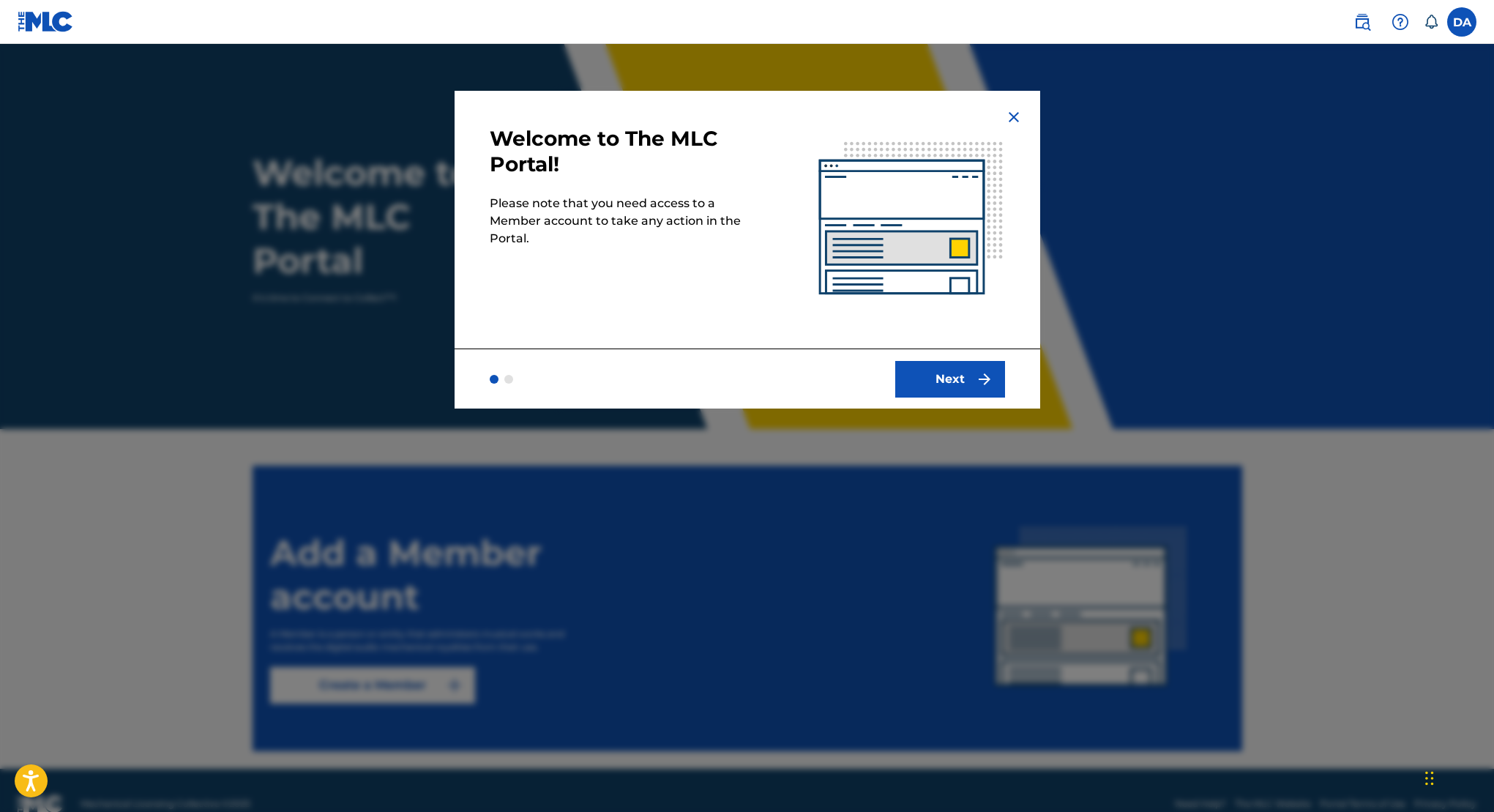
click at [940, 368] on button "Next" at bounding box center [950, 378] width 110 height 36
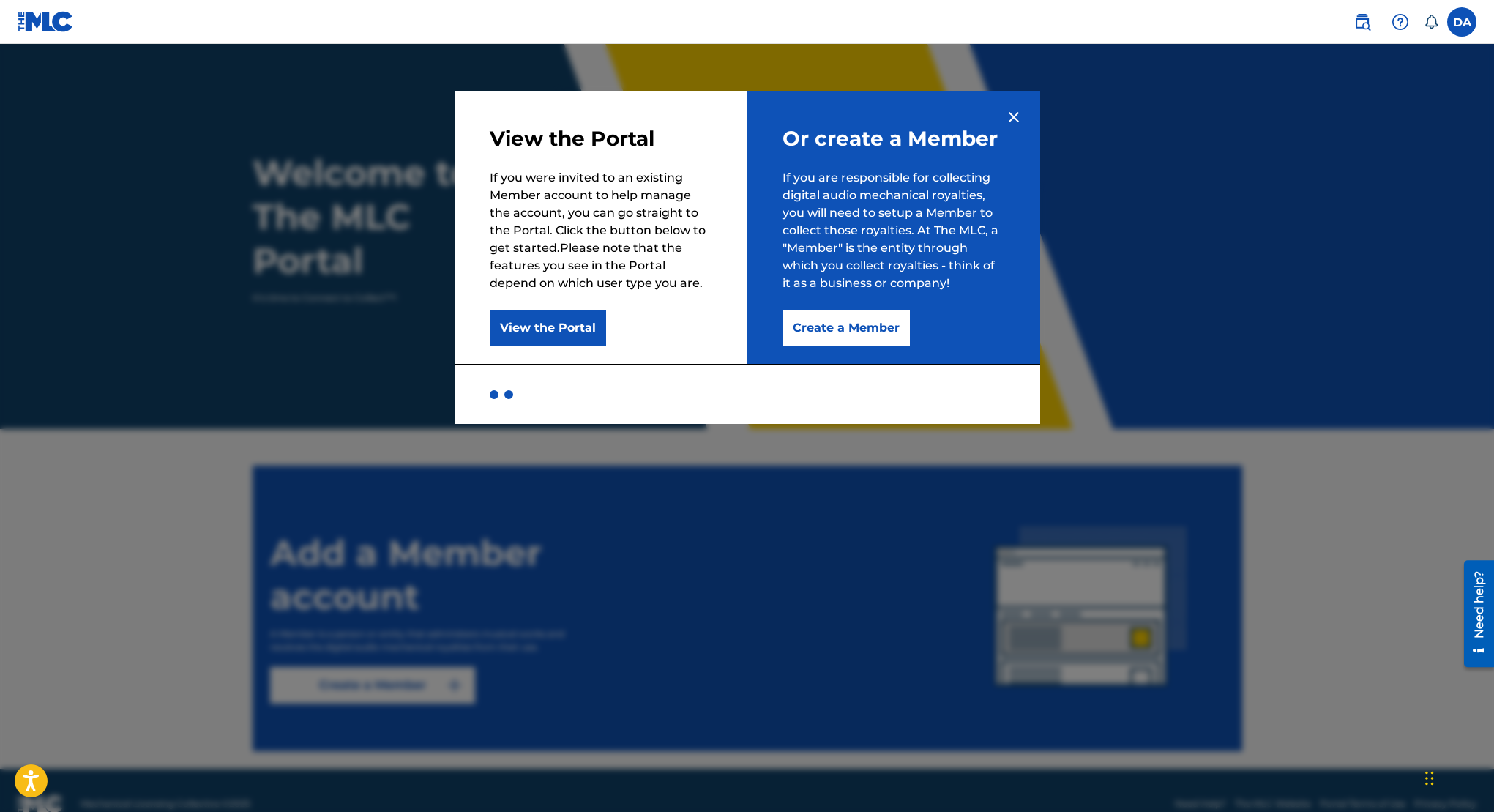
click at [849, 328] on button "Create a Member" at bounding box center [846, 327] width 127 height 36
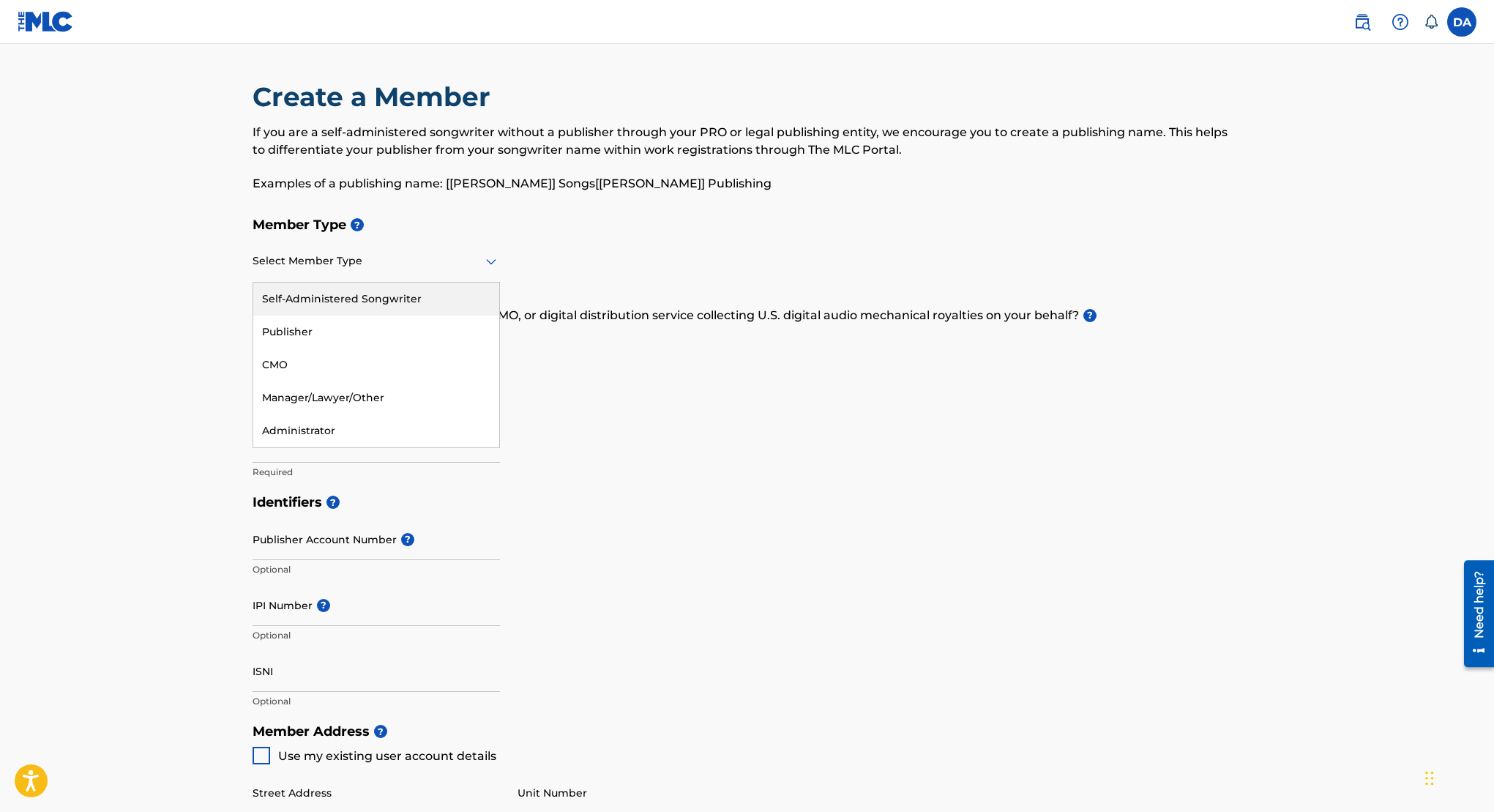
click at [307, 272] on div "Select Member Type" at bounding box center [376, 262] width 248 height 42
click at [338, 306] on div "Self-Administered Songwriter" at bounding box center [376, 299] width 246 height 33
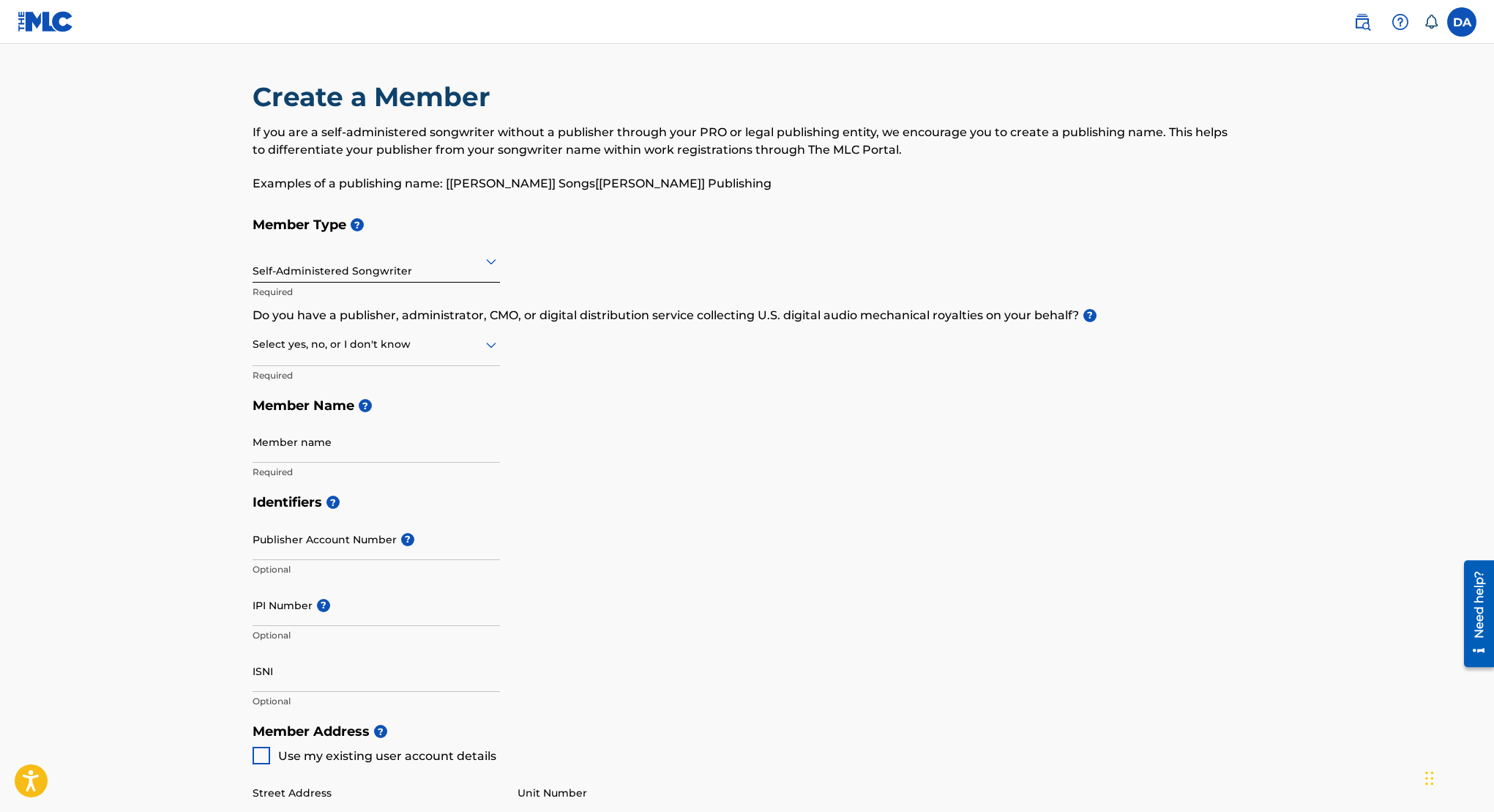
click at [375, 356] on div "Select yes, no, or I don't know" at bounding box center [376, 345] width 248 height 42
click at [408, 344] on div at bounding box center [376, 344] width 248 height 19
click at [378, 355] on div "Select yes, no, or I don't know" at bounding box center [376, 345] width 248 height 42
click at [357, 419] on div "No" at bounding box center [376, 415] width 246 height 33
click at [355, 443] on input "Member name" at bounding box center [376, 442] width 248 height 42
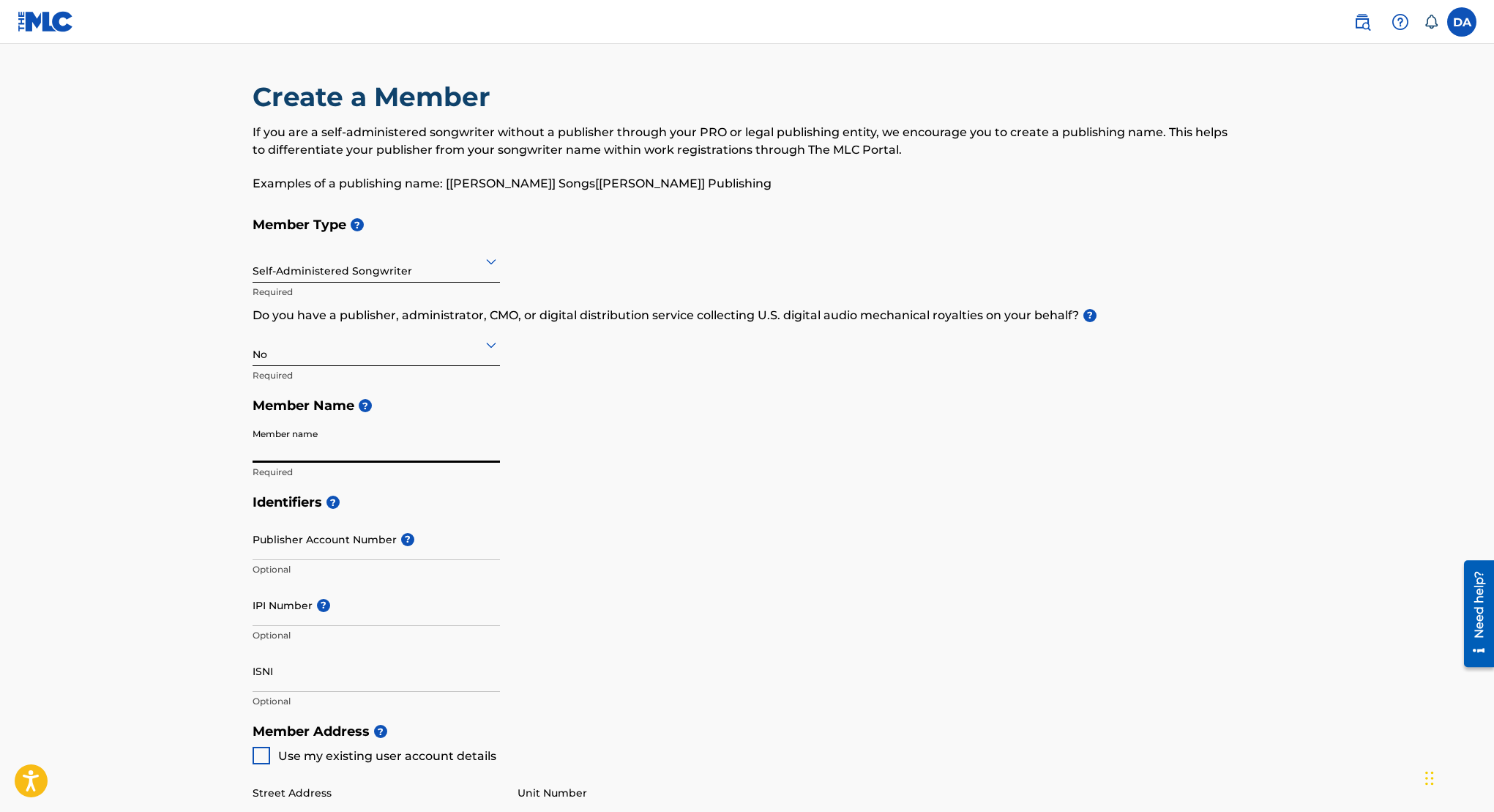
type input "Dangana Akila"
type input "7 olu adebayo street ikorodu lagos"
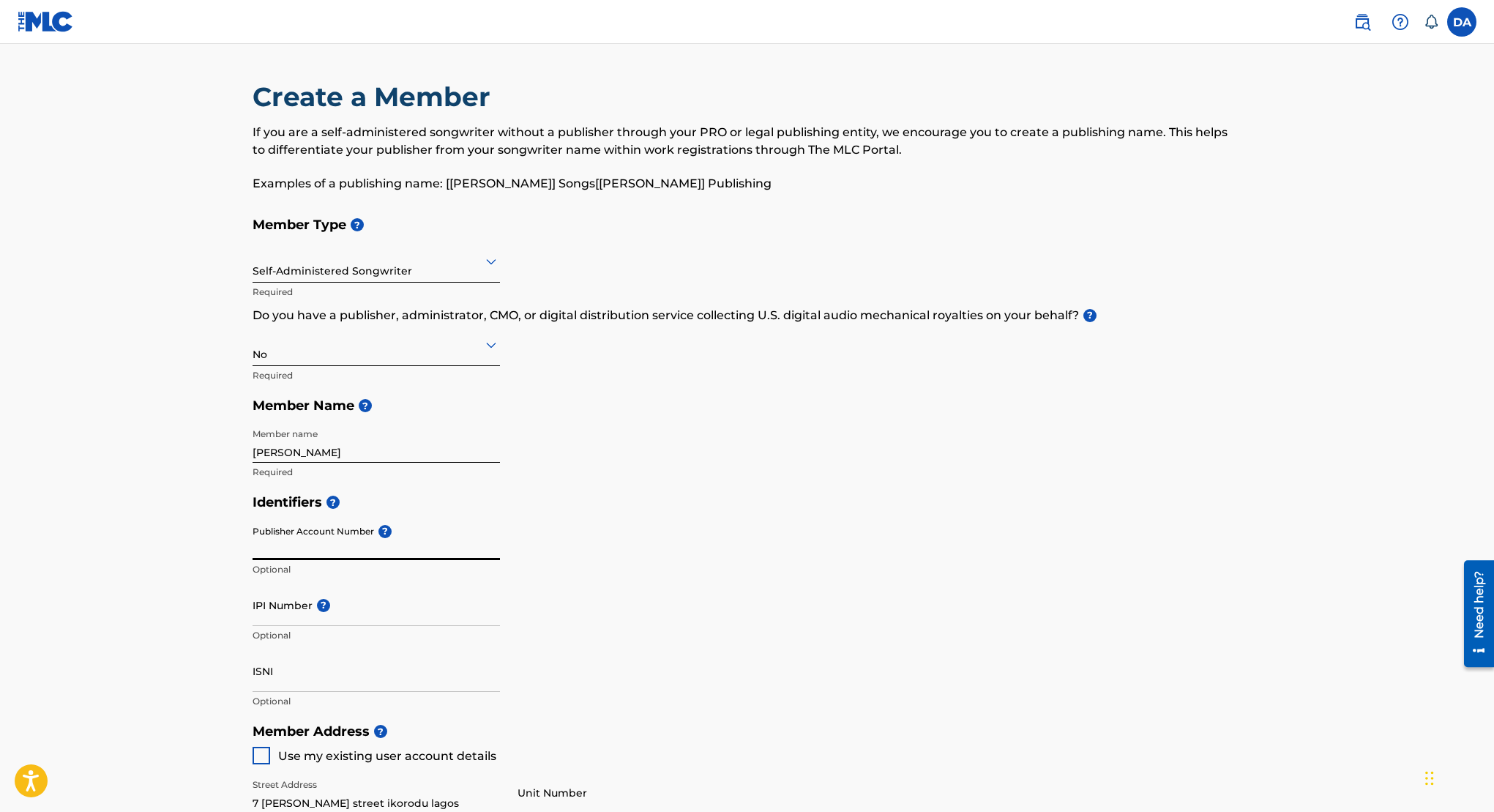
click at [346, 543] on input "Publisher Account Number ?" at bounding box center [376, 539] width 248 height 42
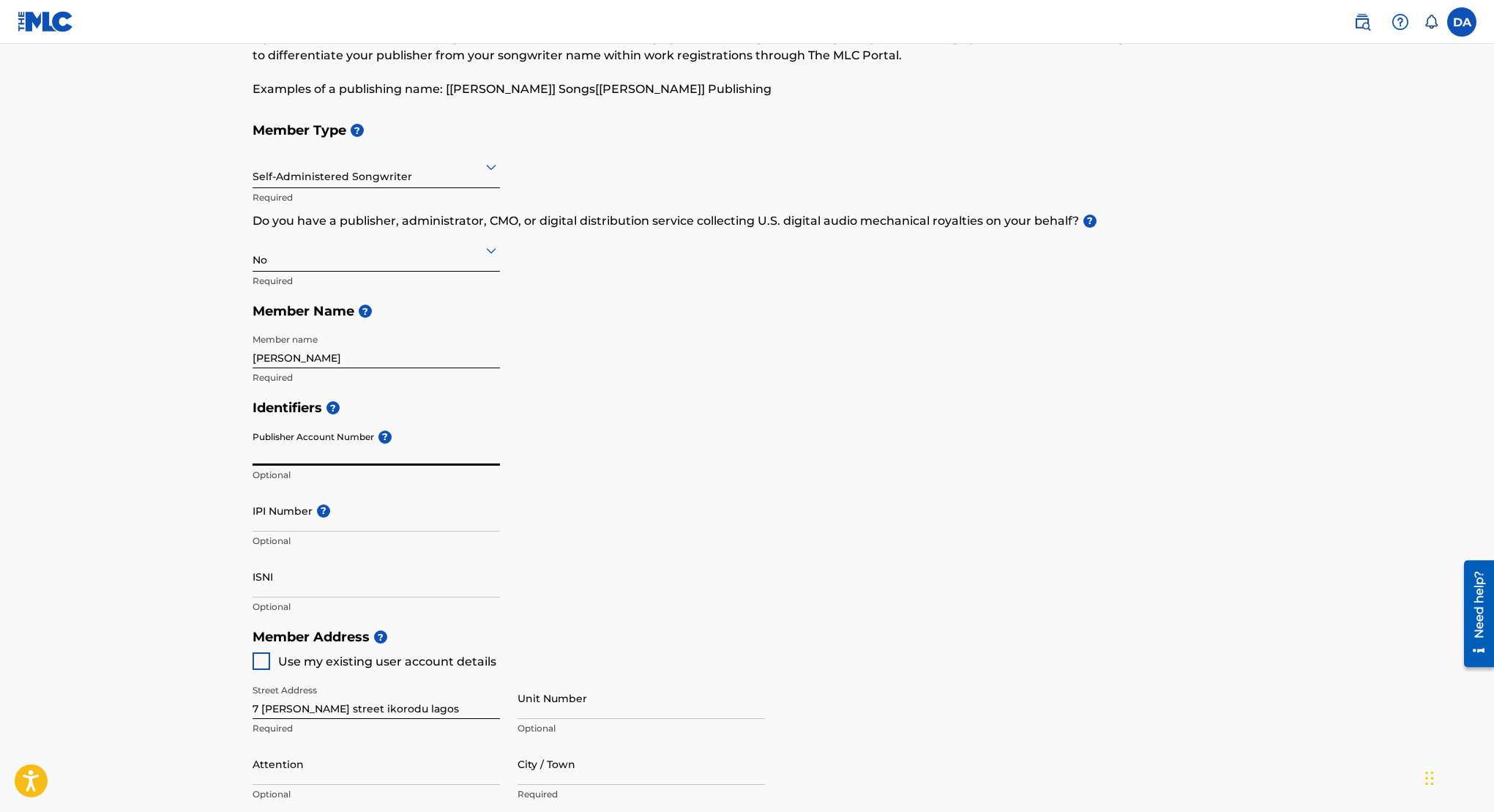
scroll to position [109, 0]
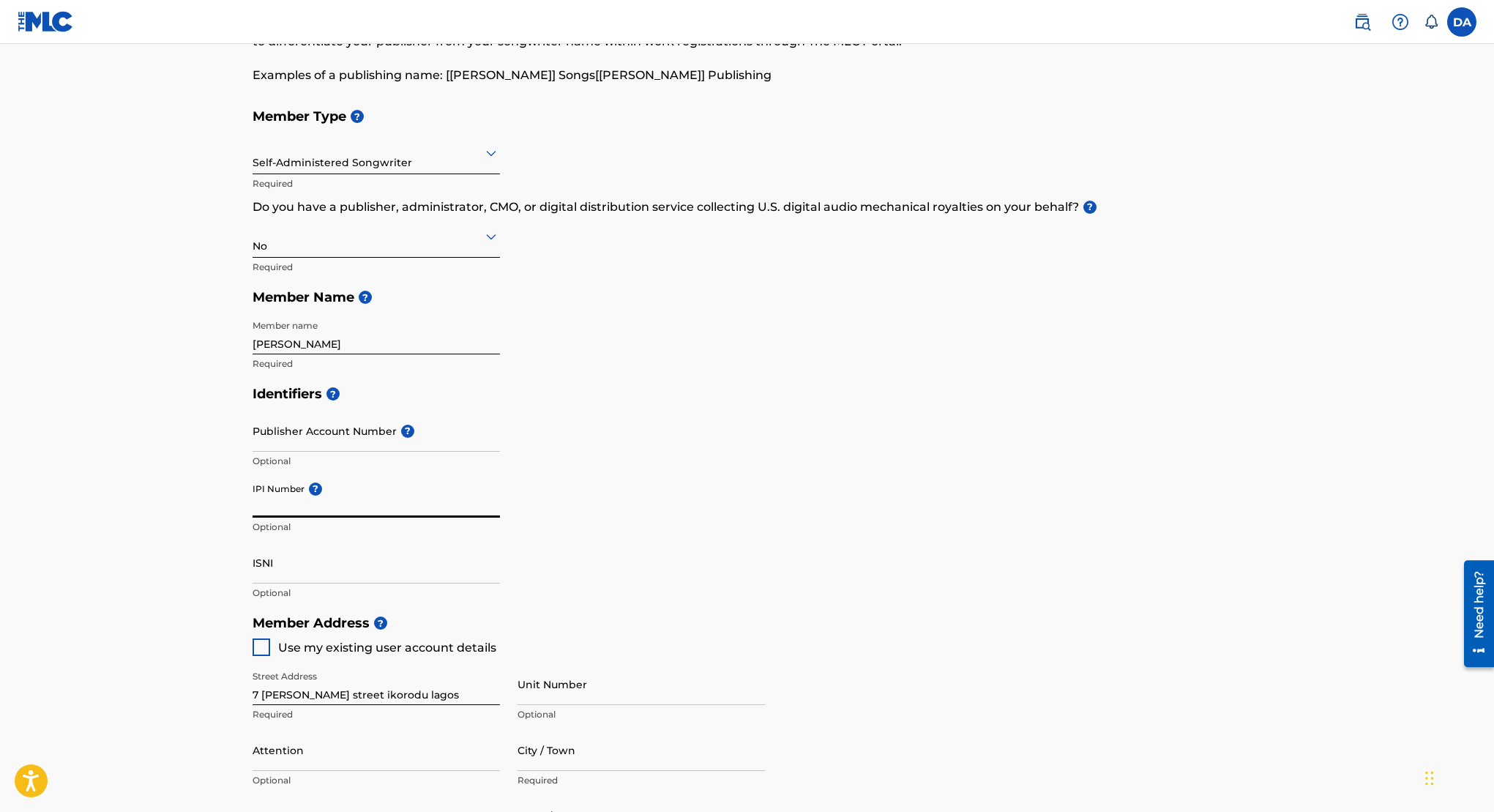
click at [335, 499] on input "IPI Number ?" at bounding box center [376, 497] width 248 height 42
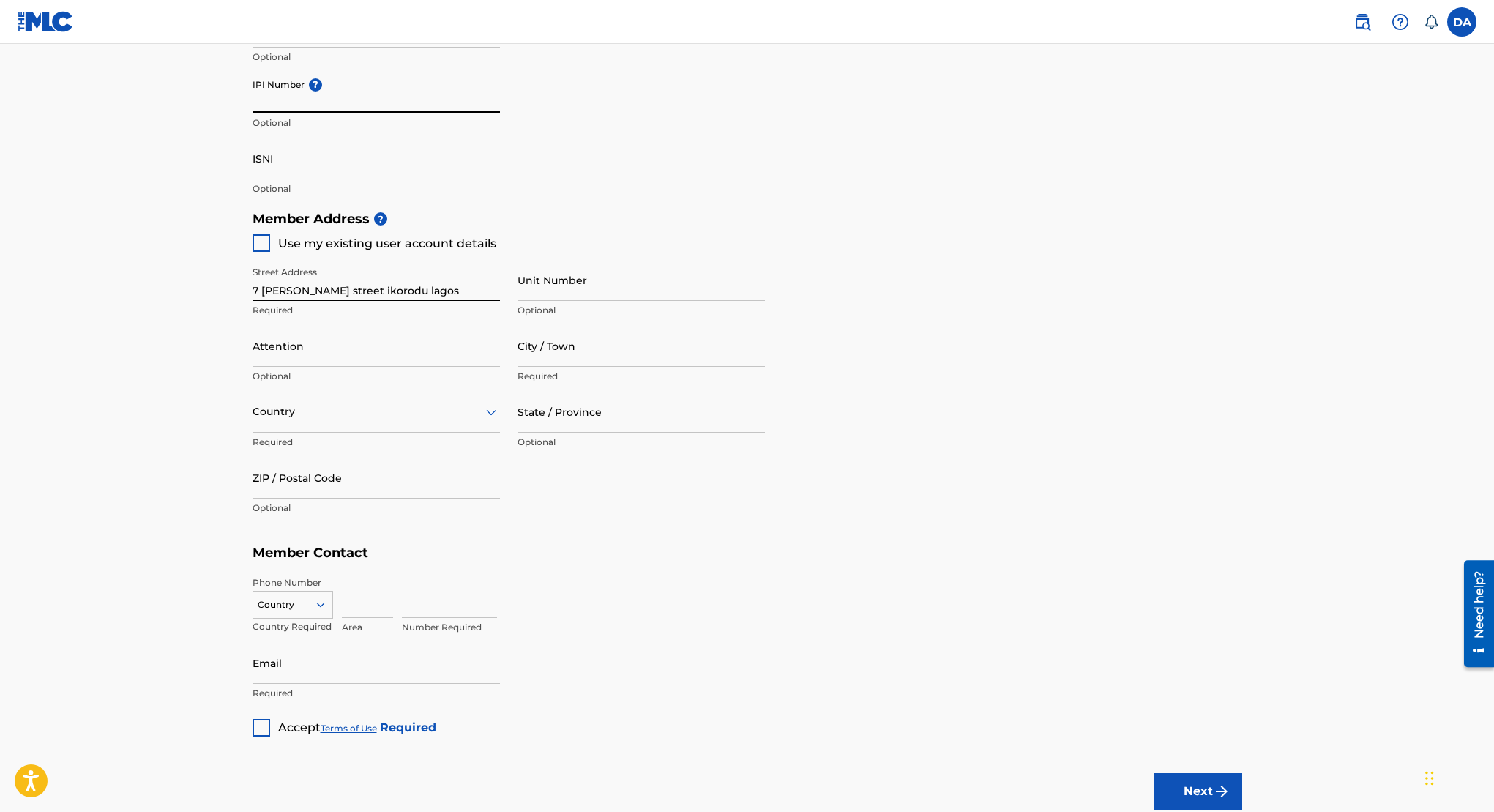
scroll to position [510, 0]
click at [257, 239] on div at bounding box center [262, 245] width 18 height 18
type input "Lagos"
type input "810"
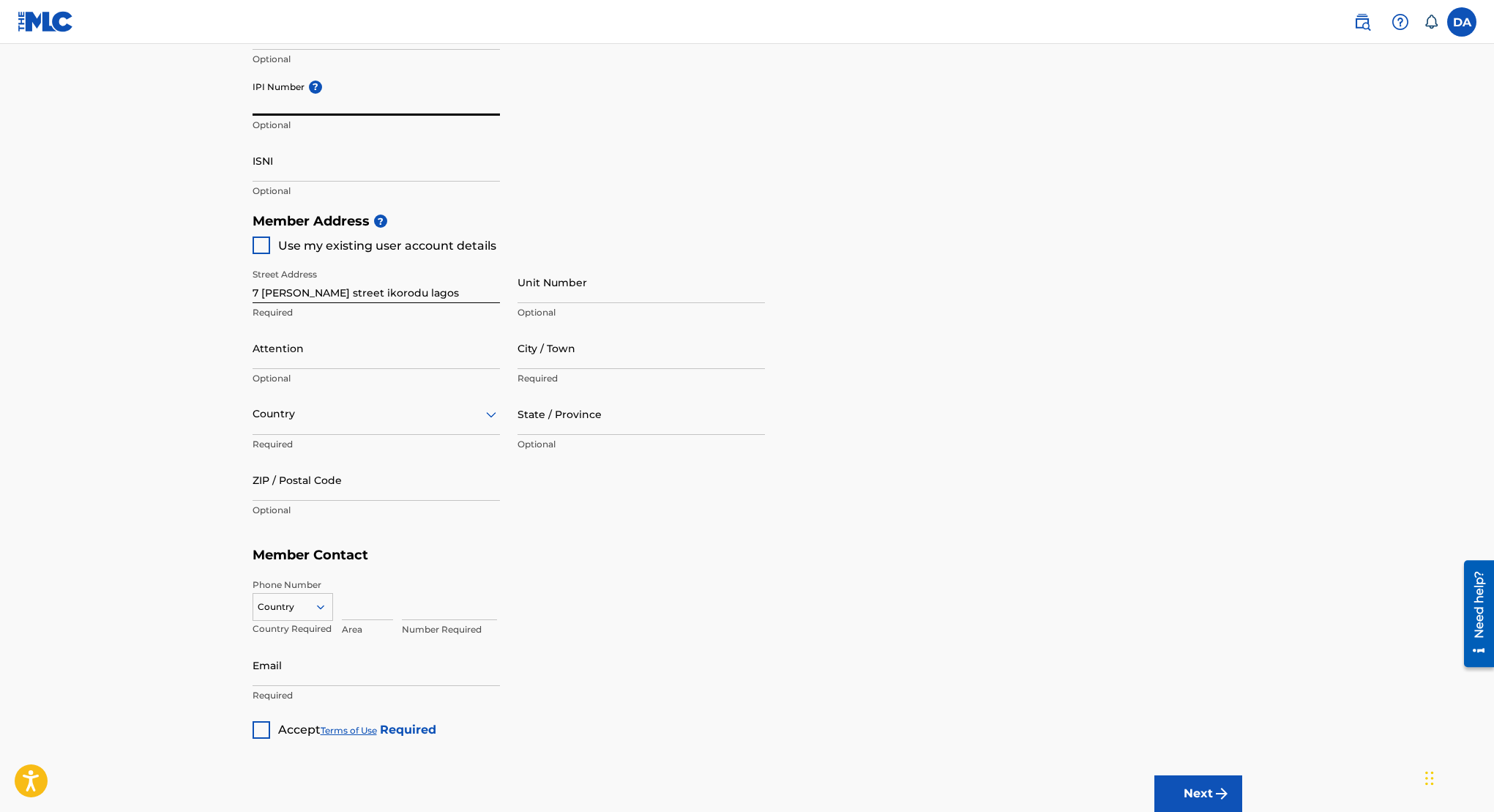
type input "3834430"
type input "[EMAIL_ADDRESS][DOMAIN_NAME]"
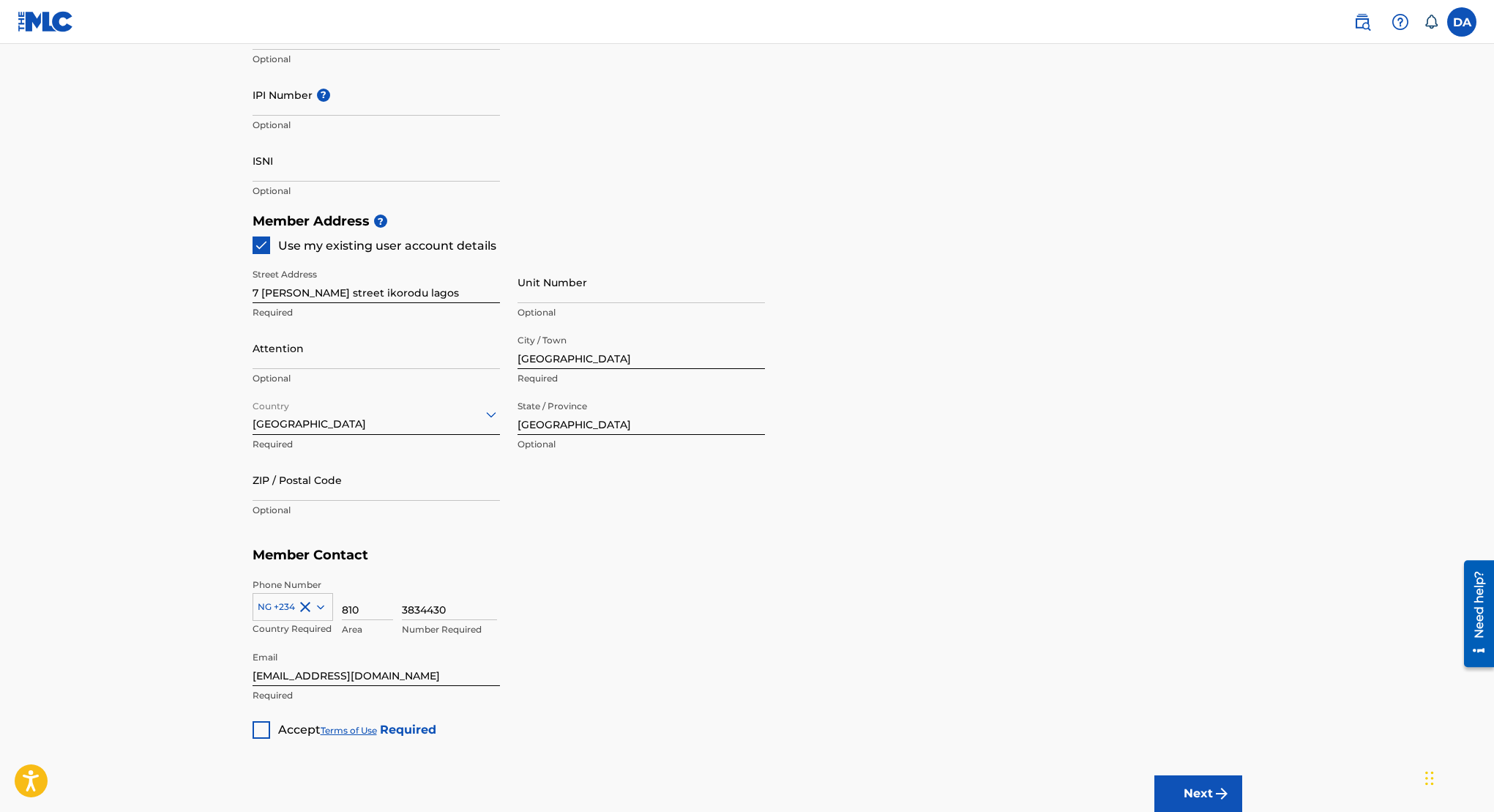
scroll to position [508, 0]
click at [269, 729] on div at bounding box center [262, 732] width 18 height 18
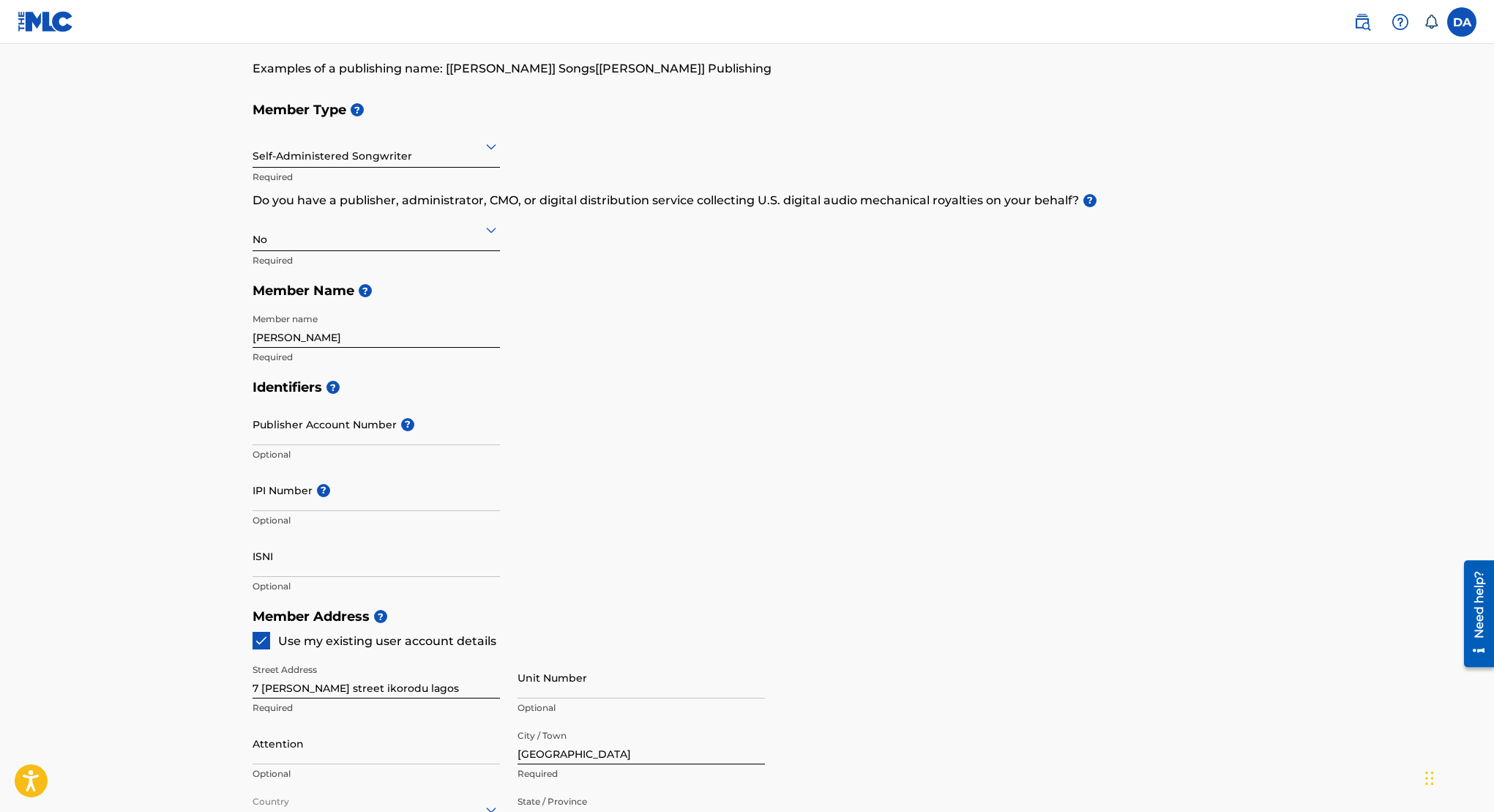
scroll to position [115, 0]
click at [342, 554] on input "ISNI" at bounding box center [376, 556] width 248 height 42
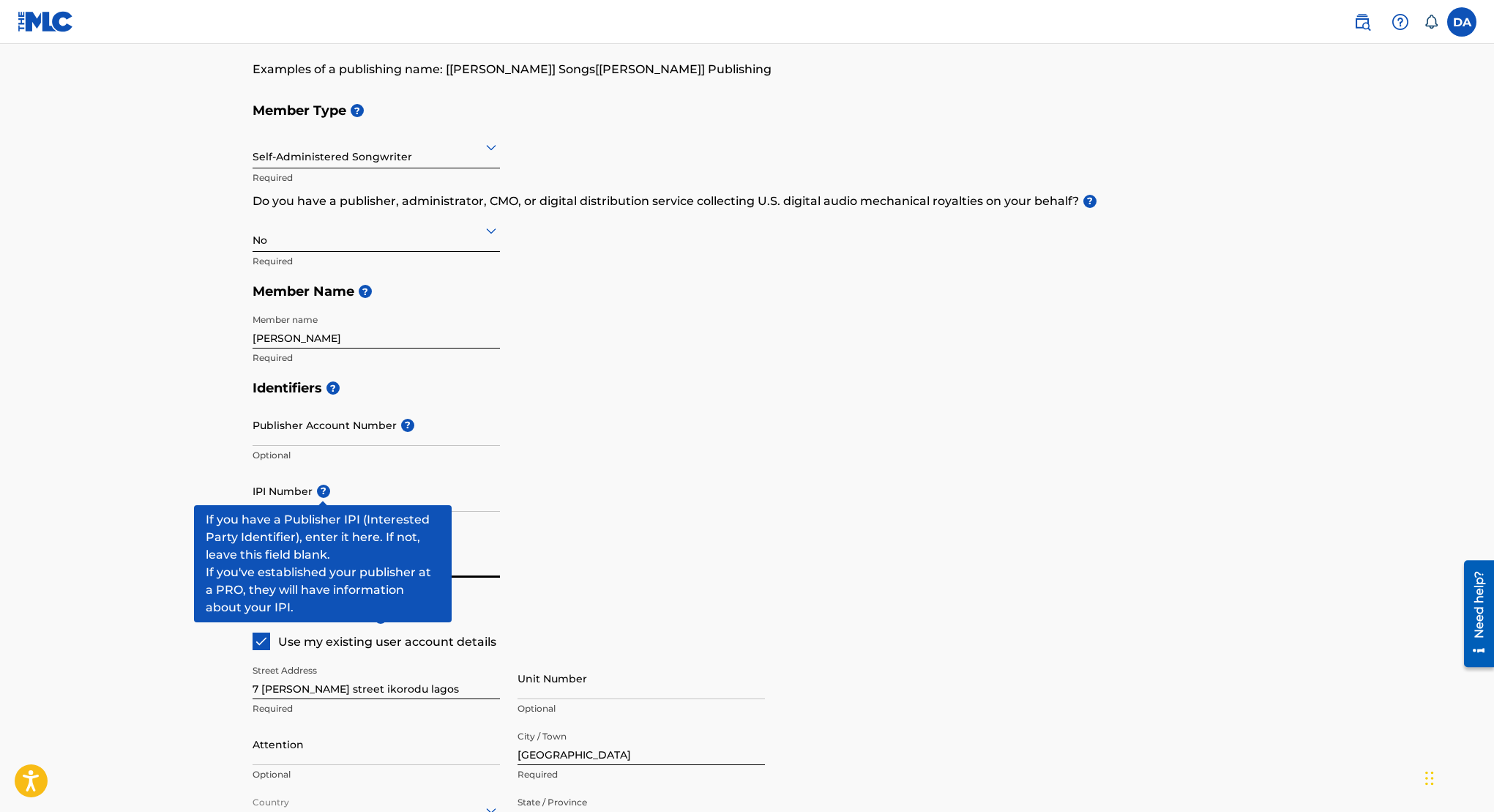
click at [315, 490] on span "?" at bounding box center [321, 491] width 18 height 13
click at [315, 490] on input "IPI Number ?" at bounding box center [376, 491] width 248 height 42
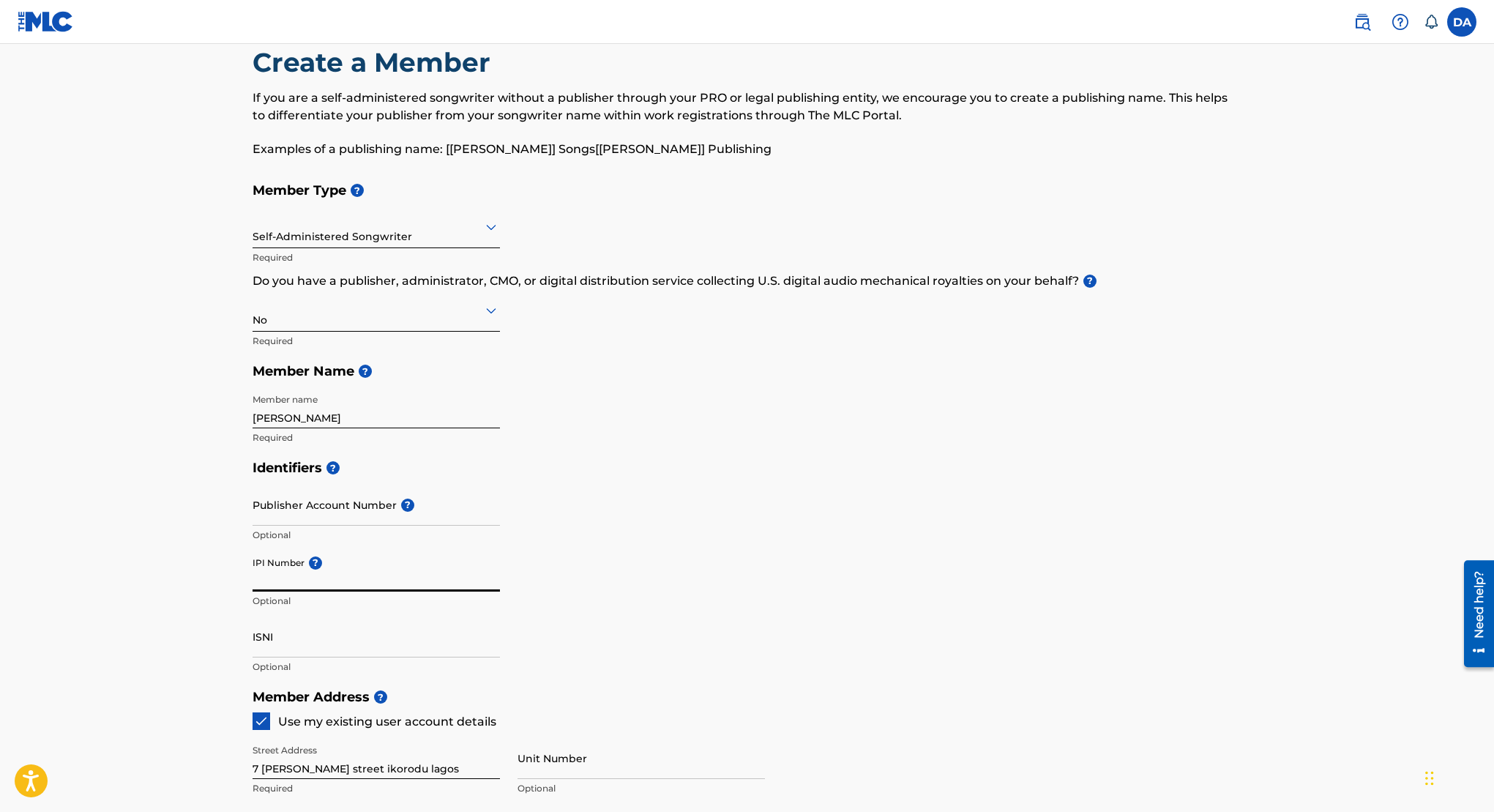
scroll to position [66, 0]
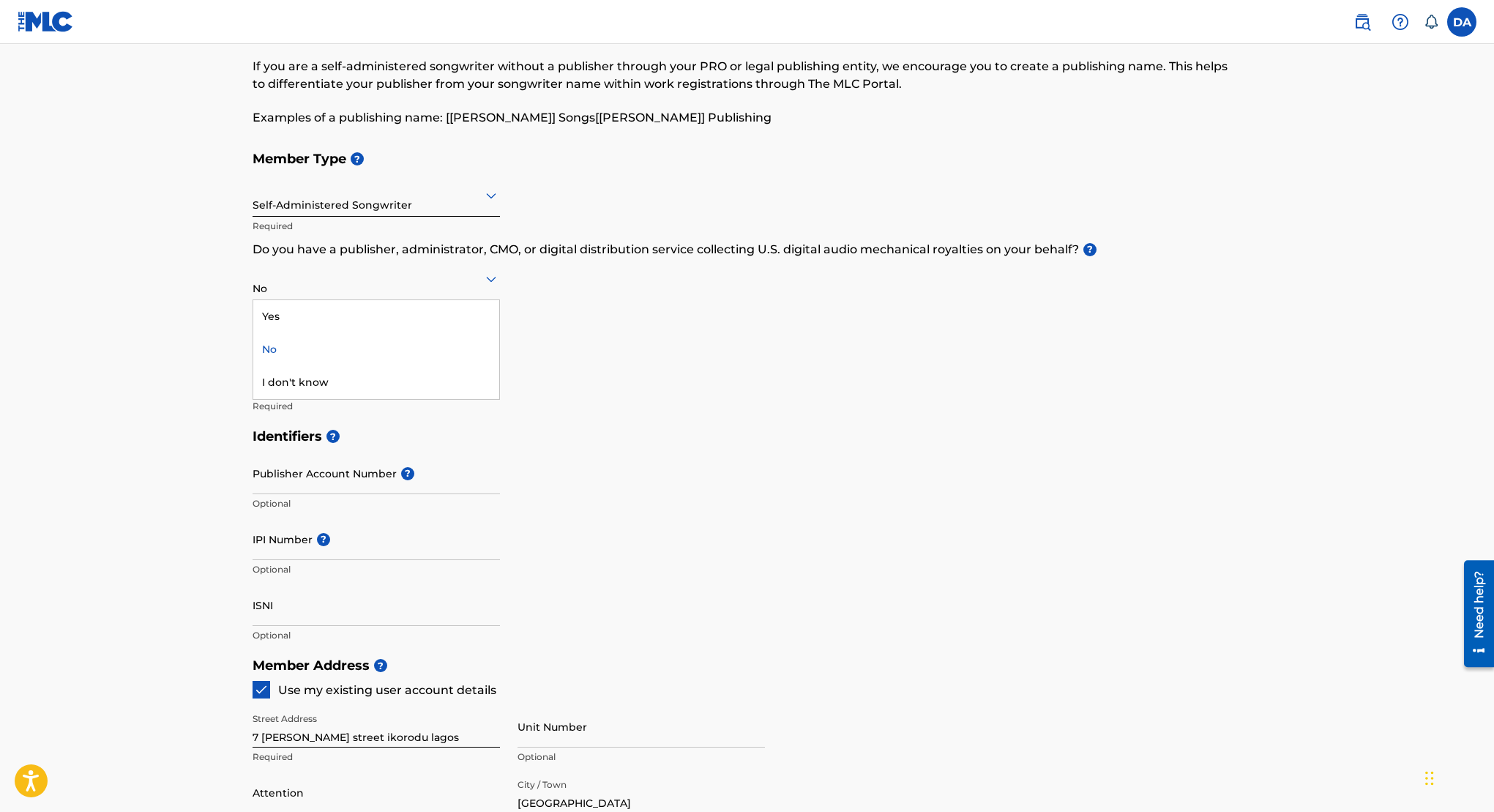
click at [393, 291] on div "No" at bounding box center [376, 278] width 248 height 36
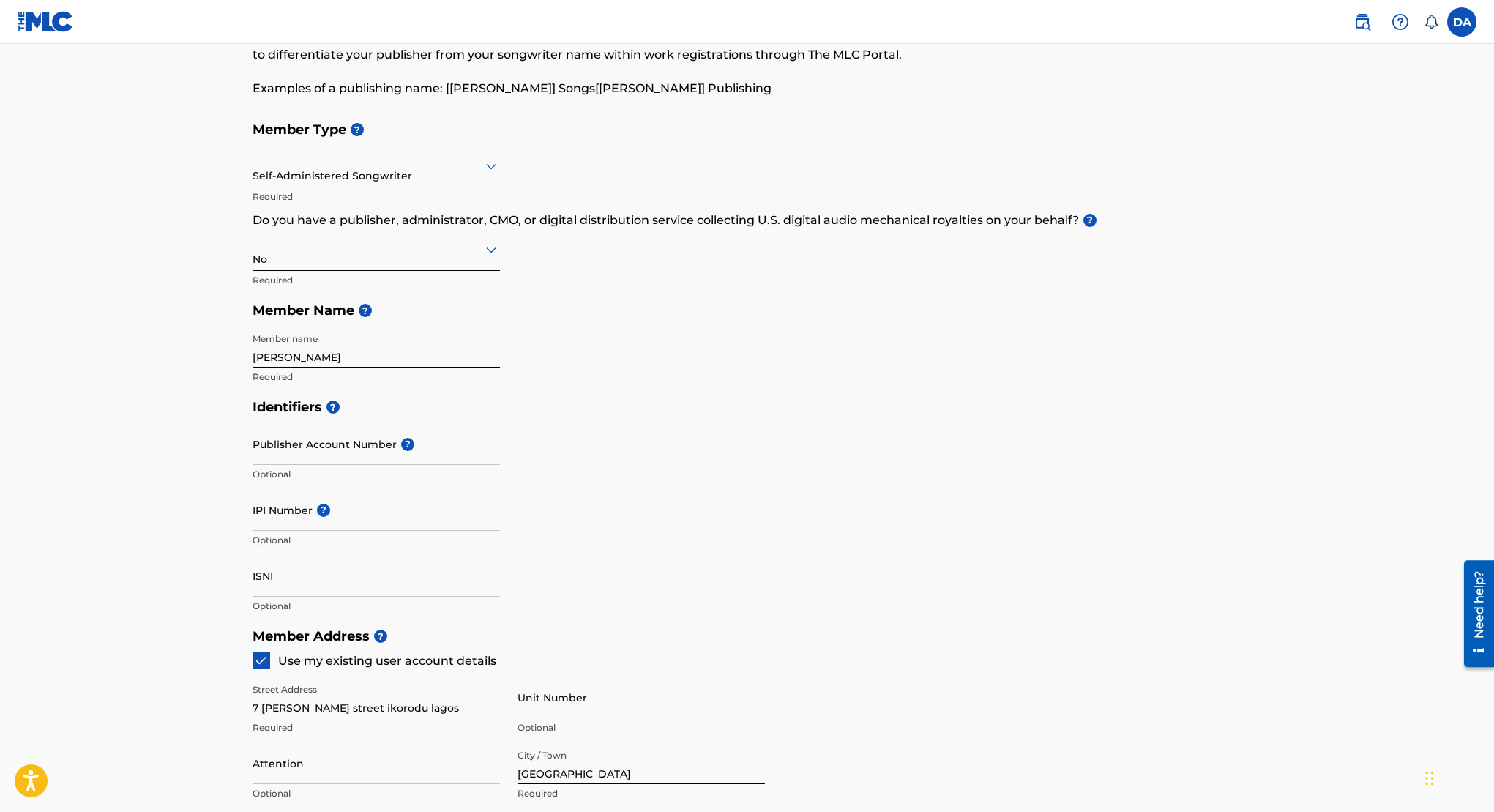
scroll to position [0, 0]
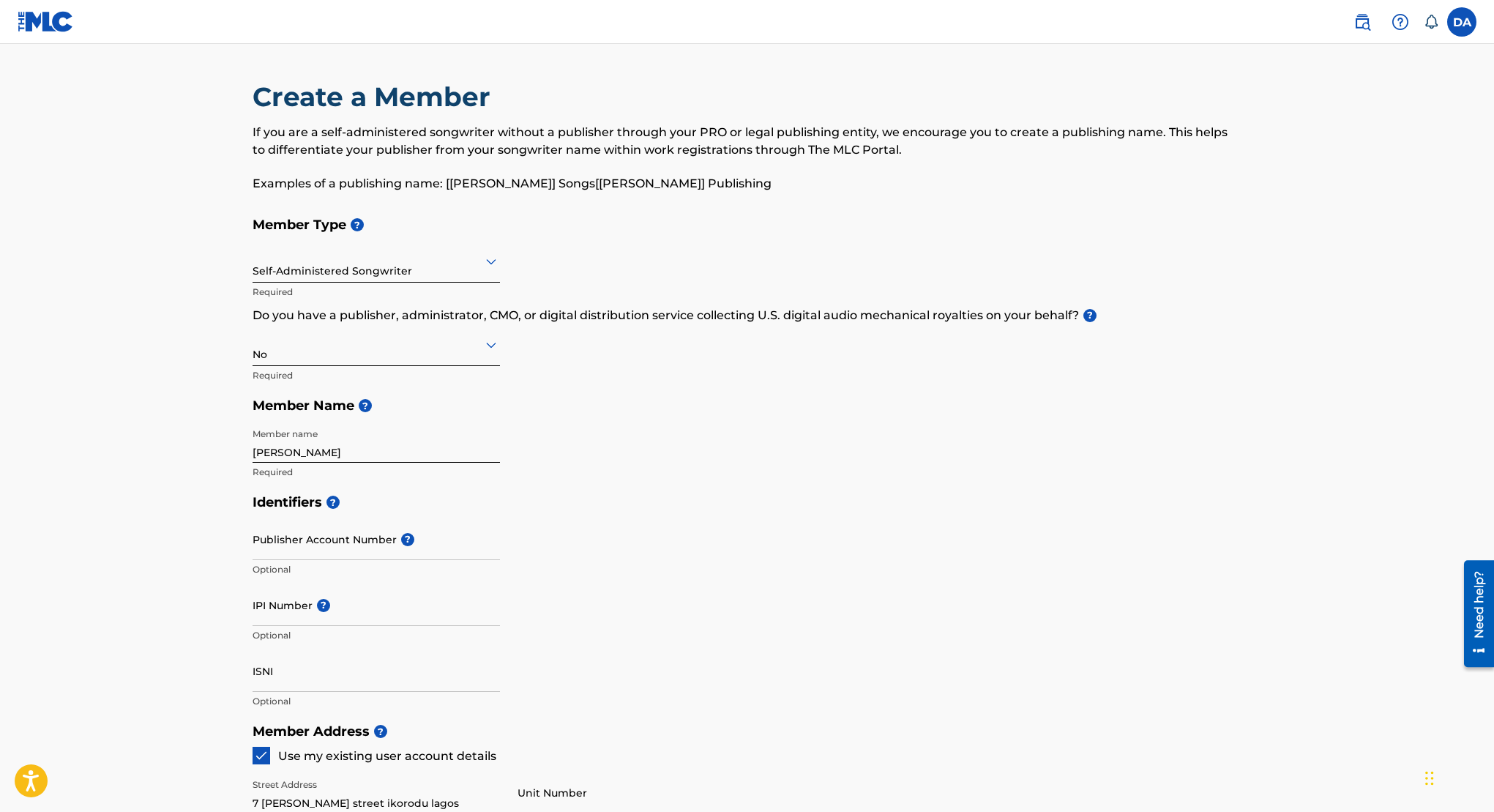
click at [352, 269] on div at bounding box center [376, 261] width 248 height 19
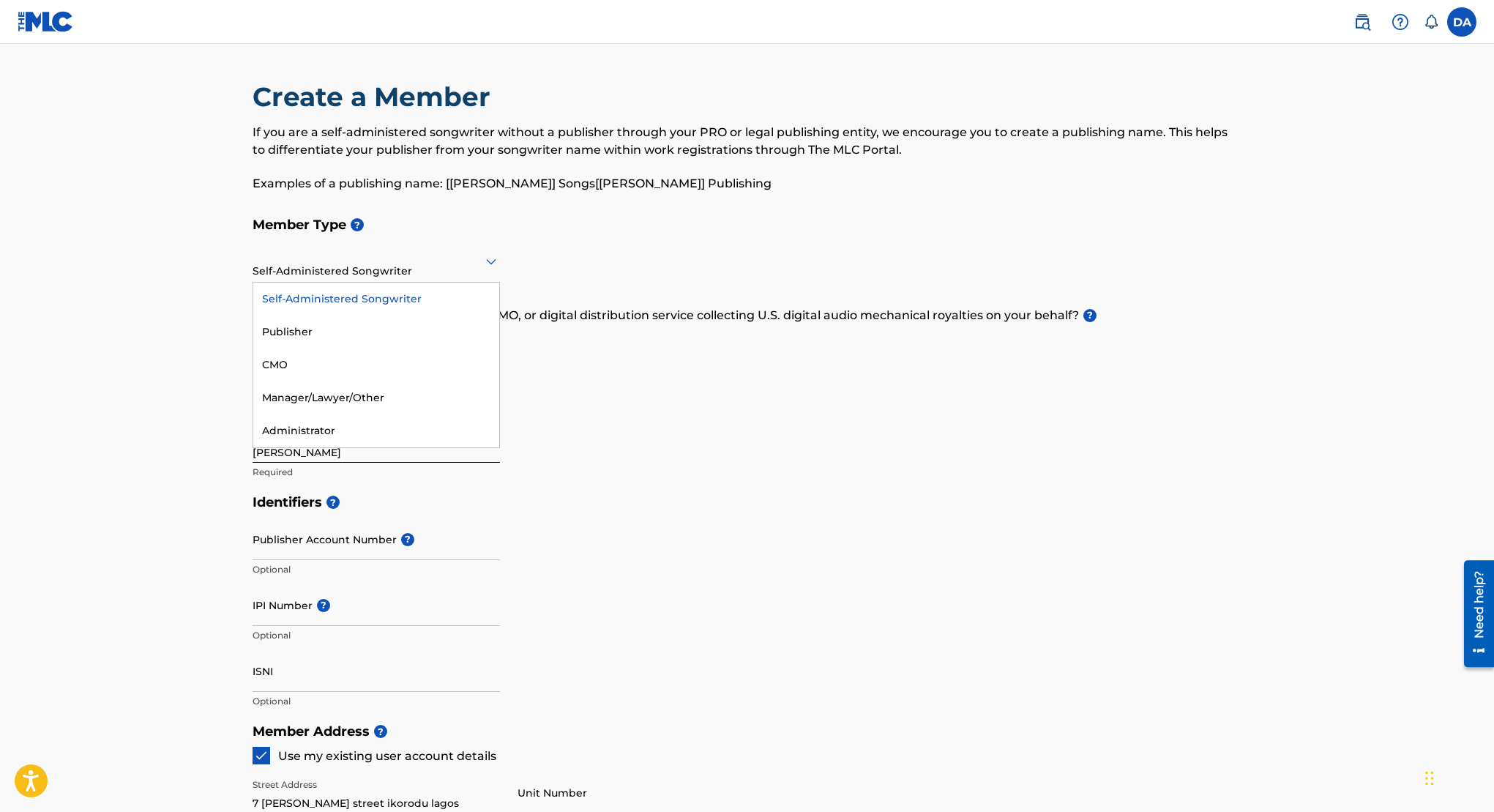
click at [353, 269] on div at bounding box center [376, 261] width 248 height 19
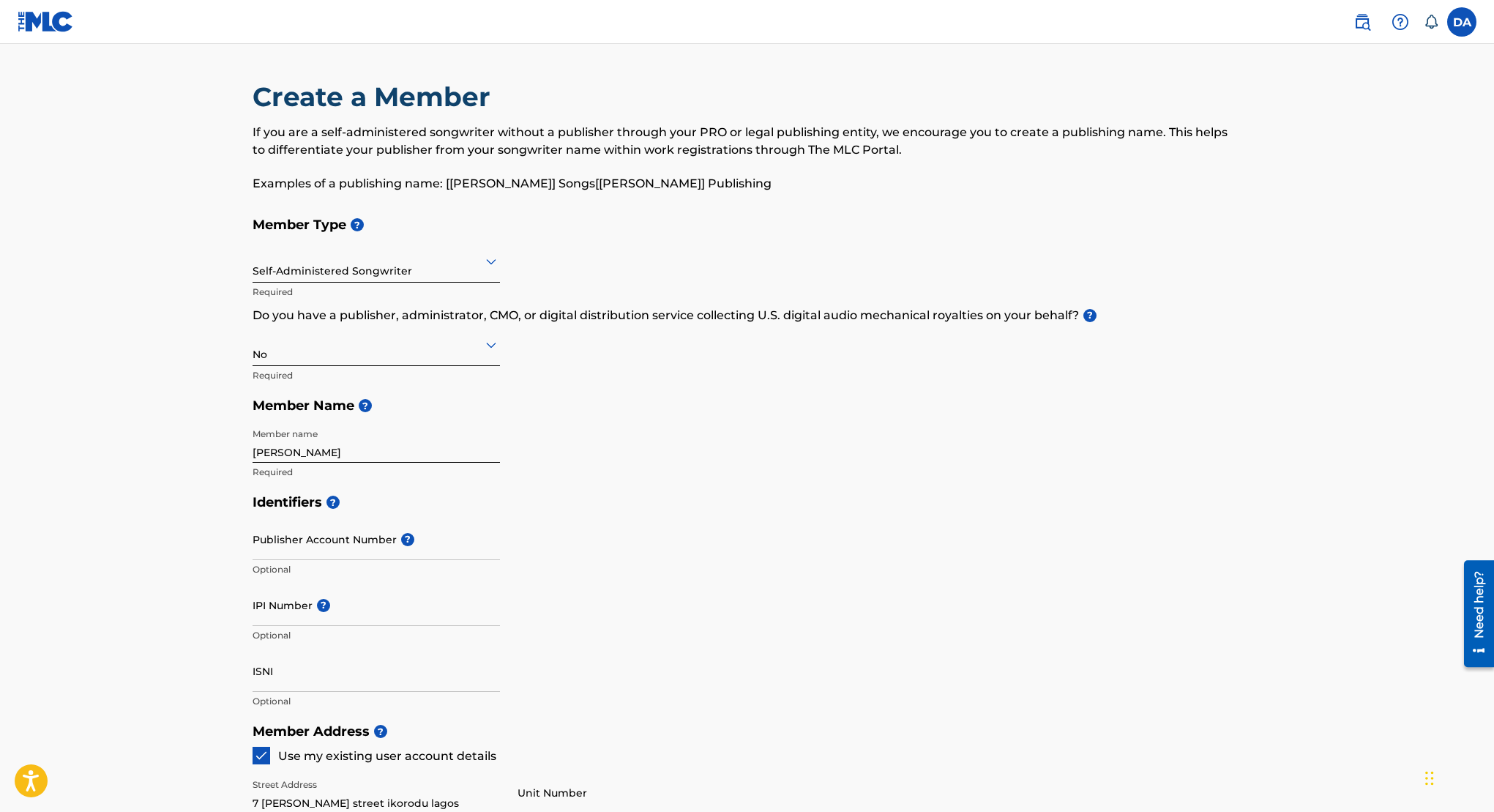
scroll to position [38, 0]
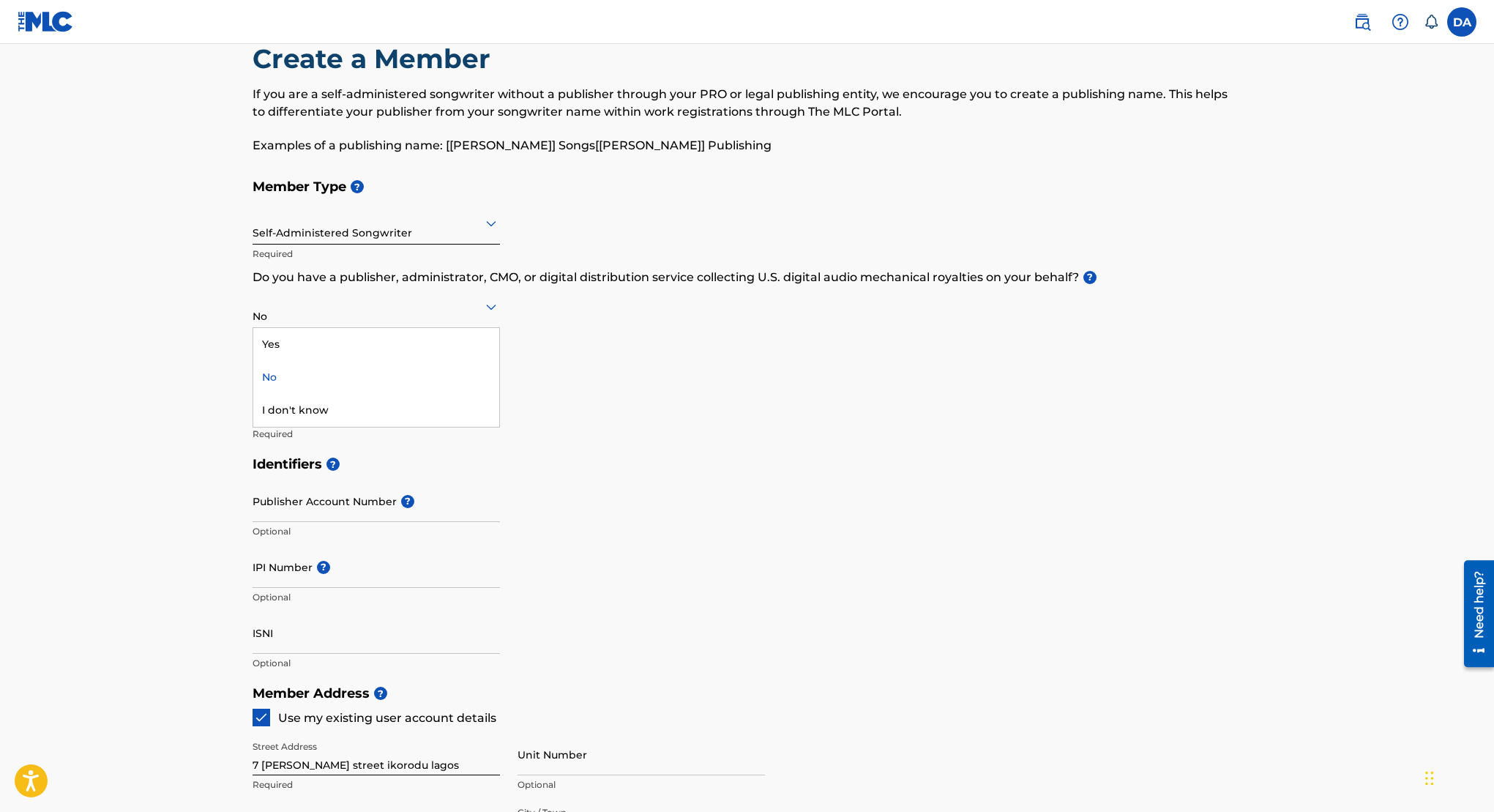
click at [470, 314] on div at bounding box center [376, 306] width 248 height 19
click at [532, 315] on div "Member Type ? Self-Administered Songwriter Required Do you have a publisher, ad…" at bounding box center [747, 310] width 989 height 277
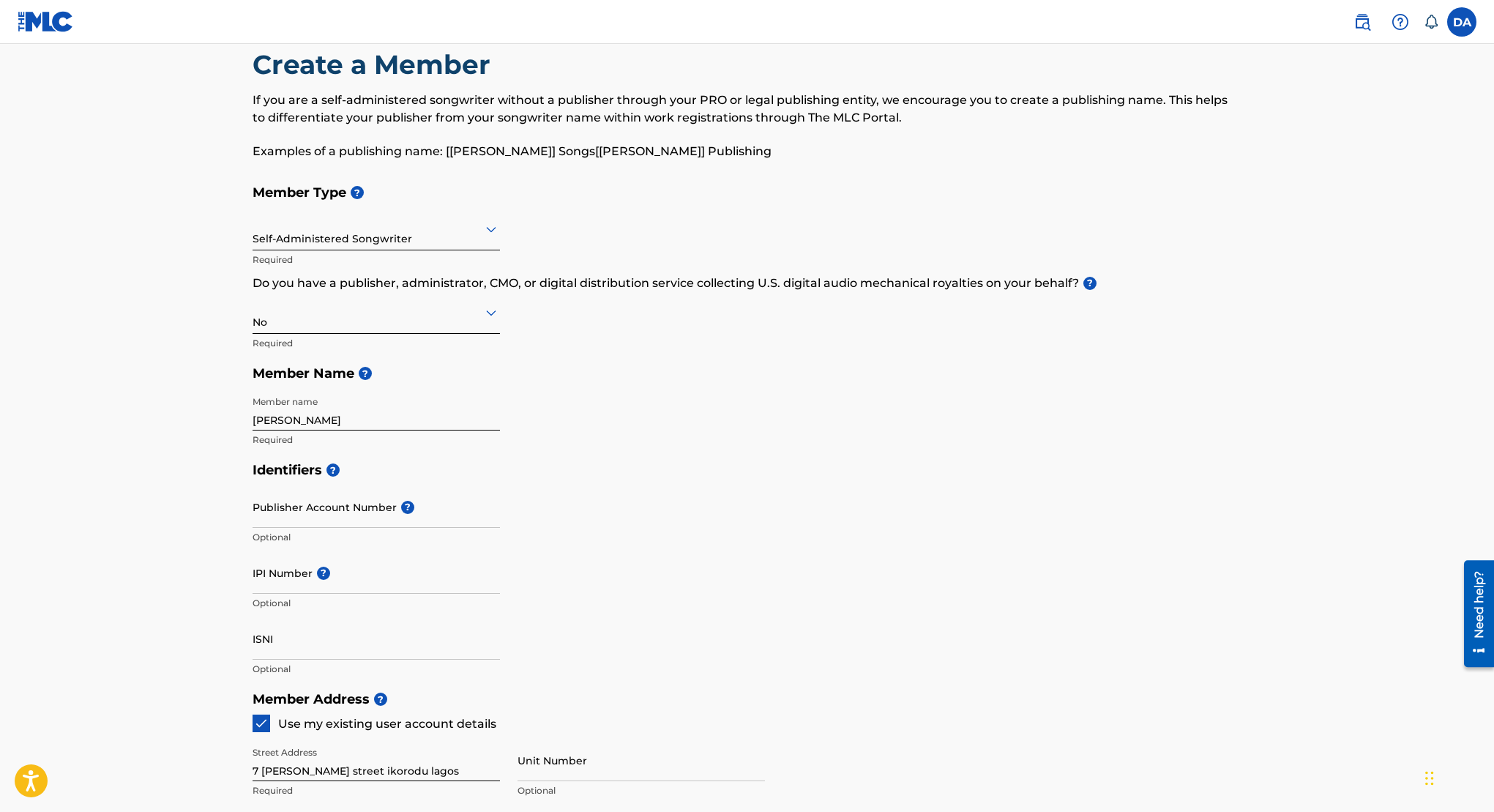
scroll to position [37, 0]
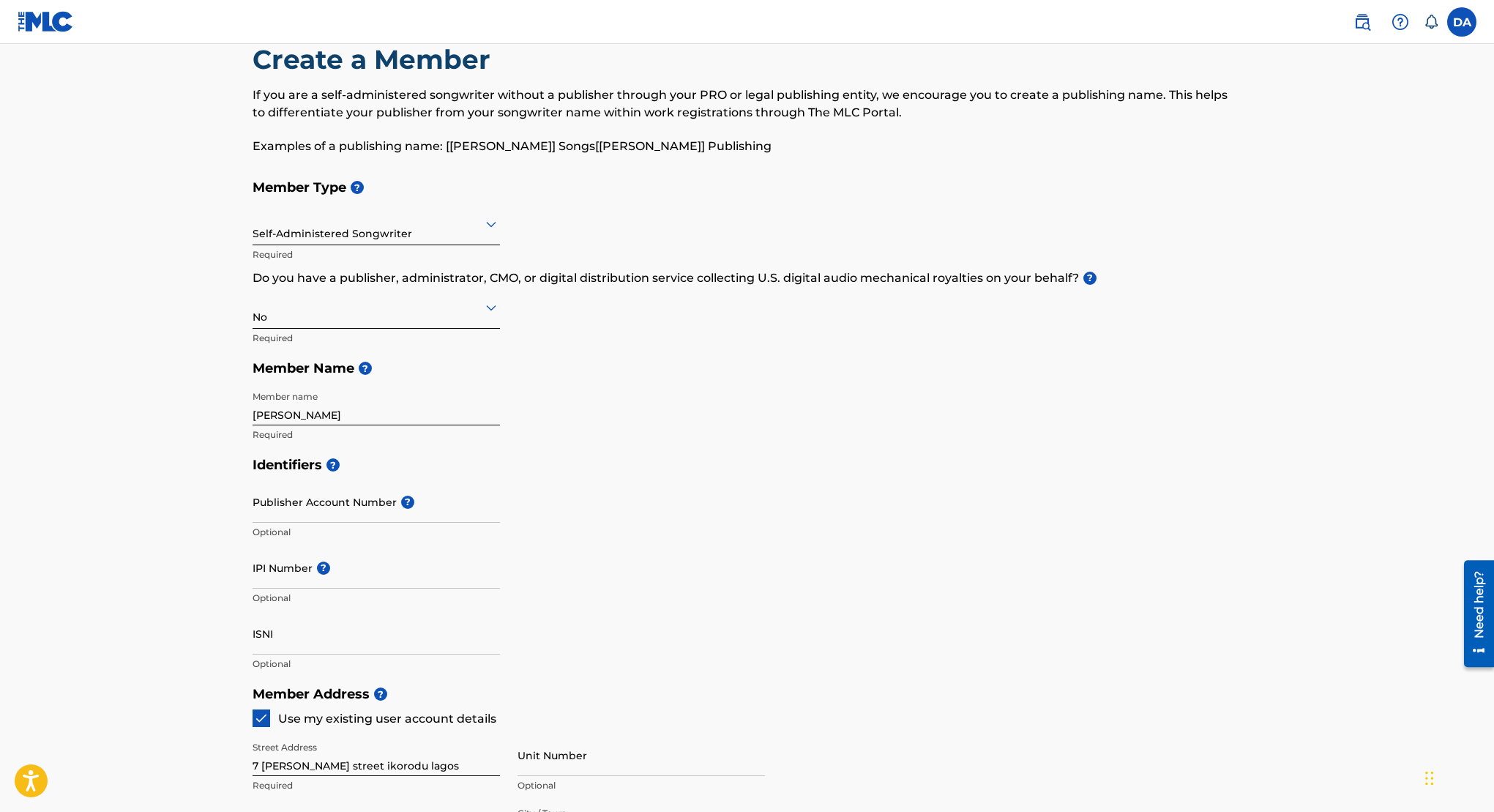
click at [312, 567] on input "IPI Number ?" at bounding box center [376, 567] width 248 height 42
paste input "01285484419"
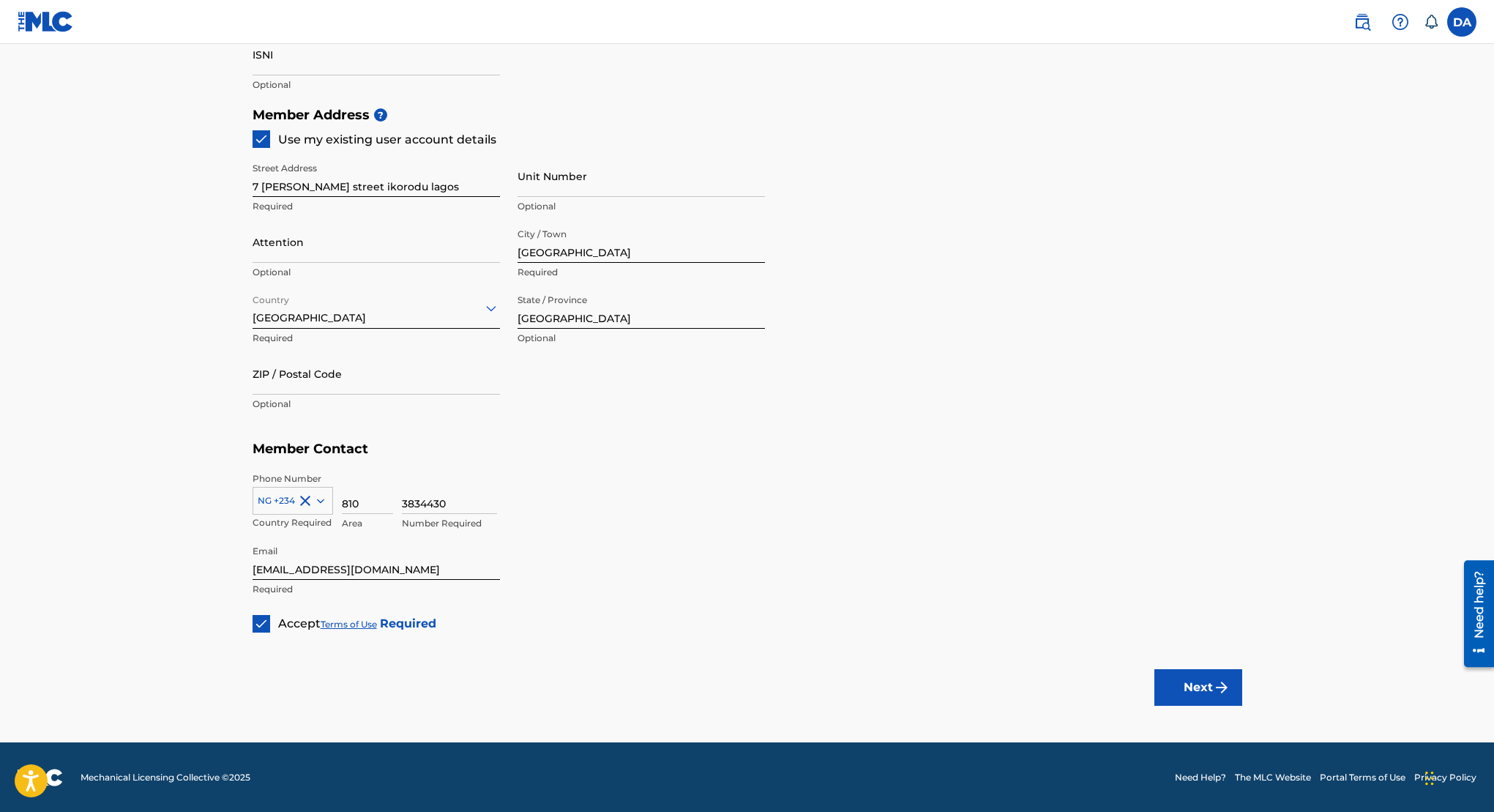
type input "01285484419"
click at [1192, 682] on button "Next" at bounding box center [1198, 687] width 88 height 36
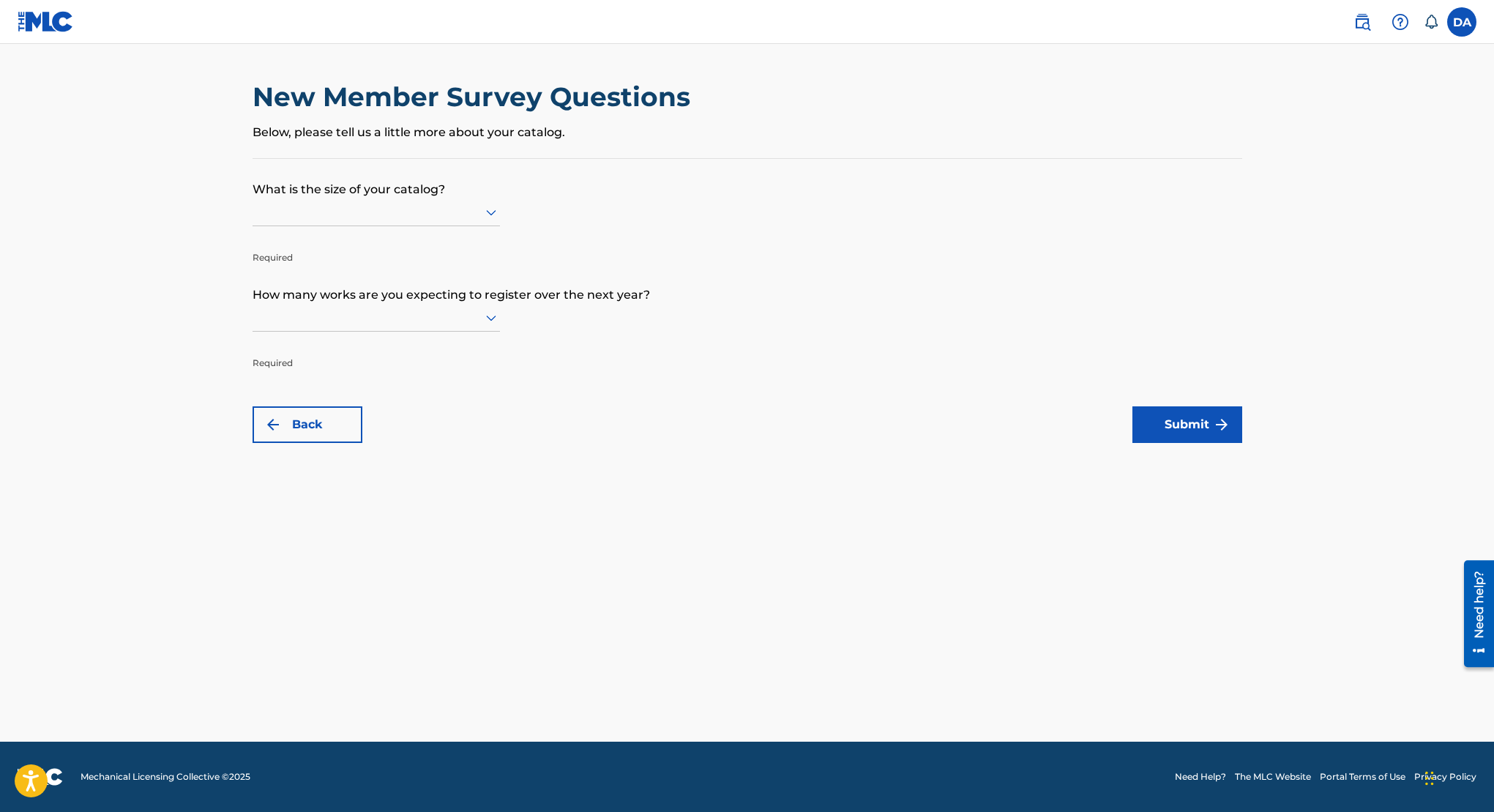
click at [418, 213] on div at bounding box center [376, 212] width 248 height 19
click at [412, 198] on p "What is the size of your catalog?" at bounding box center [747, 178] width 989 height 39
click at [414, 209] on div at bounding box center [376, 212] width 248 height 19
click at [410, 235] on div "Up to 100" at bounding box center [376, 243] width 246 height 33
click at [403, 217] on div at bounding box center [376, 215] width 248 height 19
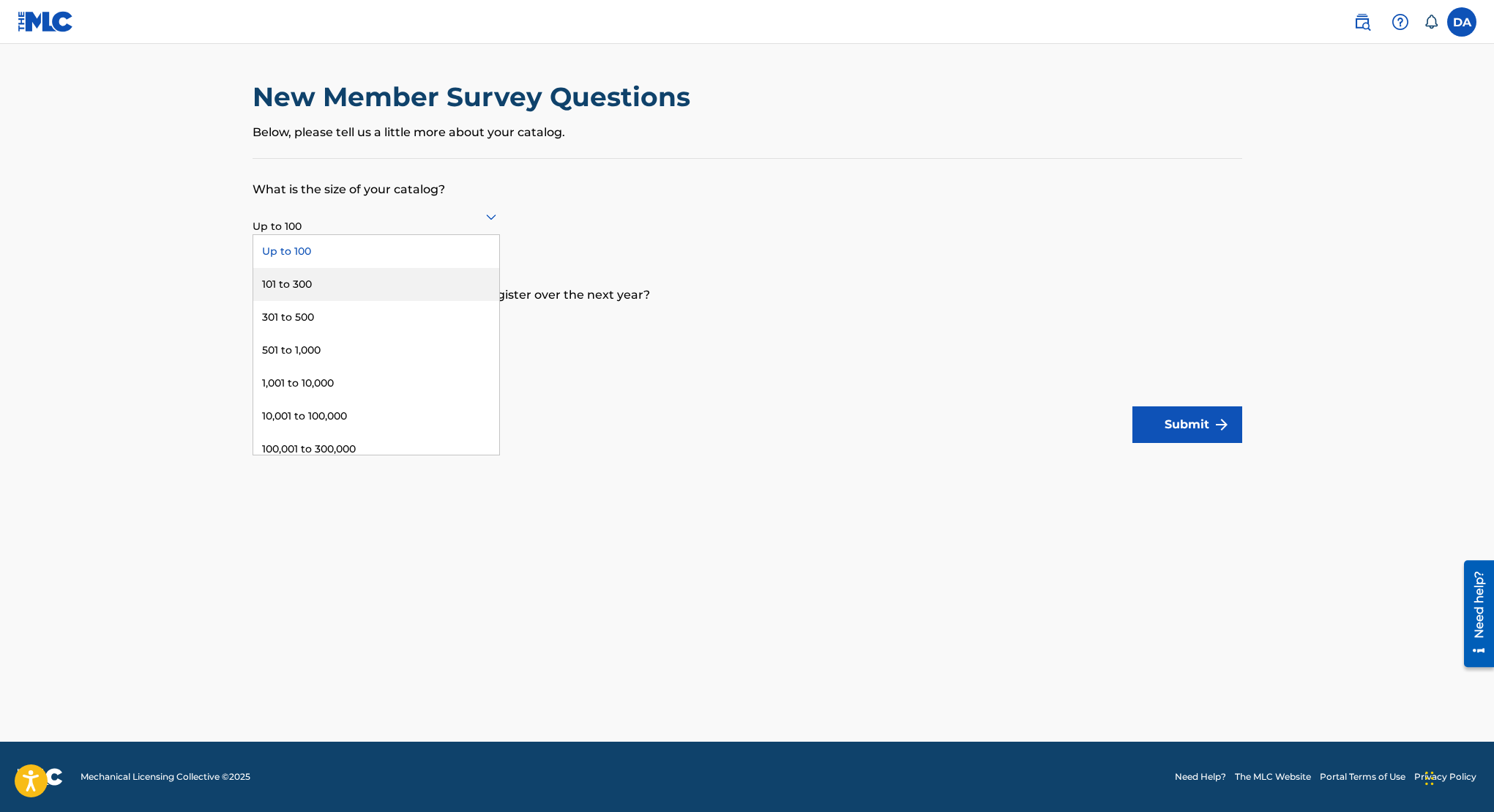
scroll to position [76, 0]
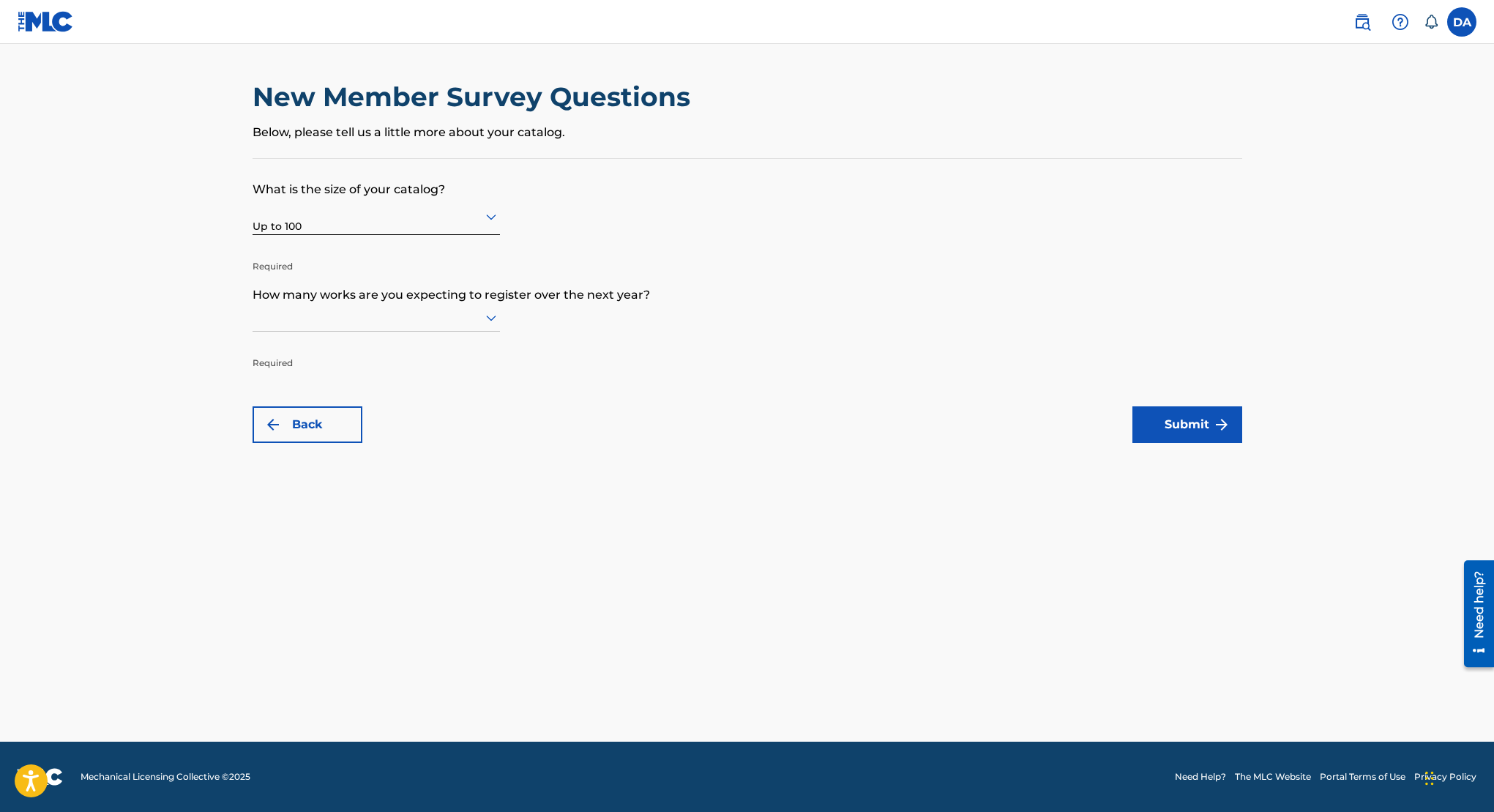
click at [550, 207] on form "What is the size of your catalog? Up to 100 Required How many works are you exp…" at bounding box center [747, 301] width 989 height 284
click at [481, 329] on div at bounding box center [376, 317] width 248 height 27
click at [369, 412] on div "301 to 500" at bounding box center [376, 414] width 246 height 33
click at [1189, 405] on form "What is the size of your catalog? Up to 100 Required How many works are you exp…" at bounding box center [747, 301] width 989 height 284
click at [1190, 419] on button "Submit" at bounding box center [1187, 424] width 110 height 36
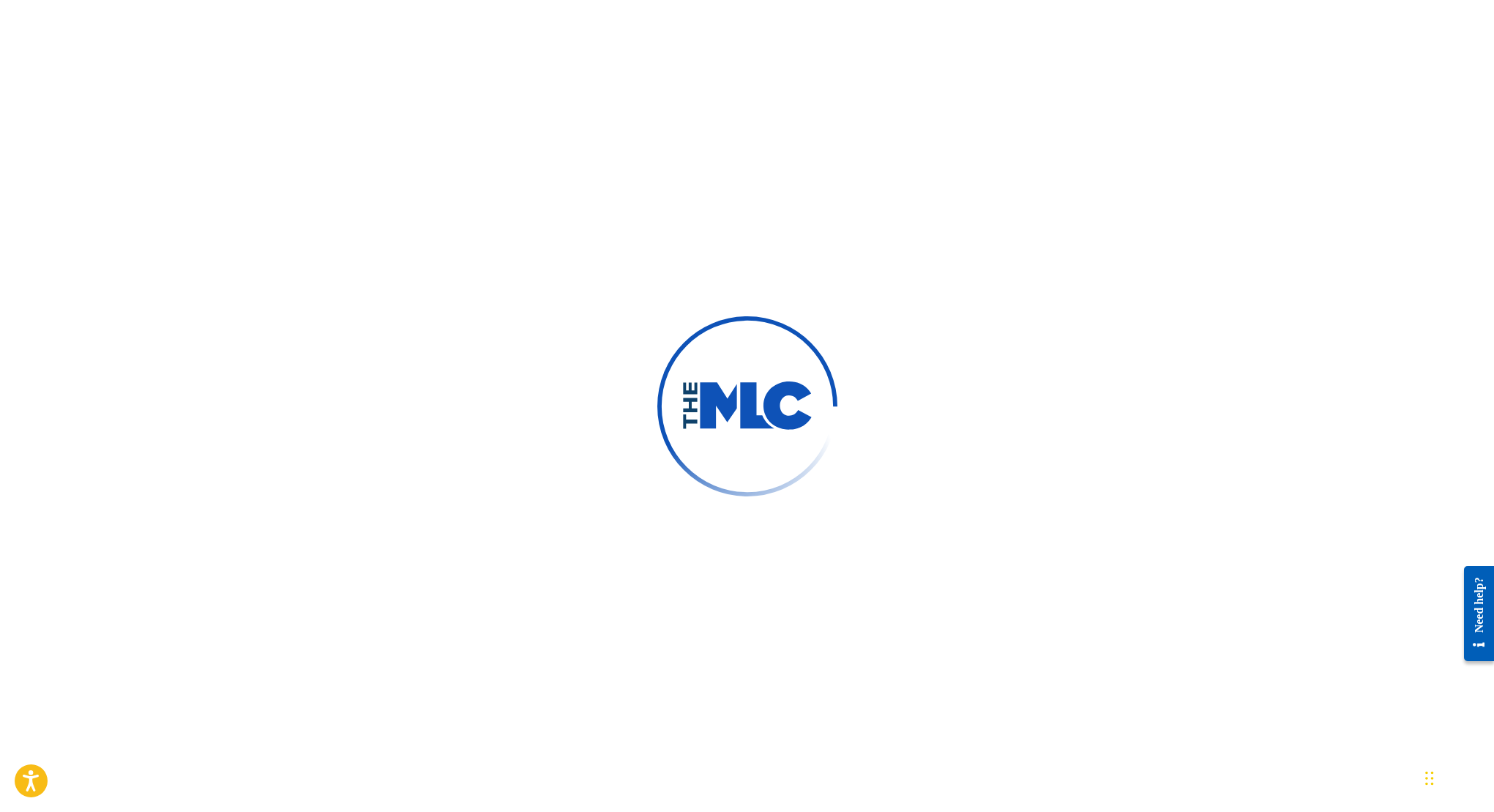
click at [147, 134] on div at bounding box center [747, 406] width 1494 height 812
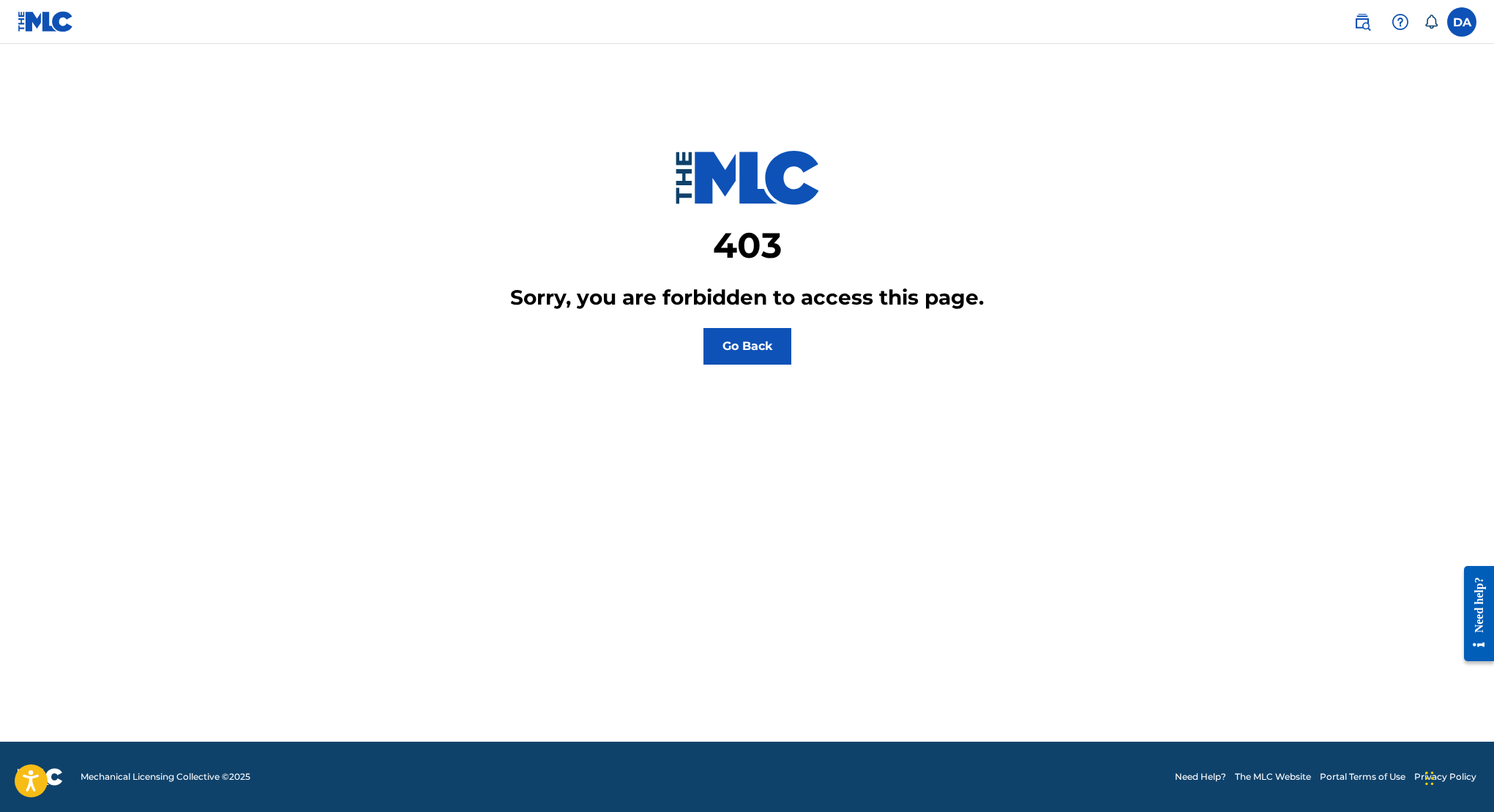
click at [748, 349] on button "Go Back" at bounding box center [747, 346] width 88 height 36
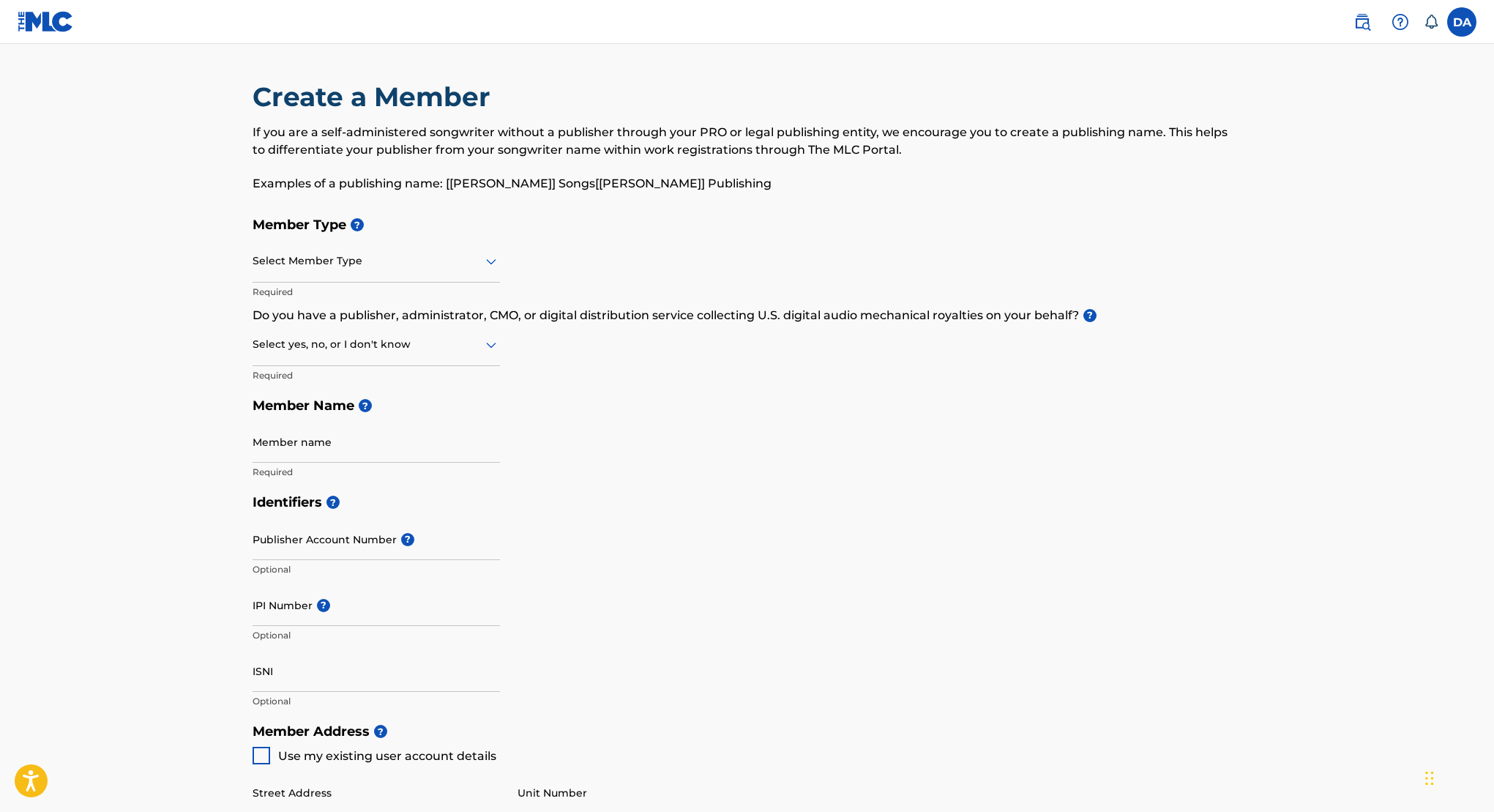
click at [47, 19] on img at bounding box center [46, 22] width 57 height 22
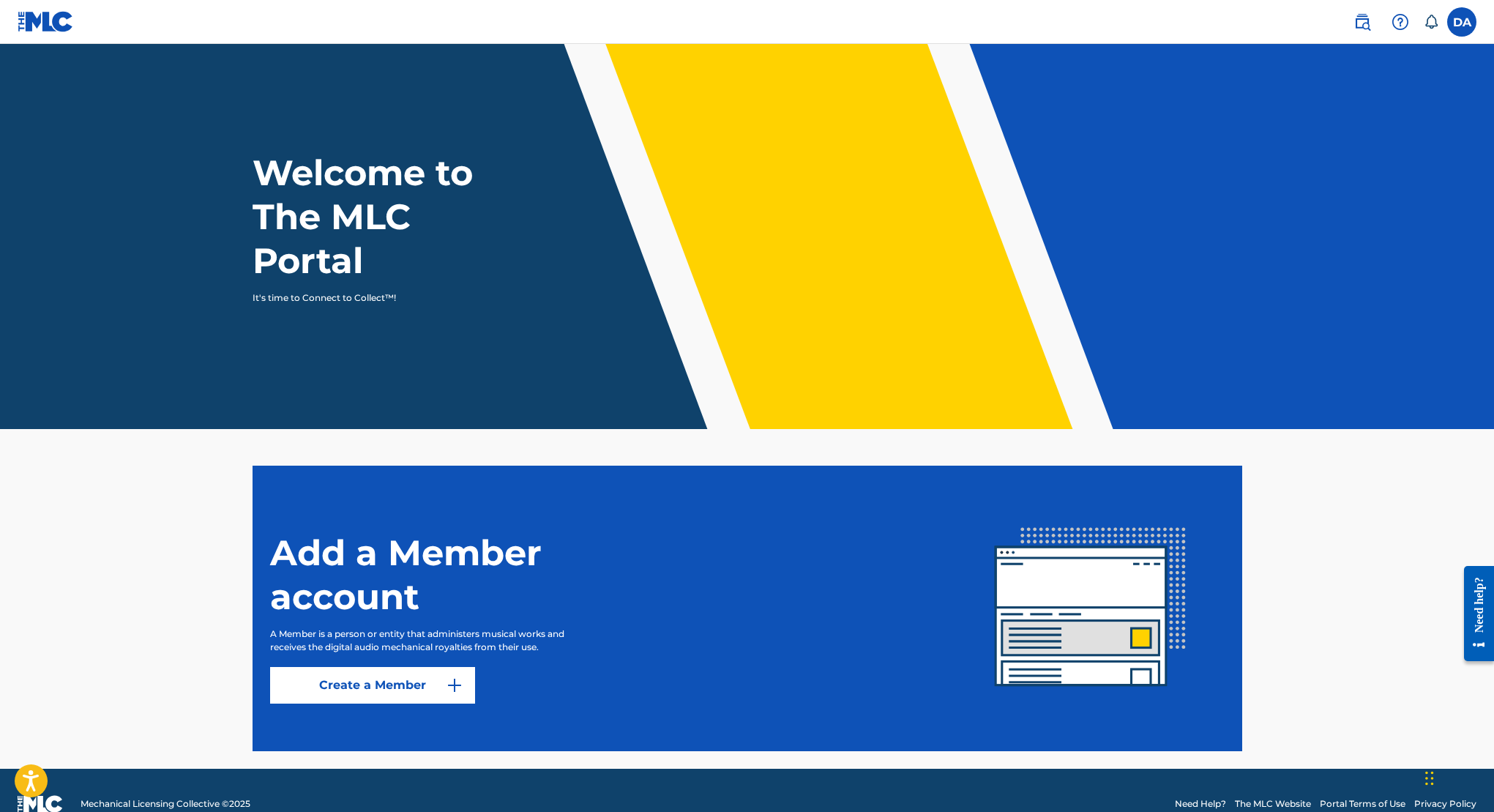
click at [1459, 23] on label at bounding box center [1462, 22] width 29 height 29
click at [1462, 22] on input "DA Dangana Akila chazetrg@gmail.com Notification Preferences Profile Log out" at bounding box center [1462, 22] width 0 height 0
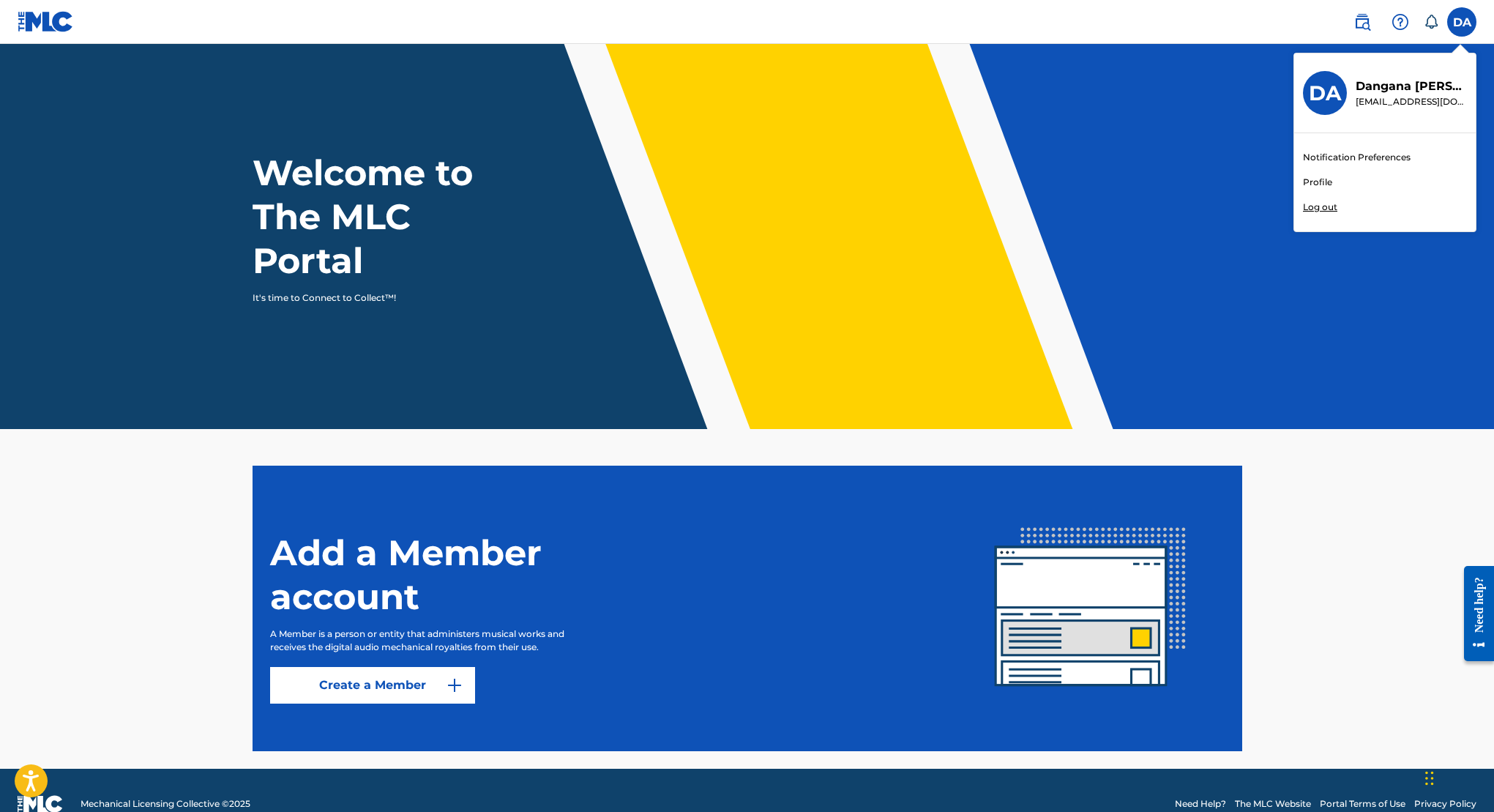
click at [1317, 178] on link "Profile" at bounding box center [1318, 181] width 29 height 13
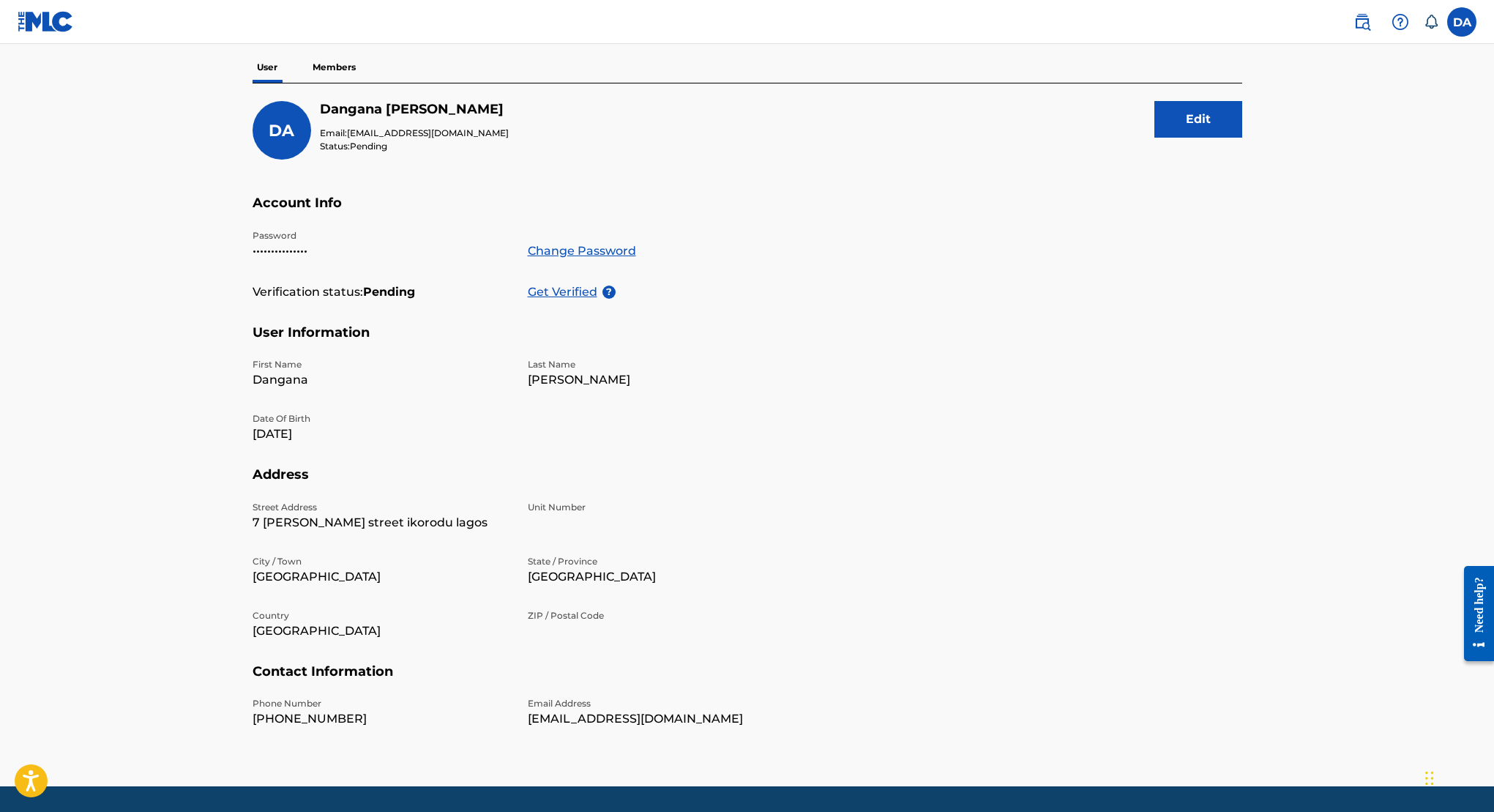
scroll to position [173, 0]
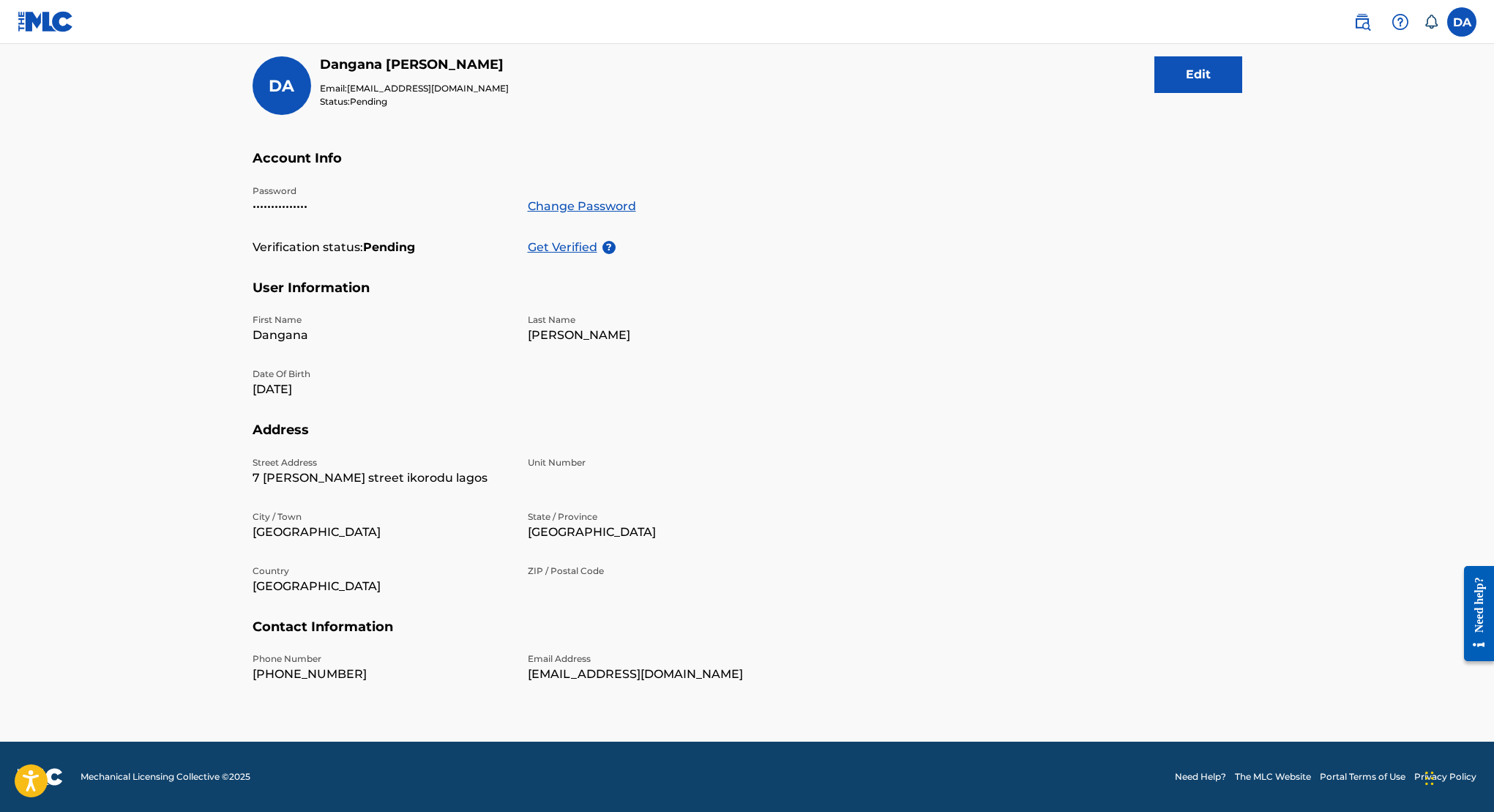
click at [554, 239] on p "Get Verified" at bounding box center [565, 248] width 74 height 18
click at [557, 572] on p "ZIP / Postal Code" at bounding box center [656, 570] width 258 height 13
click at [297, 95] on div "DA" at bounding box center [282, 86] width 59 height 59
click at [1463, 28] on label at bounding box center [1462, 22] width 29 height 29
click at [1462, 22] on input "DA Dangana Akila chazetrg@gmail.com Notification Preferences Profile Log out" at bounding box center [1462, 22] width 0 height 0
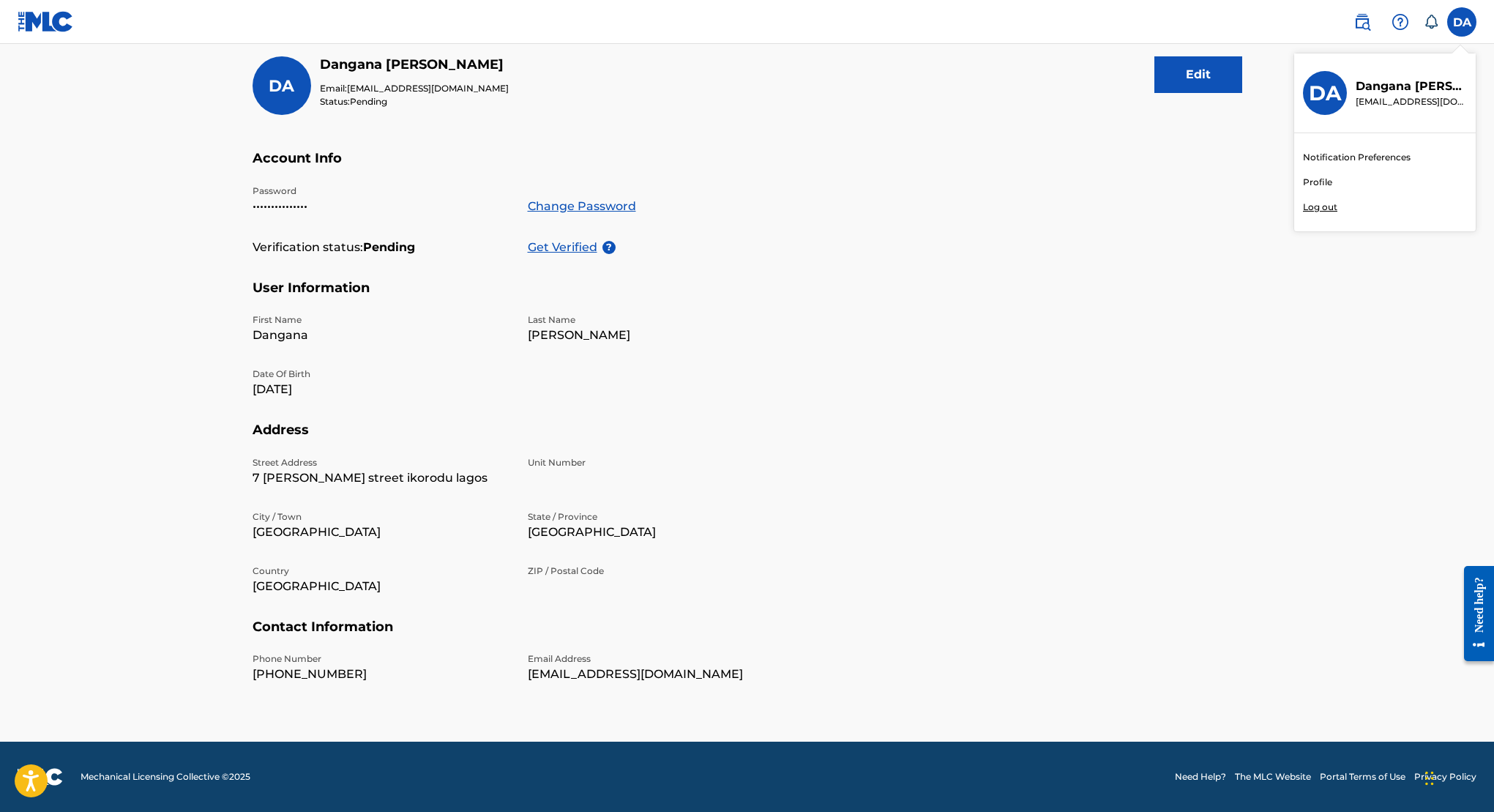
click at [1321, 183] on link "Profile" at bounding box center [1318, 181] width 29 height 13
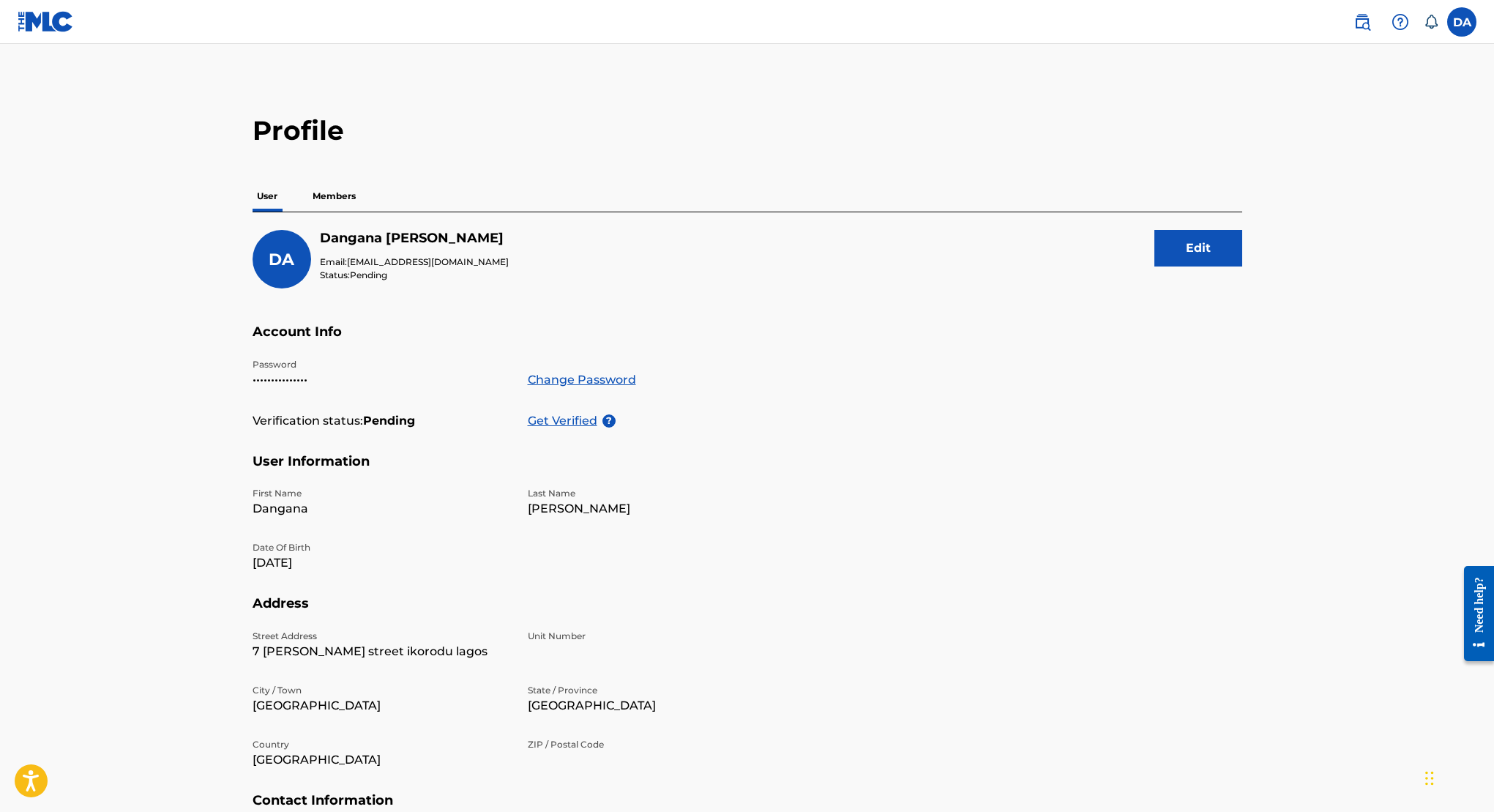
click at [1426, 19] on icon at bounding box center [1430, 22] width 15 height 15
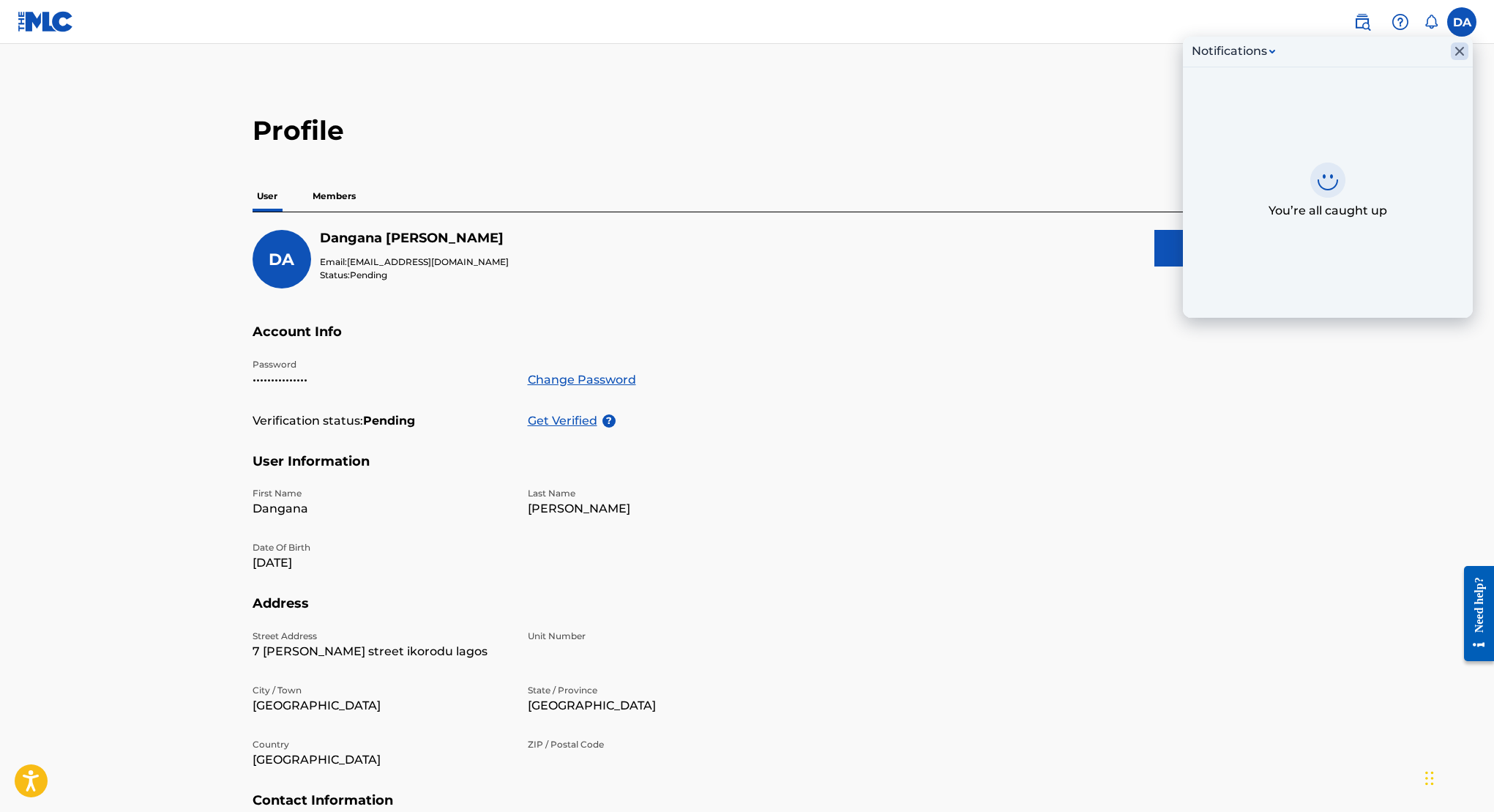
click at [1458, 48] on icon "Close Inbox" at bounding box center [1460, 51] width 9 height 9
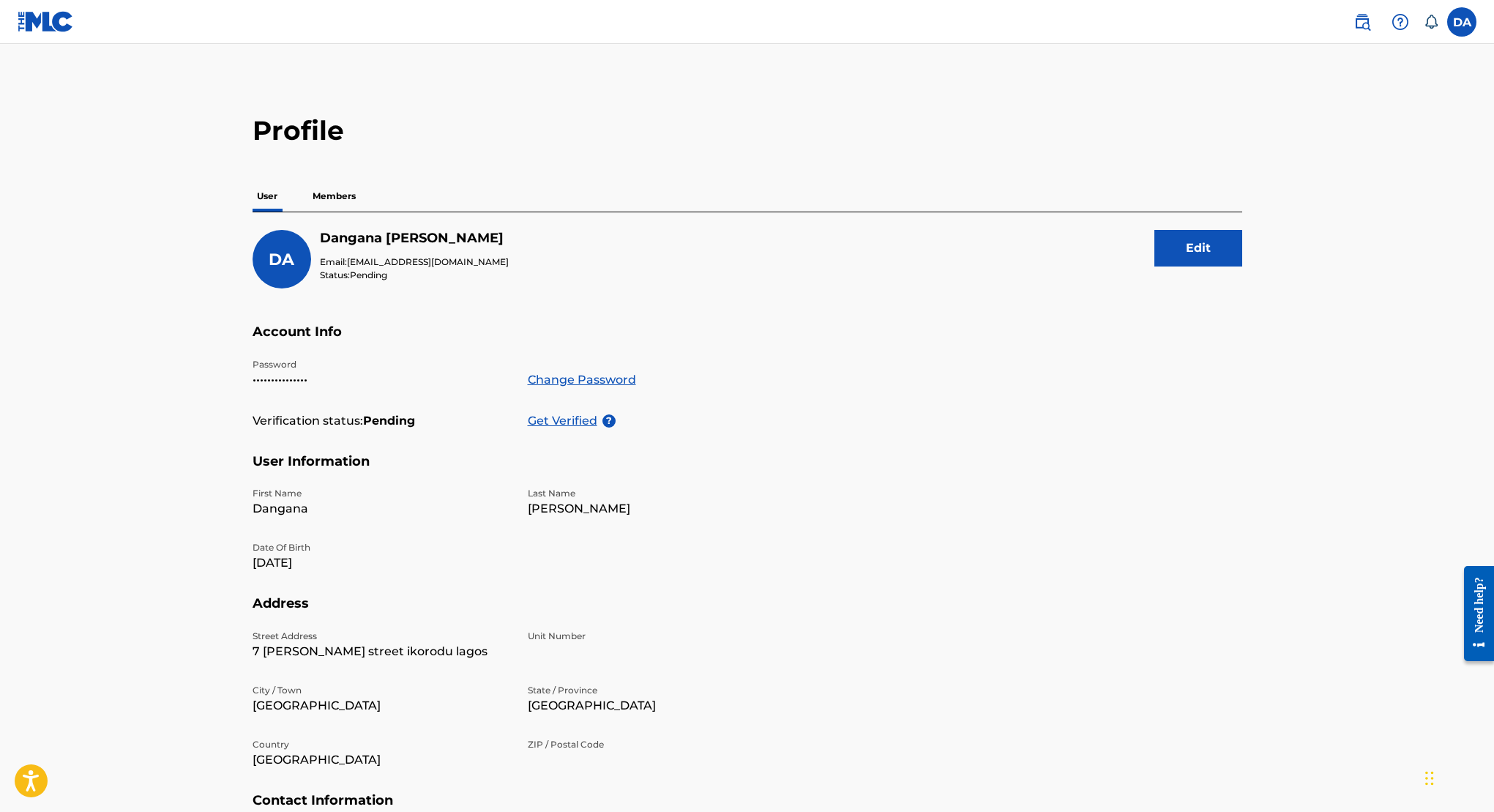
click at [554, 418] on p "Get Verified" at bounding box center [565, 421] width 74 height 18
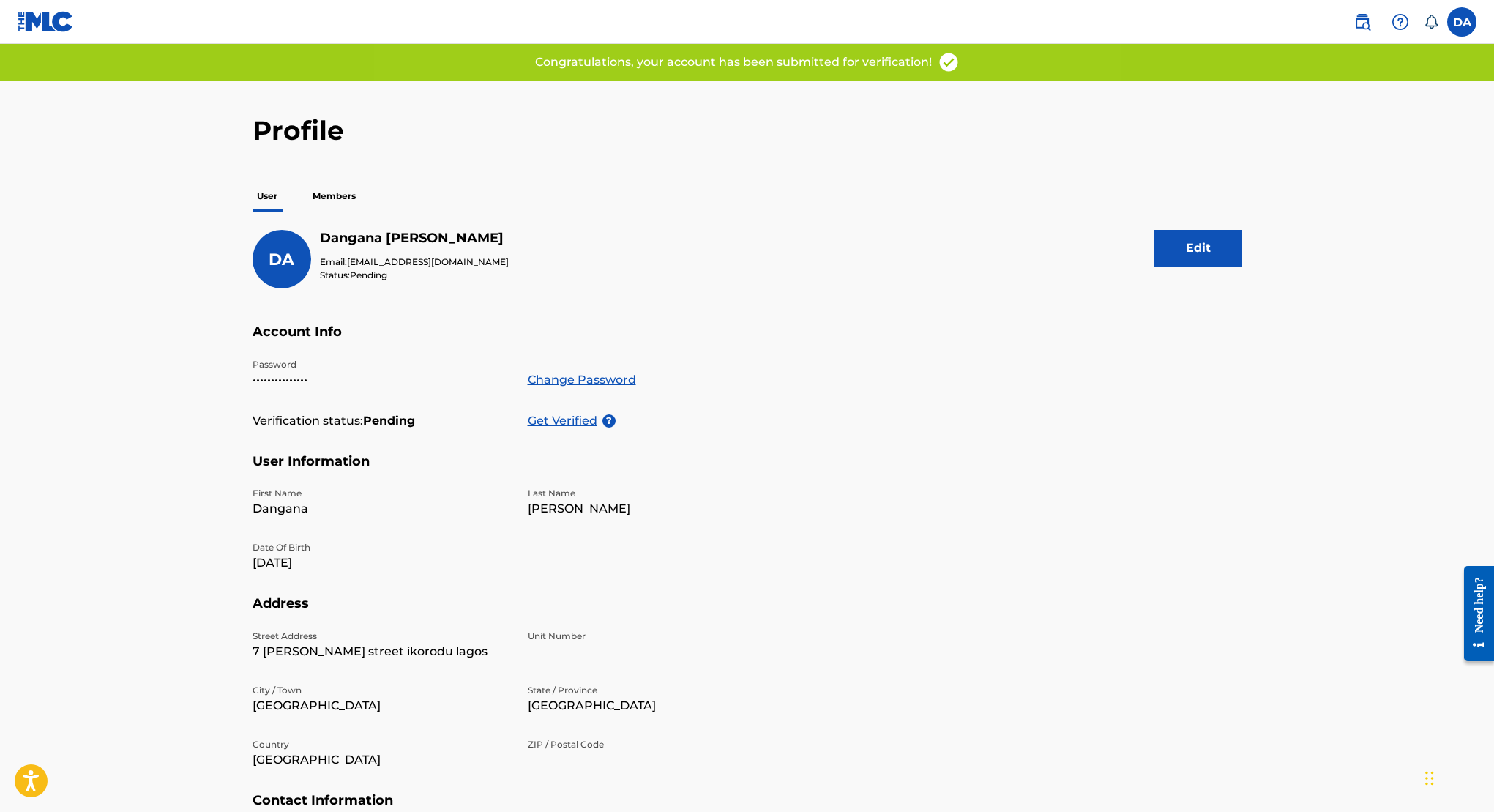
click at [650, 311] on div "DA Dangana Akila Email: chazetrg@gmail.com Status: Pending Edit" at bounding box center [747, 277] width 989 height 94
click at [41, 24] on img at bounding box center [46, 22] width 57 height 22
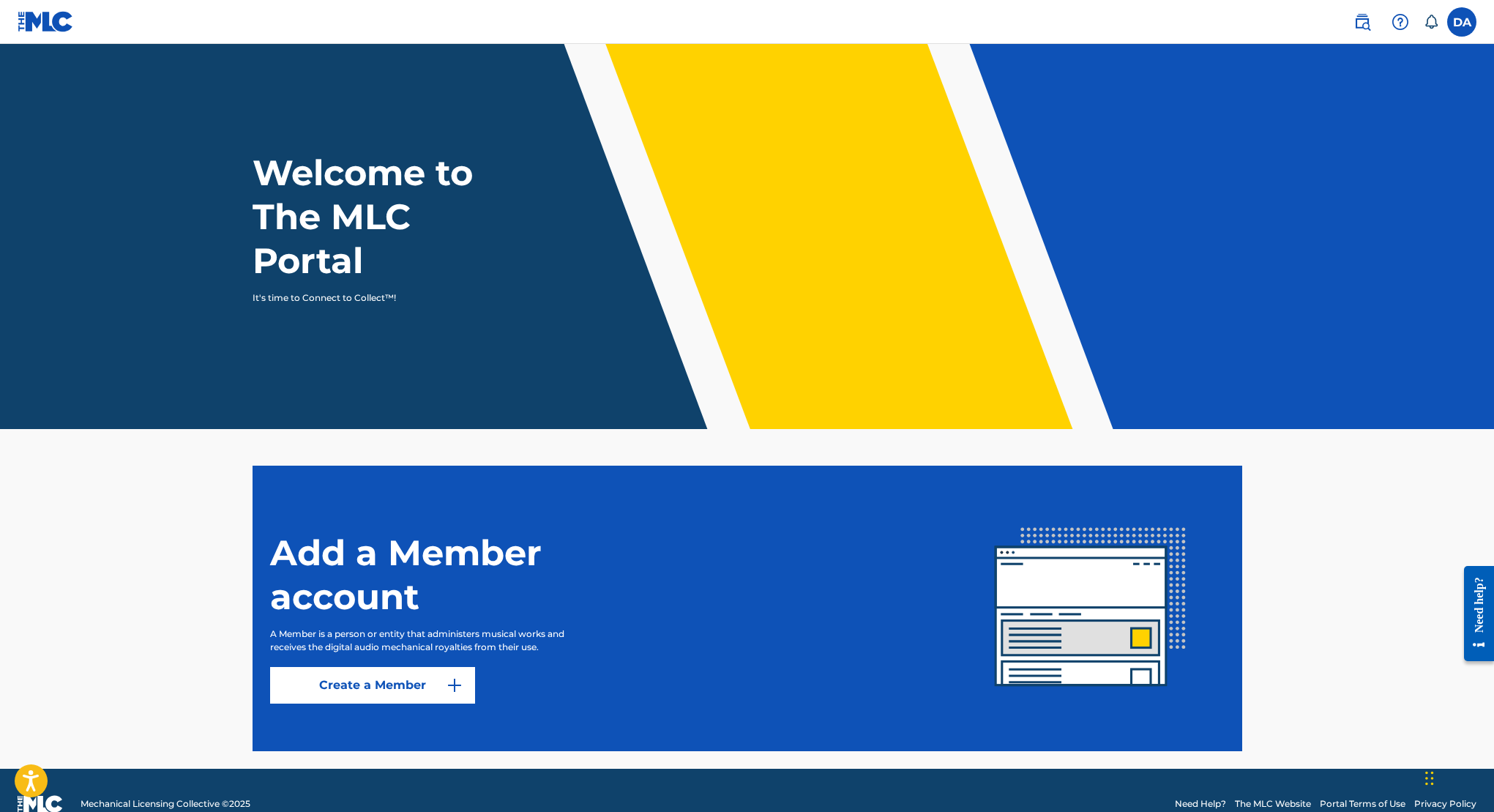
scroll to position [27, 0]
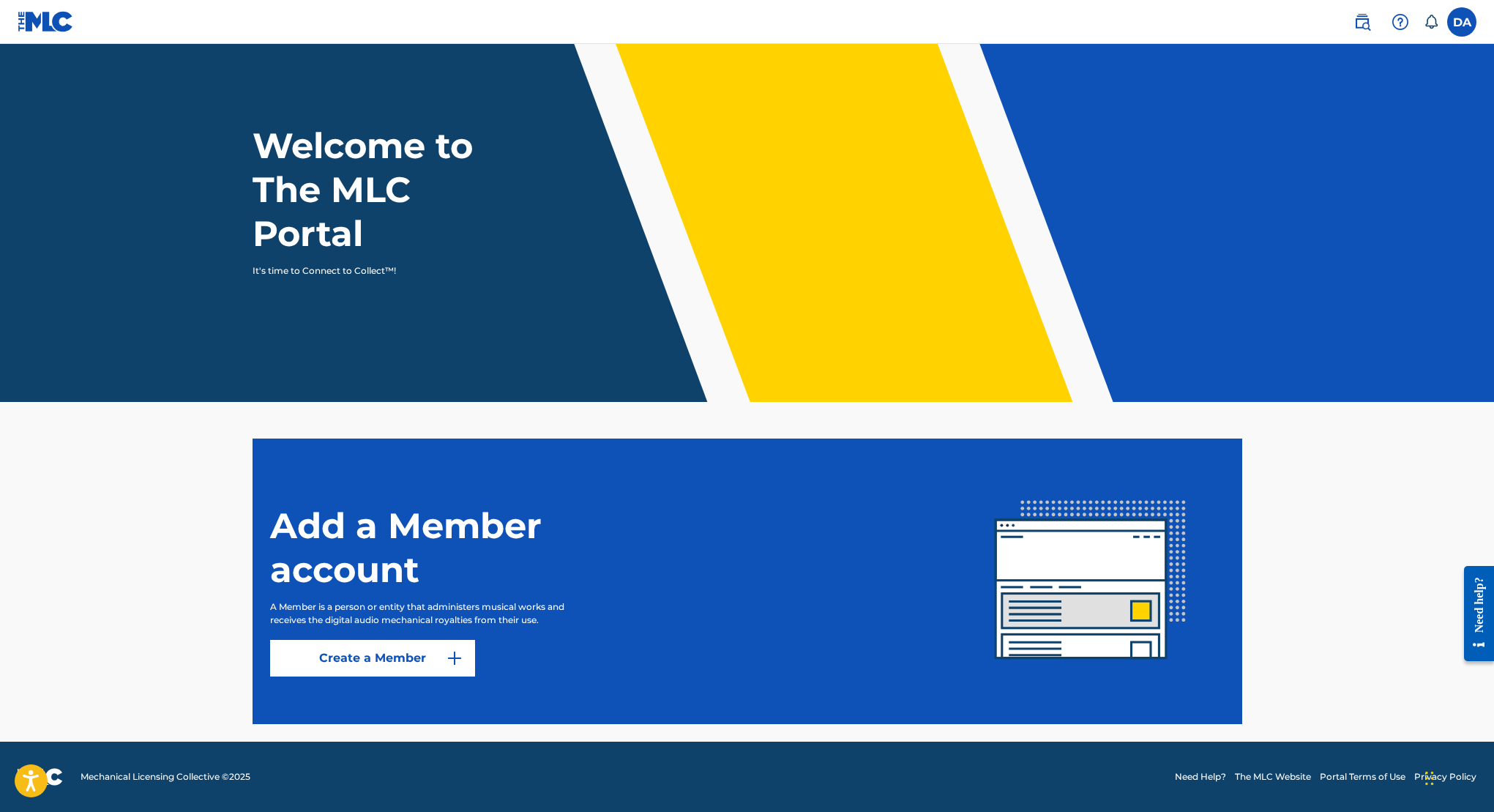
click at [372, 654] on button "Create a Member" at bounding box center [372, 657] width 205 height 36
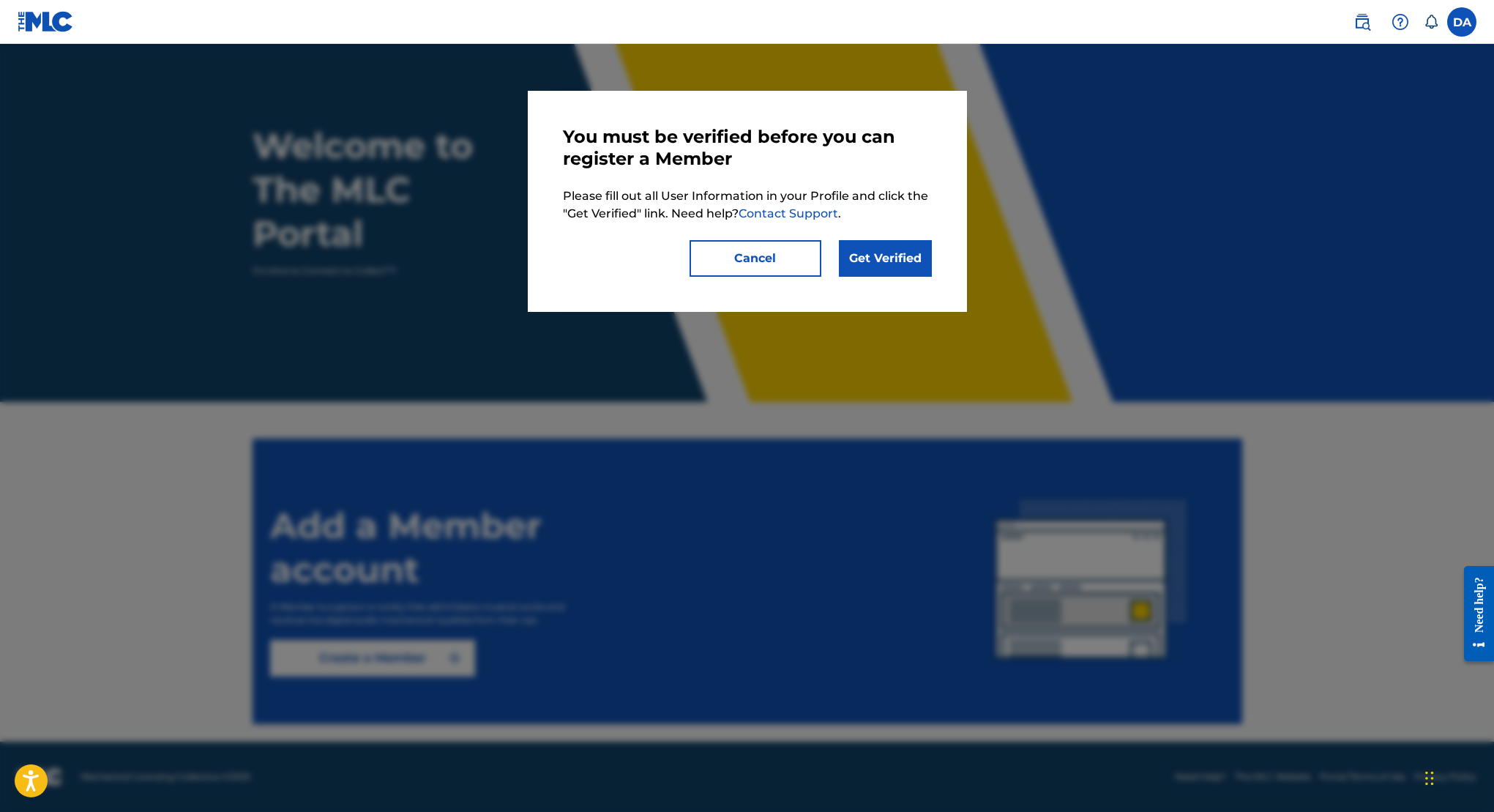
click at [762, 260] on button "Cancel" at bounding box center [755, 258] width 132 height 36
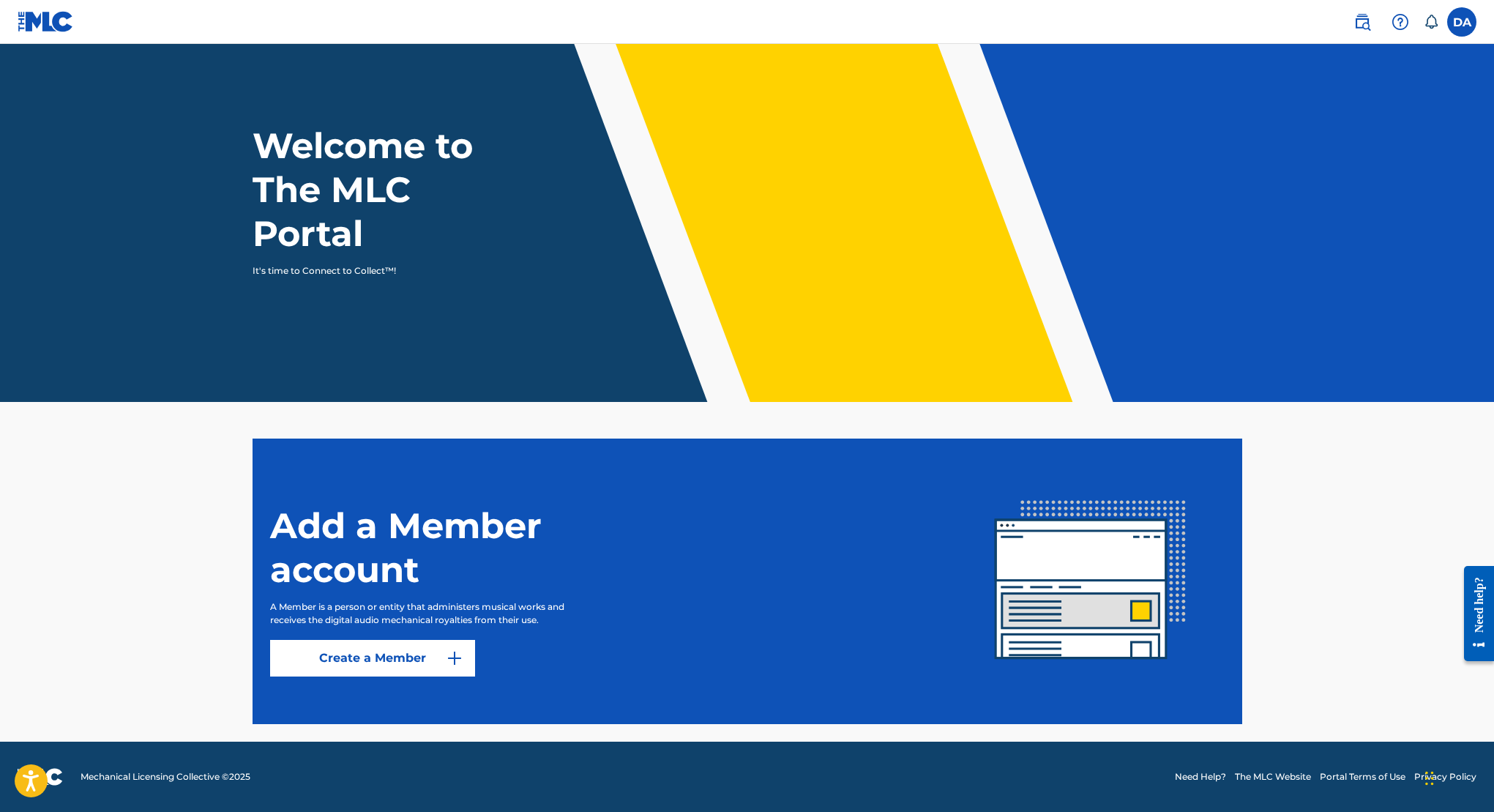
scroll to position [0, 0]
